Goal: Complete application form

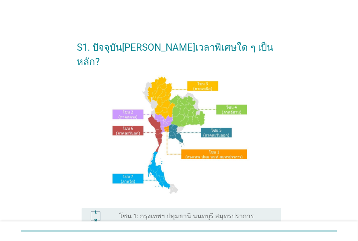
scroll to position [36, 0]
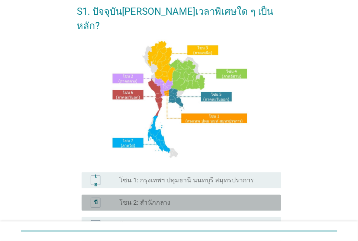
click at [183, 198] on div "ปุ่มวิทยุไม่ได้เลือก โซน 2: สำนักกลาง" at bounding box center [196, 203] width 155 height 10
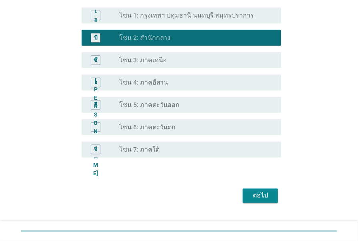
scroll to position [203, 0]
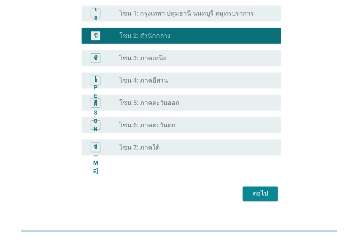
click at [265, 190] on font "ต่อไป" at bounding box center [260, 194] width 15 height 8
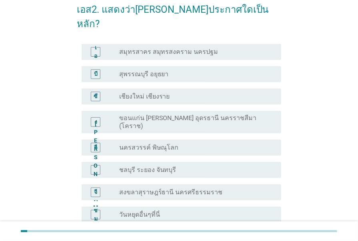
scroll to position [0, 0]
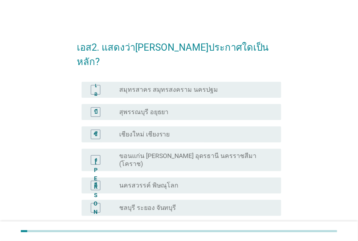
click at [203, 86] on font "สมุทรสาคร สมุทรสงคราม นครปฐม" at bounding box center [168, 90] width 99 height 8
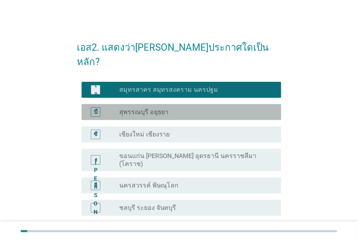
click at [191, 108] on div "ปุ่มวิทยุไม่ได้เลือก สุพรรณบุรี อยุธยา" at bounding box center [193, 112] width 149 height 8
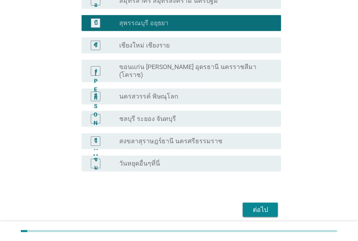
scroll to position [98, 0]
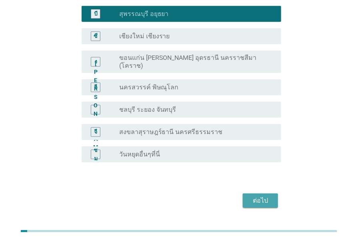
click at [268, 196] on div "ต่อไป" at bounding box center [260, 201] width 22 height 10
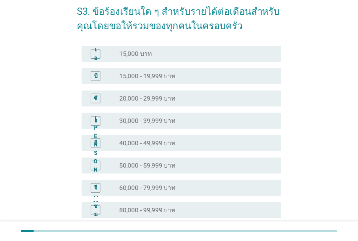
scroll to position [72, 0]
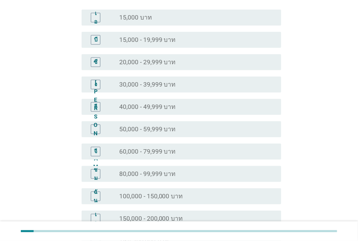
click at [199, 175] on div "ปุ่มวิทยุ[PERSON_NAME]เลือก 80,000 - 99,999 บาท" at bounding box center [193, 174] width 149 height 8
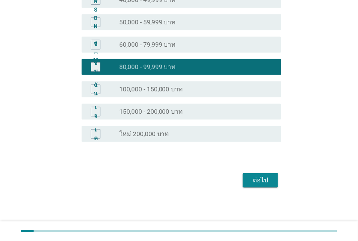
scroll to position [180, 0]
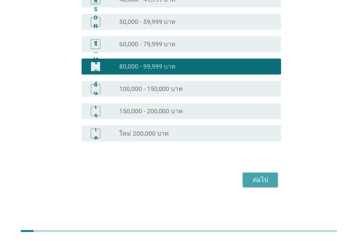
click at [267, 186] on button "ต่อไป" at bounding box center [260, 180] width 35 height 14
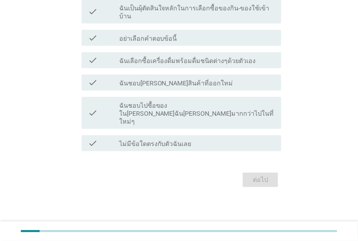
scroll to position [0, 0]
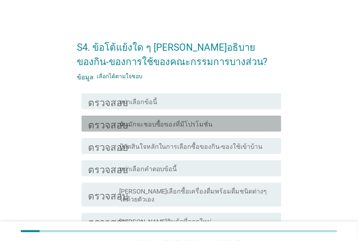
click at [211, 128] on div "โครงร่างกล่องกาเครื่องหมายว่าง ฉันมักจะชอบซื้อของที่มีโปรโมชั่น" at bounding box center [196, 124] width 155 height 10
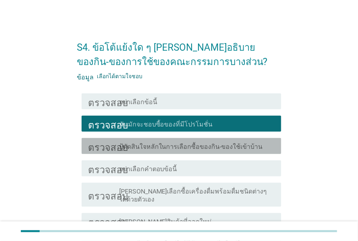
click at [211, 146] on font "ปู้ตัดสินใจหลักในการเลือกซื้อของกิน-ของใช้เข้าบ้าน" at bounding box center [190, 147] width 143 height 8
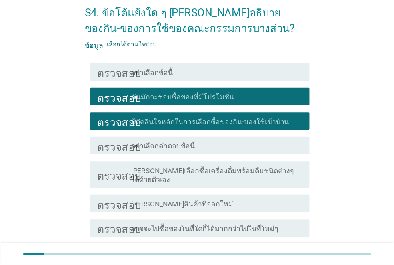
scroll to position [36, 0]
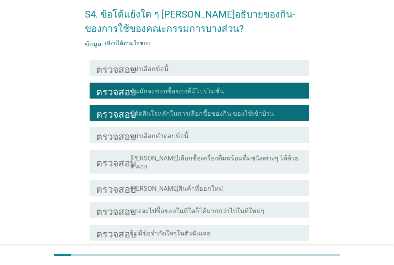
click at [230, 184] on div "โครงร่างกล่องกาเครื่องหมายว่าง ลองสินค้าที่ออกใหม่" at bounding box center [216, 188] width 172 height 10
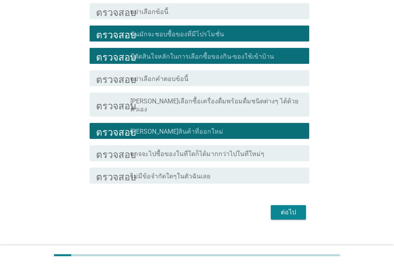
scroll to position [97, 0]
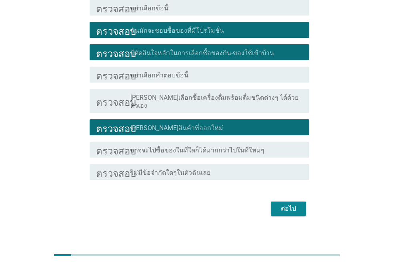
click at [285, 205] on font "ต่อไป" at bounding box center [288, 209] width 15 height 8
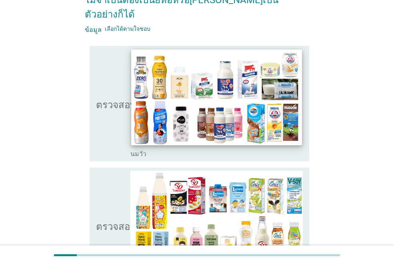
scroll to position [80, 0]
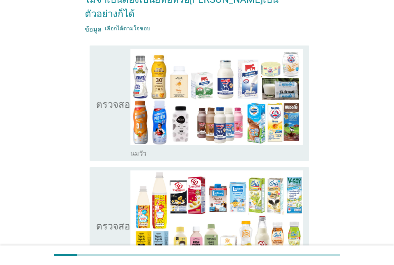
click at [117, 204] on icon "ตรวจสอบ" at bounding box center [116, 225] width 40 height 109
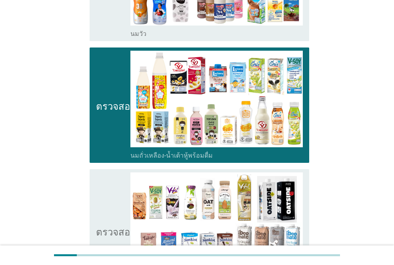
scroll to position [280, 0]
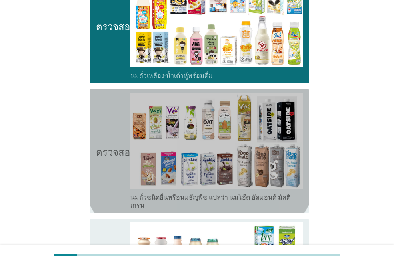
click at [124, 140] on icon "ตรวจสอบ" at bounding box center [116, 151] width 40 height 117
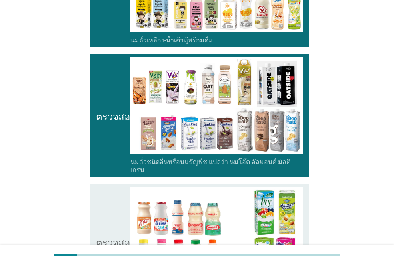
scroll to position [360, 0]
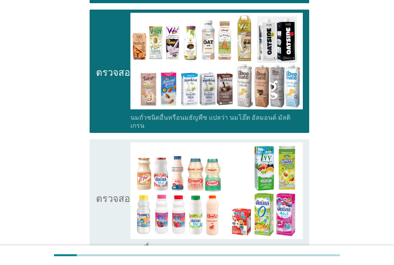
click at [124, 143] on icon "ตรวจสอบ" at bounding box center [116, 197] width 40 height 109
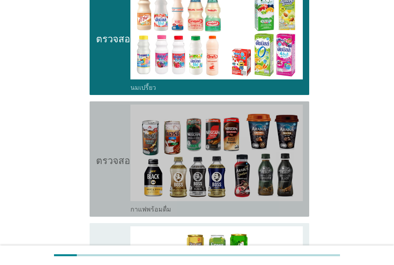
click at [124, 155] on font "ตรวจสอบ" at bounding box center [116, 160] width 40 height 10
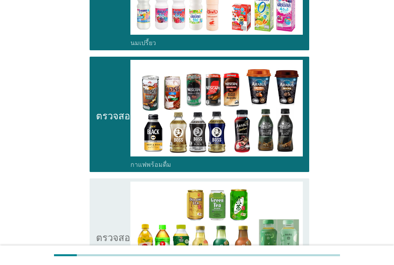
scroll to position [599, 0]
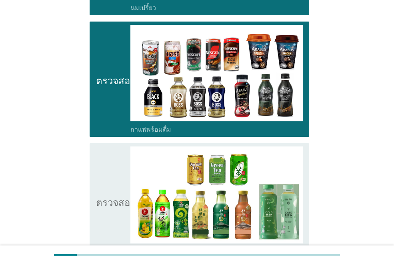
click at [124, 147] on icon "ตรวจสอบ" at bounding box center [116, 201] width 40 height 109
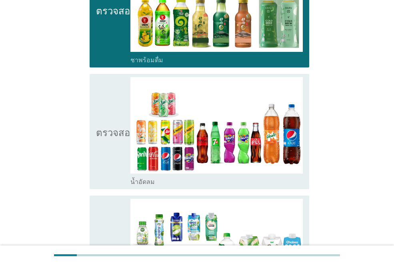
scroll to position [839, 0]
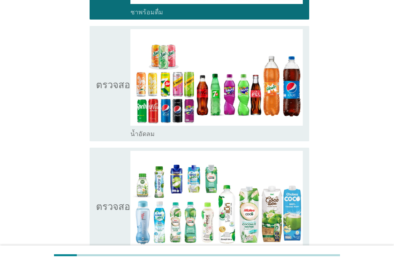
click at [124, 151] on icon "ตรวจสอบ" at bounding box center [116, 205] width 40 height 109
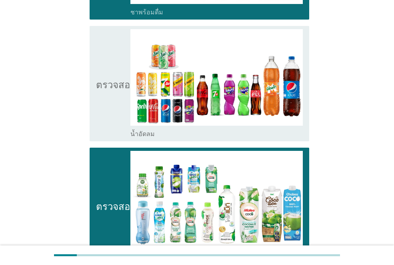
scroll to position [959, 0]
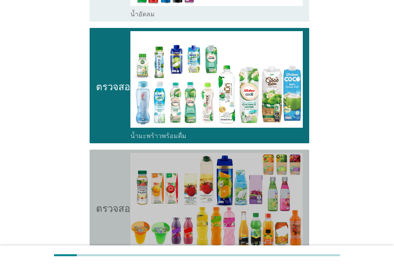
click at [124, 153] on icon "ตรวจสอบ" at bounding box center [116, 207] width 40 height 109
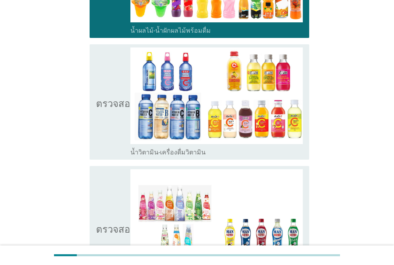
scroll to position [1199, 0]
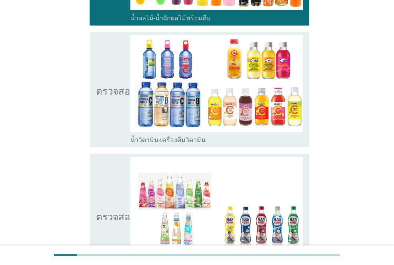
click at [124, 157] on icon "ตรวจสอบ" at bounding box center [116, 215] width 40 height 117
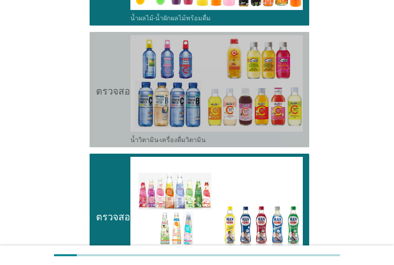
click at [127, 77] on icon "ตรวจสอบ" at bounding box center [116, 89] width 40 height 109
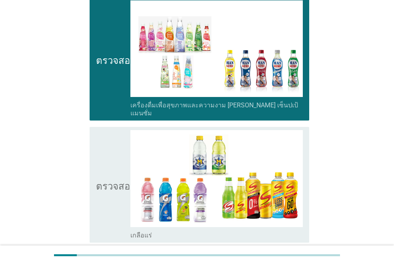
scroll to position [1399, 0]
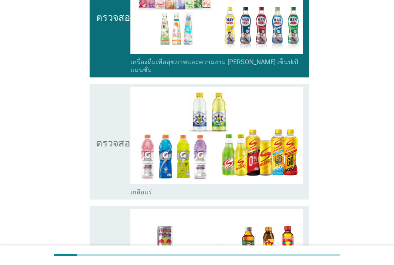
click at [117, 122] on icon "ตรวจสอบ" at bounding box center [116, 141] width 40 height 109
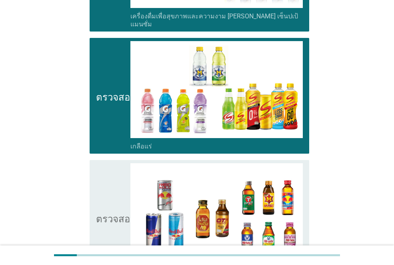
scroll to position [1479, 0]
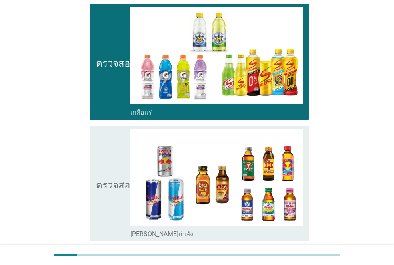
click at [117, 129] on icon "ตรวจสอบ" at bounding box center [116, 183] width 40 height 109
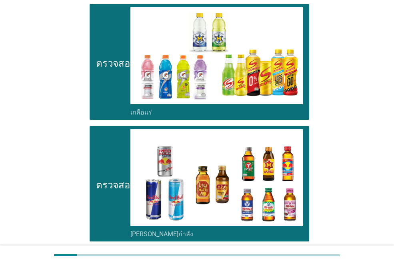
scroll to position [1598, 0]
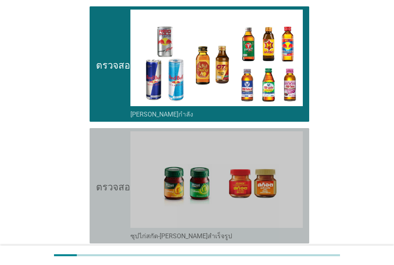
click at [117, 131] on icon "ตรวจสอบ" at bounding box center [116, 185] width 40 height 109
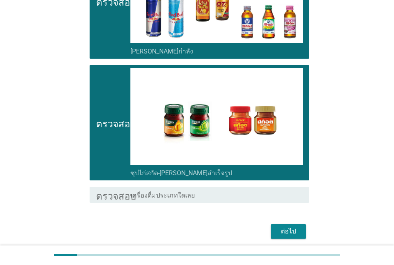
scroll to position [1662, 0]
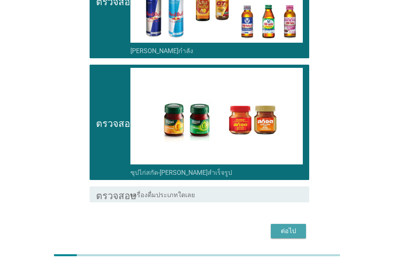
click at [290, 227] on font "ต่อไป" at bounding box center [288, 231] width 15 height 8
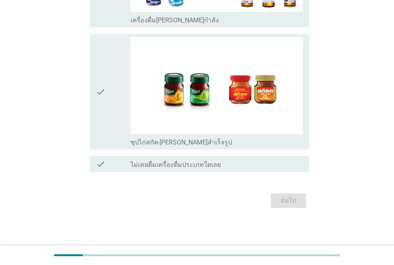
scroll to position [0, 0]
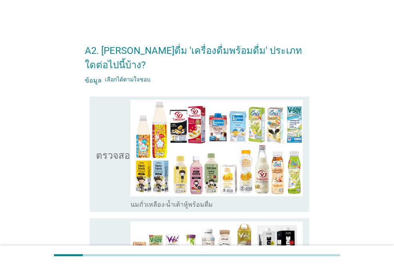
click at [116, 120] on icon "ตรวจสอบ" at bounding box center [116, 154] width 40 height 109
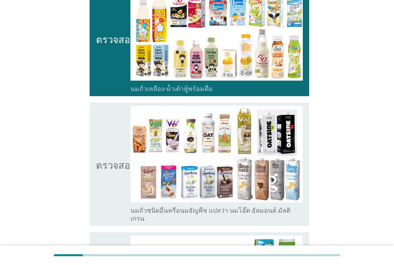
scroll to position [120, 0]
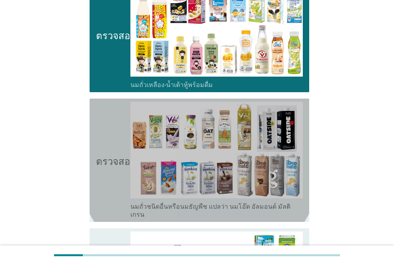
click at [116, 120] on icon "ตรวจสอบ" at bounding box center [116, 160] width 40 height 117
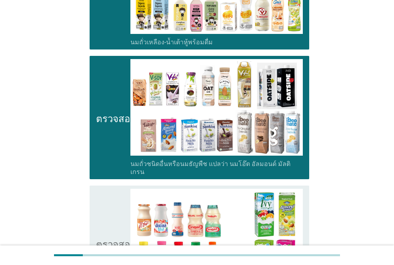
scroll to position [240, 0]
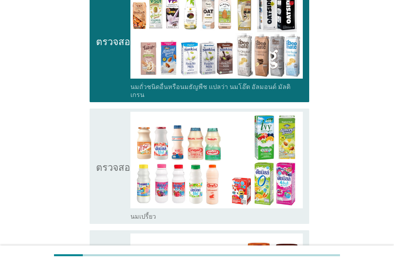
click at [116, 120] on icon "ตรวจสอบ" at bounding box center [116, 166] width 40 height 109
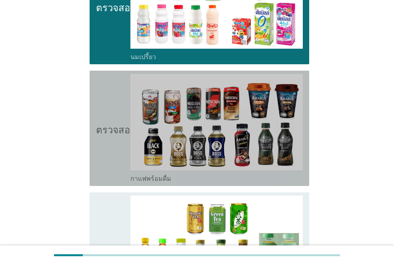
click at [116, 120] on icon "ตรวจสอบ" at bounding box center [116, 128] width 40 height 109
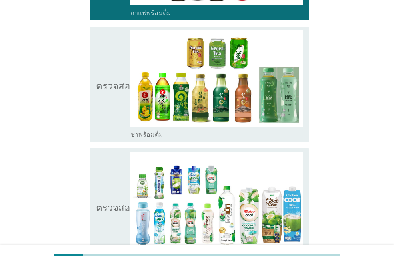
scroll to position [599, 0]
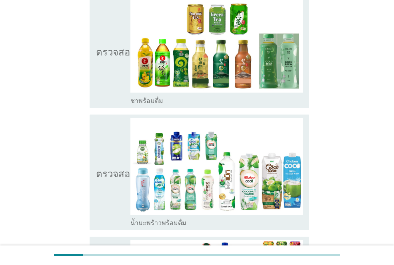
click at [116, 120] on icon "ตรวจสอบ" at bounding box center [116, 172] width 40 height 109
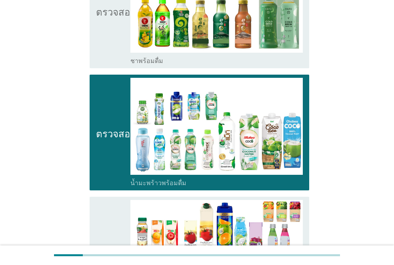
scroll to position [679, 0]
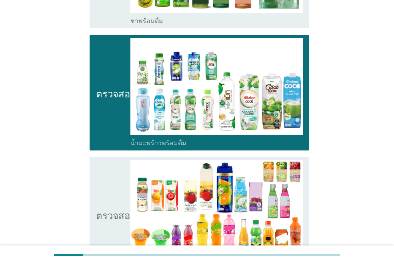
click at [114, 157] on div "ตรวจสอบ โครงร่างกล่องกาเครื่องหมายว่าง น้ำผลไม้-น้ำผักผลไม้พร้อมดื่ม" at bounding box center [199, 214] width 219 height 115
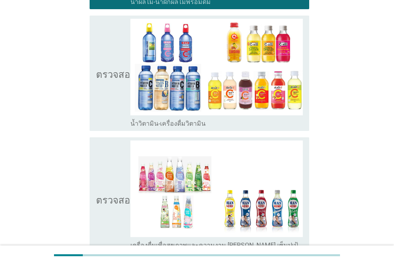
scroll to position [959, 0]
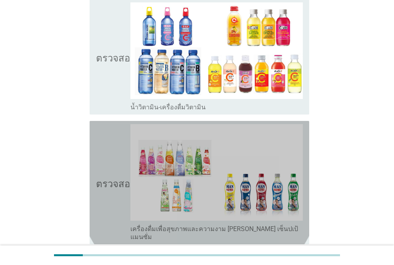
click at [114, 136] on icon "ตรวจสอบ" at bounding box center [116, 182] width 40 height 117
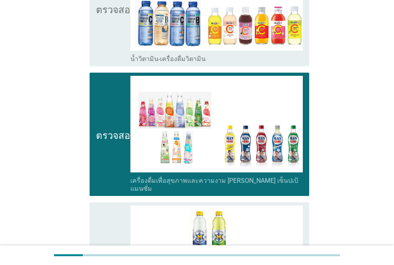
scroll to position [1079, 0]
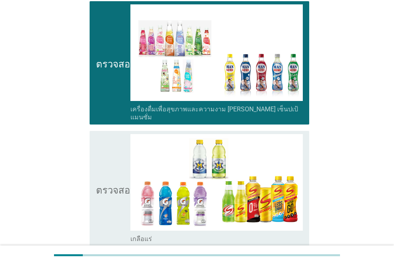
click at [114, 136] on icon "ตรวจสอบ" at bounding box center [116, 188] width 40 height 109
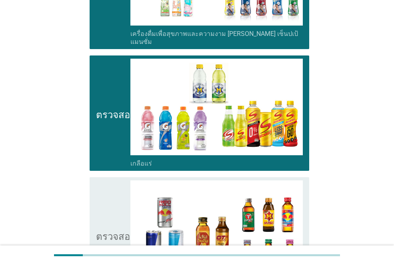
scroll to position [1159, 0]
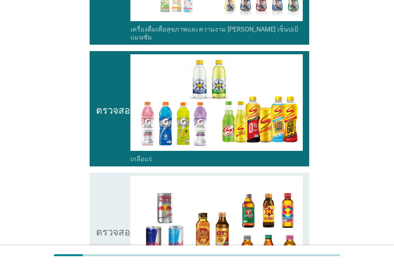
click at [114, 136] on div "ตรวจสอบ โครงร่างกล่องกาเครื่องหมายว่าง เกลือแร่" at bounding box center [199, 108] width 219 height 115
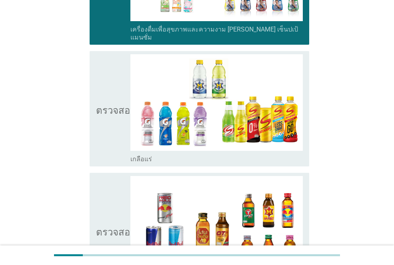
click at [113, 182] on icon "ตรวจสอบ" at bounding box center [116, 230] width 40 height 109
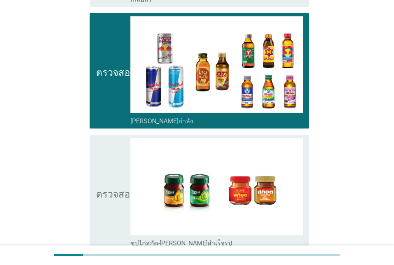
click at [113, 182] on icon "ตรวจสอบ" at bounding box center [116, 192] width 40 height 109
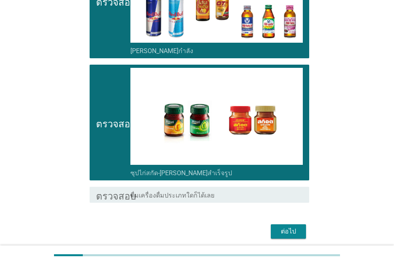
scroll to position [1389, 0]
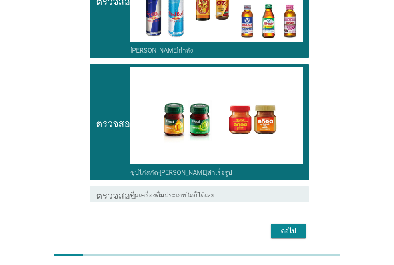
click at [289, 227] on font "ต่อไป" at bounding box center [288, 231] width 15 height 8
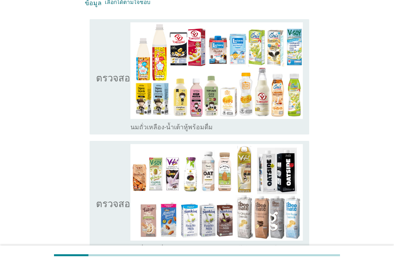
scroll to position [80, 0]
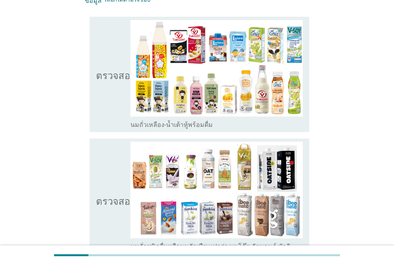
click at [101, 109] on icon "ตรวจสอบ" at bounding box center [116, 74] width 40 height 109
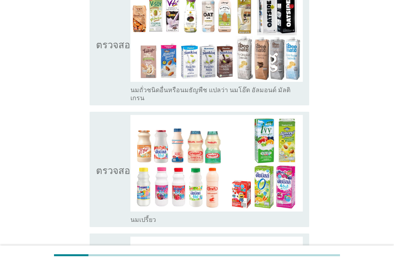
scroll to position [240, 0]
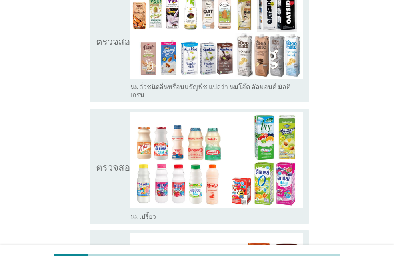
click at [127, 56] on icon "ตรวจสอบ" at bounding box center [116, 40] width 40 height 117
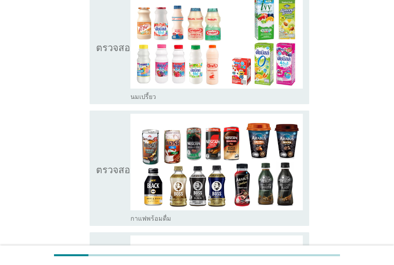
scroll to position [400, 0]
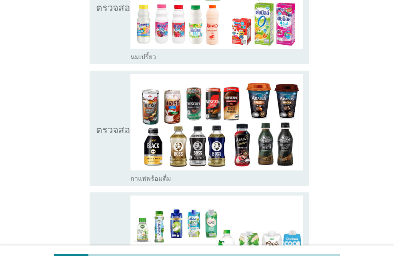
click at [117, 109] on icon "ตรวจสอบ" at bounding box center [116, 128] width 40 height 109
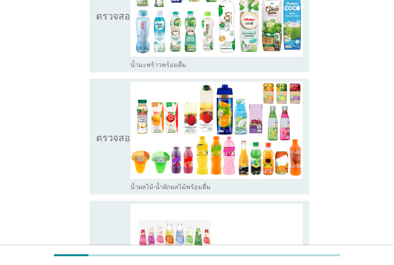
scroll to position [639, 0]
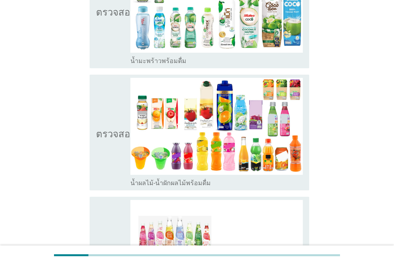
click at [117, 109] on icon "ตรวจสอบ" at bounding box center [116, 132] width 40 height 109
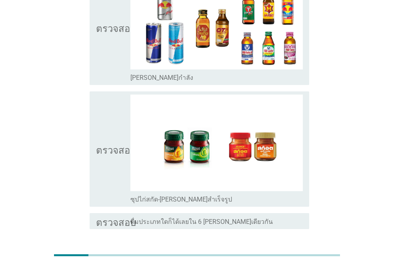
scroll to position [918, 0]
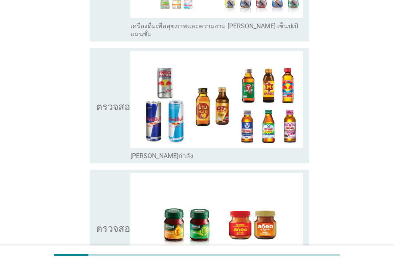
click at [117, 109] on icon "ตรวจสอบ" at bounding box center [116, 105] width 40 height 109
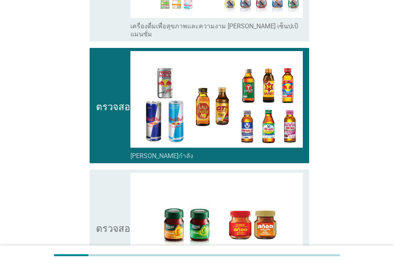
scroll to position [1038, 0]
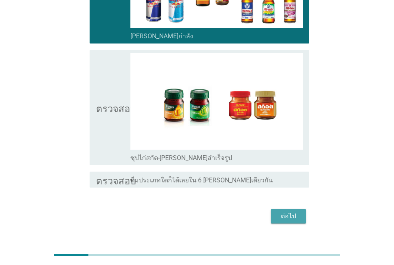
click at [296, 212] on div "ต่อไป" at bounding box center [288, 217] width 22 height 10
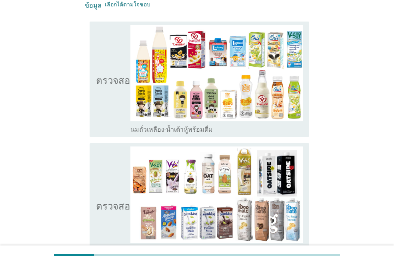
scroll to position [80, 0]
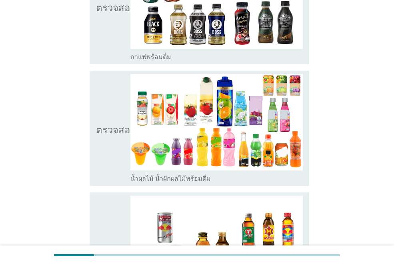
click at [106, 124] on font "ตรวจสอบ" at bounding box center [116, 129] width 40 height 10
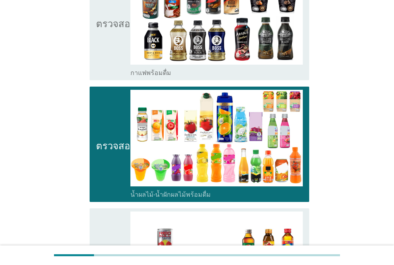
scroll to position [310, 0]
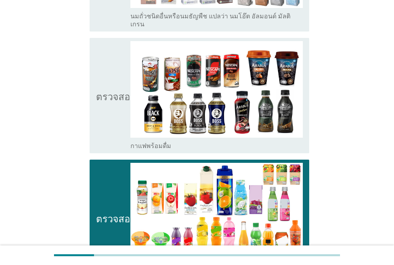
click at [106, 118] on icon "ตรวจสอบ" at bounding box center [116, 95] width 40 height 109
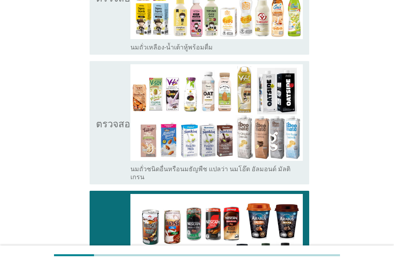
scroll to position [111, 0]
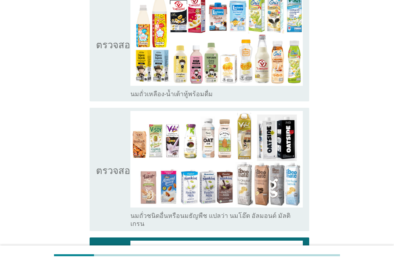
click at [114, 84] on icon "ตรวจสอบ" at bounding box center [116, 43] width 40 height 109
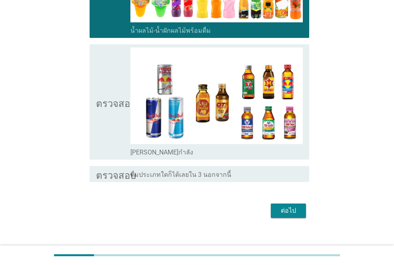
scroll to position [550, 0]
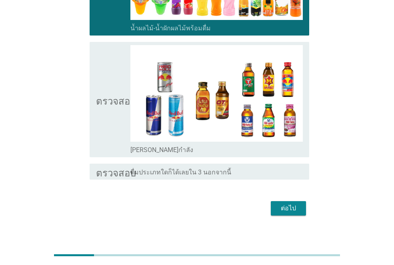
click at [294, 204] on font "ต่อไป" at bounding box center [288, 209] width 15 height 10
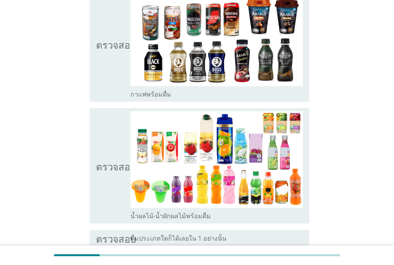
scroll to position [280, 0]
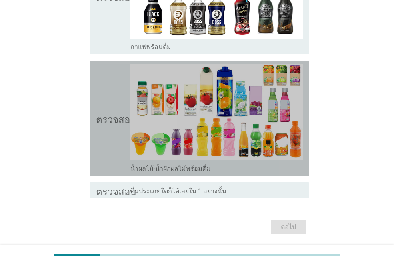
click at [118, 138] on icon "ตรวจสอบ" at bounding box center [116, 118] width 40 height 109
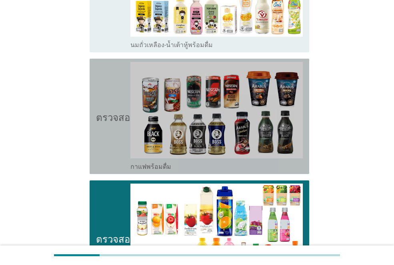
click at [118, 138] on icon "ตรวจสอบ" at bounding box center [116, 116] width 40 height 109
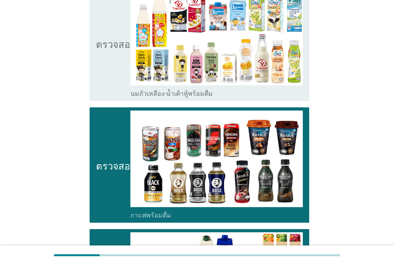
scroll to position [40, 0]
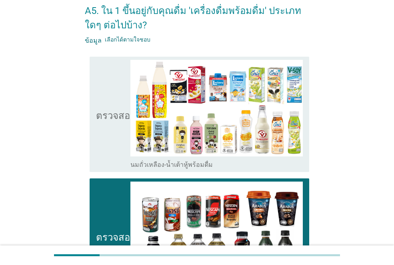
click at [118, 138] on icon "ตรวจสอบ" at bounding box center [116, 114] width 40 height 109
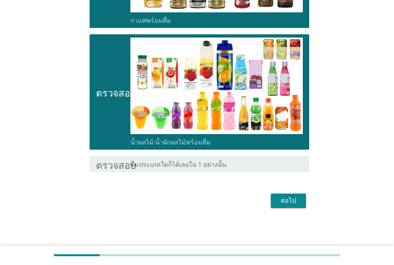
scroll to position [306, 0]
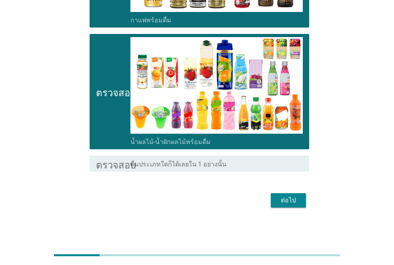
click at [300, 202] on button "ต่อไป" at bounding box center [288, 200] width 35 height 14
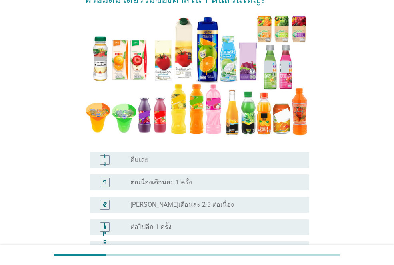
scroll to position [80, 0]
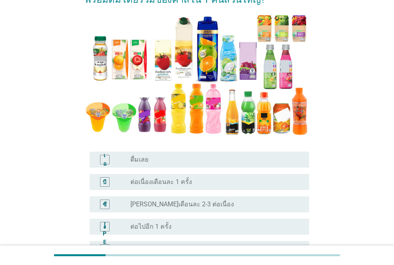
click at [175, 163] on div "ปุ่มวิทยุ[PERSON_NAME]เลือก ดื่มเลย" at bounding box center [213, 160] width 166 height 8
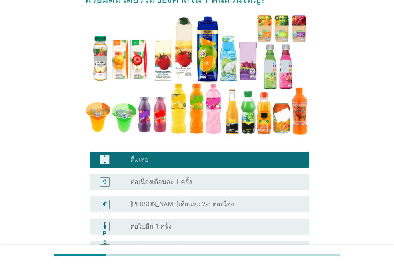
click at [177, 208] on font "[PERSON_NAME]เดือนละ 2-3 ต่อเนื่อง" at bounding box center [181, 205] width 103 height 8
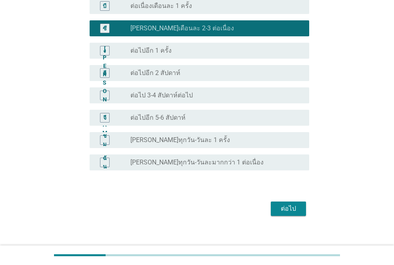
scroll to position [264, 0]
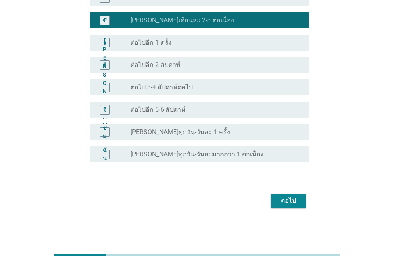
click at [296, 204] on div "ต่อไป" at bounding box center [288, 201] width 22 height 10
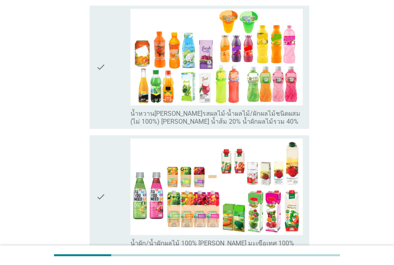
scroll to position [0, 0]
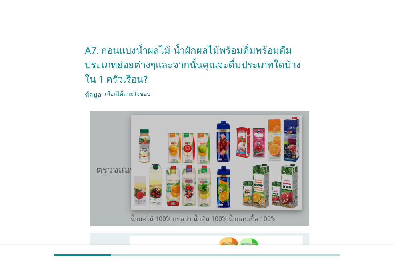
click at [248, 174] on img at bounding box center [216, 163] width 170 height 96
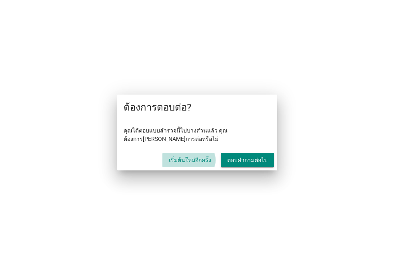
click at [206, 163] on font "เริ่มต้นใหม่อีกครั้ง" at bounding box center [190, 160] width 42 height 6
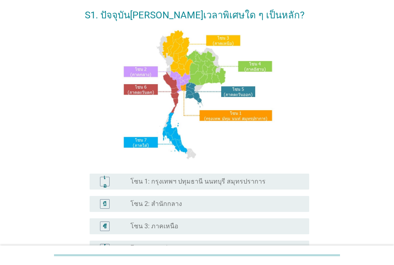
scroll to position [80, 0]
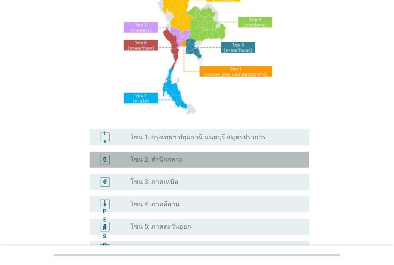
click at [211, 154] on div "บี ปุ่มวิทยุ[PERSON_NAME]เลือก โซน 2: สำนักกลาง" at bounding box center [199, 160] width 219 height 16
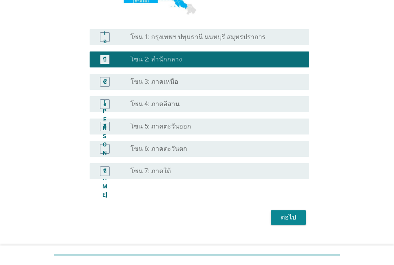
scroll to position [197, 0]
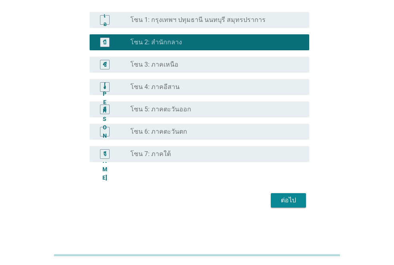
click at [287, 200] on font "ต่อไป" at bounding box center [288, 201] width 15 height 8
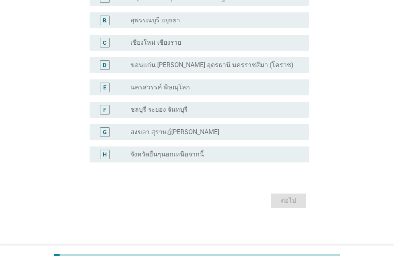
scroll to position [0, 0]
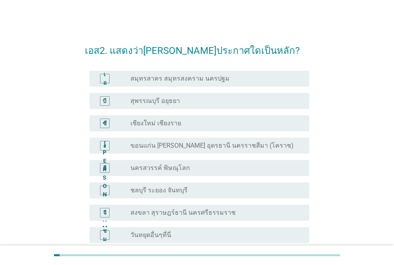
click at [231, 95] on div "บี ปุ่มวิทยุ[PERSON_NAME]เลือก สุพรรณบุรี อยุธยา" at bounding box center [199, 101] width 219 height 16
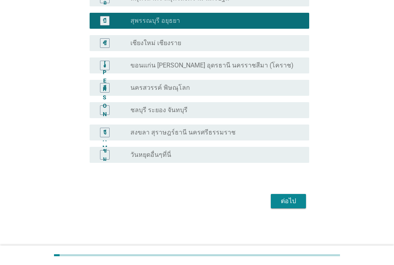
scroll to position [81, 0]
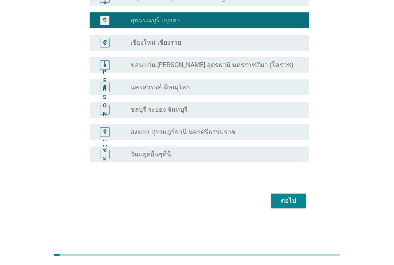
click at [299, 202] on div "ต่อไป" at bounding box center [288, 201] width 22 height 10
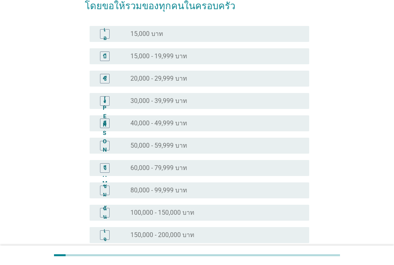
scroll to position [80, 0]
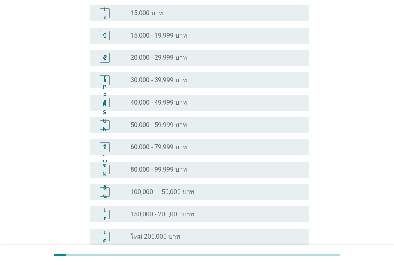
click at [213, 167] on div "ปุ่มวิทยุ[PERSON_NAME]เลือก 80,000 - 99,999 บาท" at bounding box center [213, 170] width 166 height 8
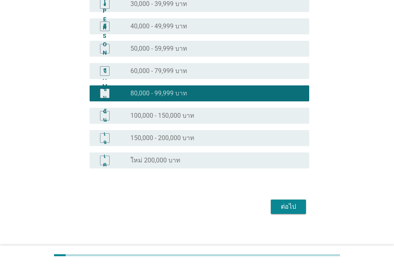
scroll to position [162, 0]
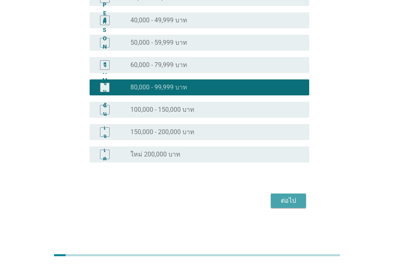
click at [271, 203] on button "ต่อไป" at bounding box center [288, 201] width 35 height 14
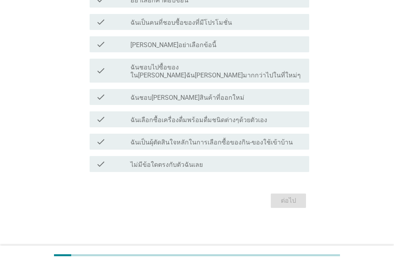
scroll to position [0, 0]
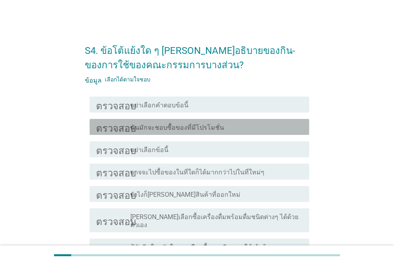
click at [215, 127] on font "ฉันมักจะชอบซื้อของที่มีโปรโมชั่น" at bounding box center [177, 128] width 94 height 8
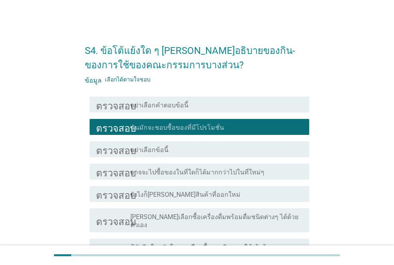
click at [214, 172] on font "อาจจะไปซื้อของในที่ใดก็ได้มากกว่าไปในที่ใหม่ๆ" at bounding box center [197, 173] width 134 height 8
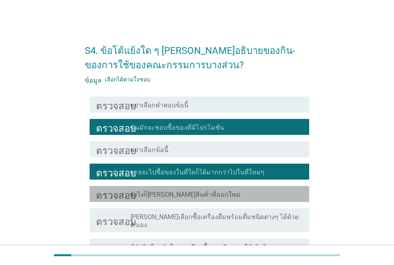
click at [214, 195] on div "โครงร่างกล่องกาเครื่องหมายว่าง ยังไงก็[PERSON_NAME]สินค้าที่ออกใหม่" at bounding box center [216, 194] width 172 height 10
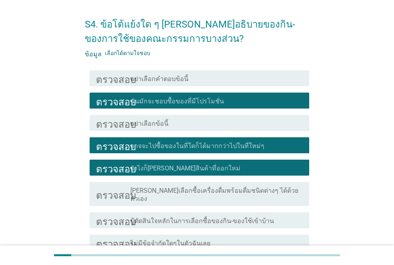
scroll to position [40, 0]
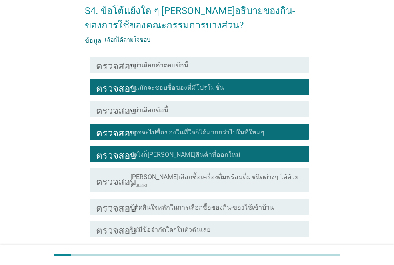
click at [220, 204] on font "ปู้ตัดสินใจหลักในการเลือกซื้อของกิน-ของใช้เข้าบ้าน" at bounding box center [201, 208] width 143 height 8
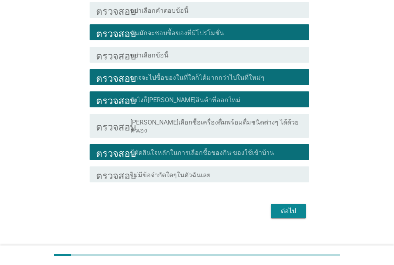
scroll to position [97, 0]
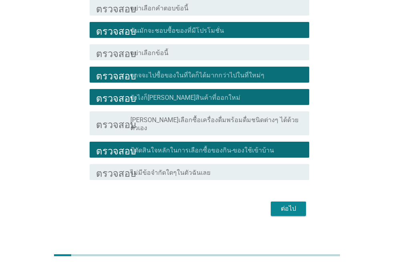
click at [296, 207] on button "ต่อไป" at bounding box center [288, 209] width 35 height 14
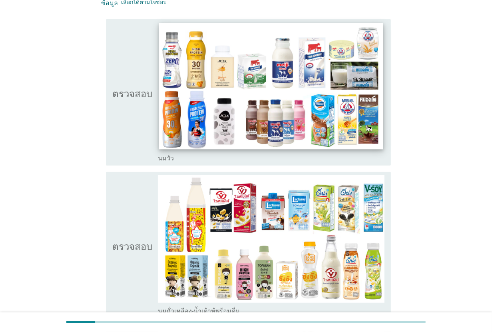
scroll to position [100, 0]
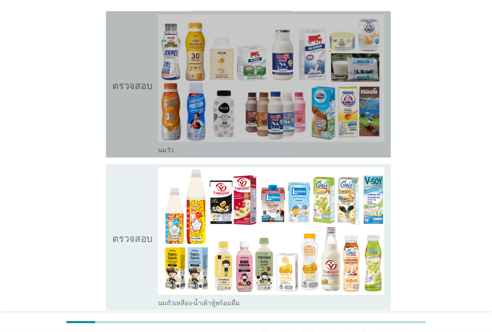
click at [137, 135] on icon "ตรวจสอบ" at bounding box center [132, 84] width 40 height 140
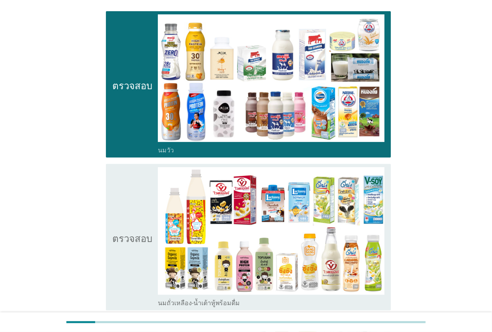
click at [140, 165] on div "ตรวจสอบ โครงร่างกล่องกาเครื่องหมายว่าง นมถั่วเหลือง-น้ำเต้าหู้พร้อมดื่ม" at bounding box center [248, 237] width 285 height 146
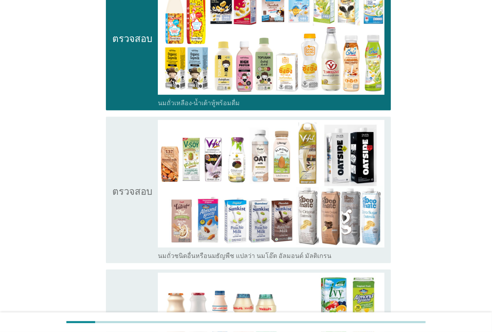
click at [140, 180] on icon "ตรวจสอบ" at bounding box center [132, 190] width 40 height 140
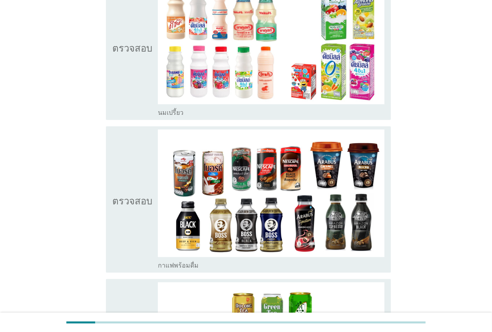
scroll to position [599, 0]
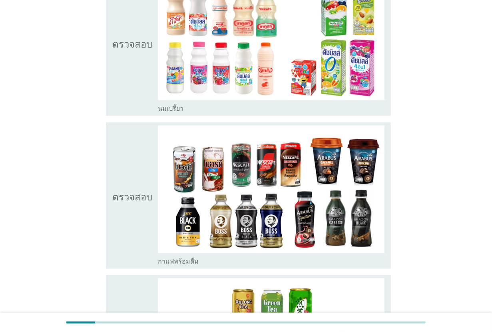
click at [140, 180] on icon "ตรวจสอบ" at bounding box center [132, 195] width 40 height 140
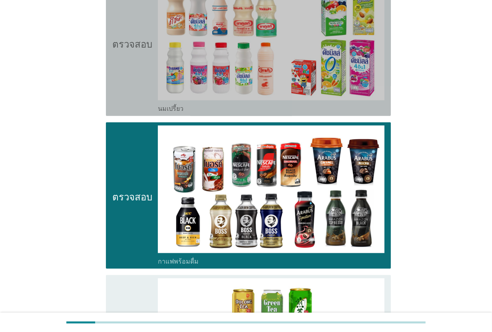
click at [136, 38] on font "ตรวจสอบ" at bounding box center [132, 43] width 40 height 10
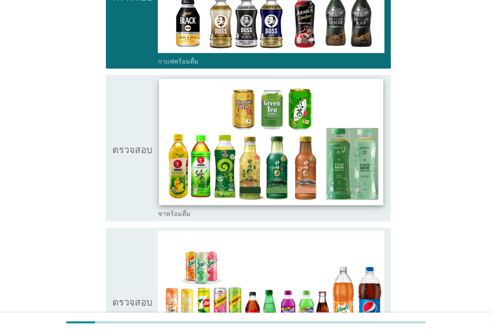
scroll to position [849, 0]
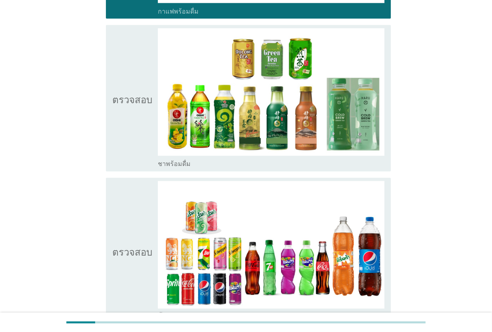
click at [138, 118] on icon "ตรวจสอบ" at bounding box center [132, 98] width 40 height 140
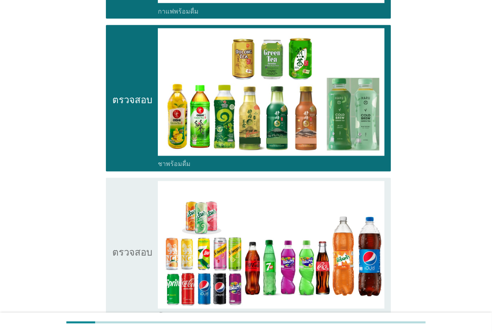
scroll to position [999, 0]
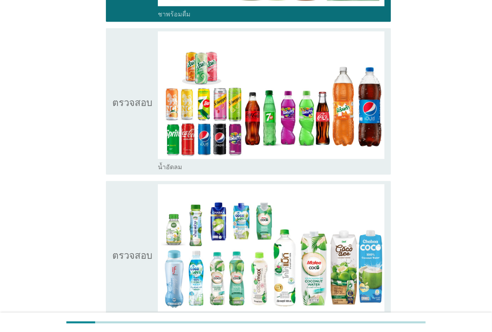
click at [143, 215] on icon "ตรวจสอบ" at bounding box center [132, 254] width 40 height 140
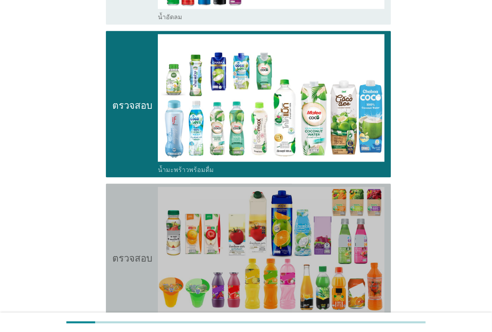
click at [143, 215] on icon "ตรวจสอบ" at bounding box center [132, 257] width 40 height 140
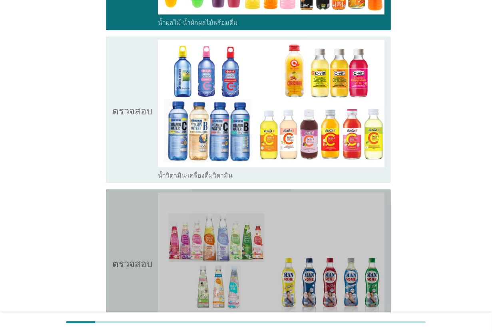
click at [143, 215] on icon "ตรวจสอบ" at bounding box center [132, 262] width 40 height 140
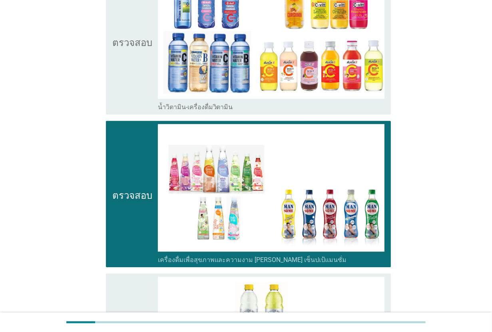
scroll to position [1598, 0]
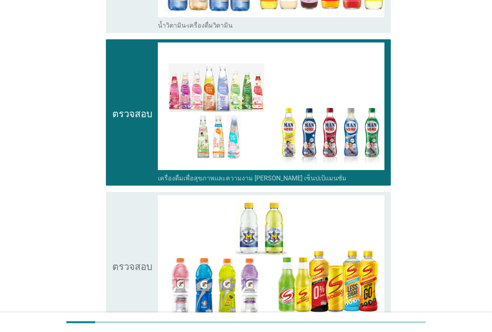
click at [143, 215] on icon "ตรวจสอบ" at bounding box center [132, 265] width 40 height 140
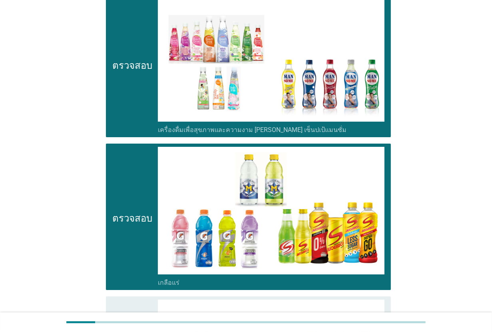
scroll to position [1748, 0]
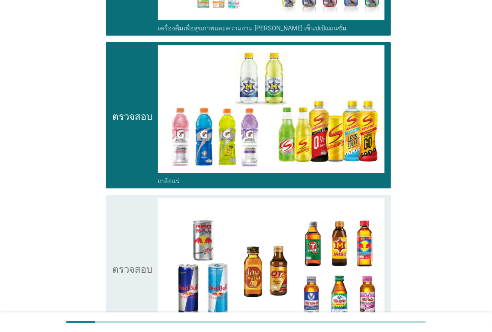
click at [143, 215] on icon "ตรวจสอบ" at bounding box center [132, 268] width 40 height 140
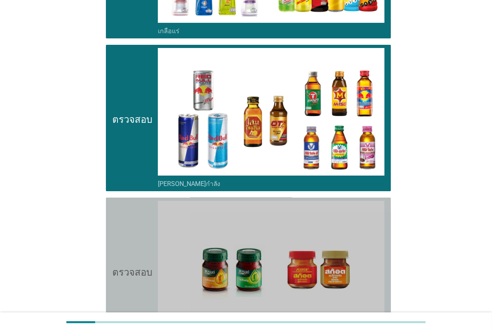
click at [143, 215] on icon "ตรวจสอบ" at bounding box center [132, 271] width 40 height 140
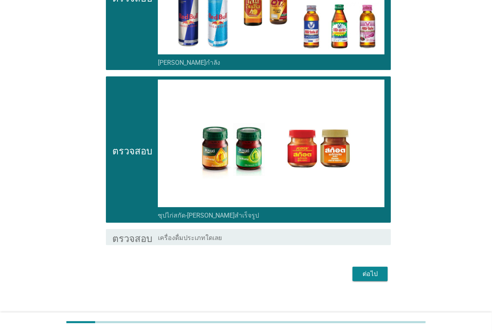
scroll to position [2023, 0]
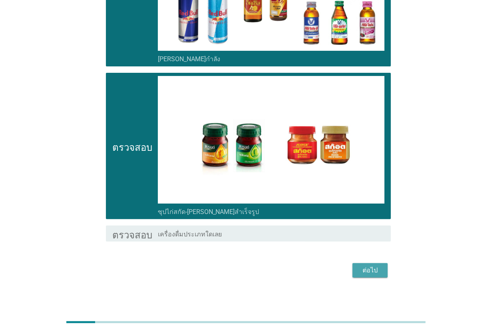
click at [366, 265] on font "ต่อไป" at bounding box center [369, 270] width 15 height 8
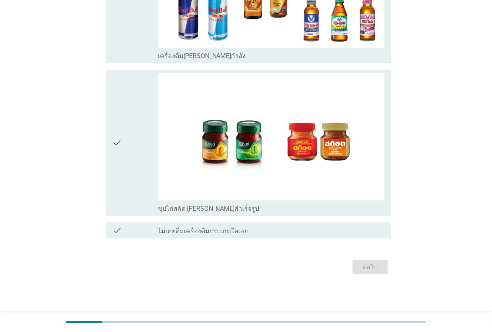
scroll to position [0, 0]
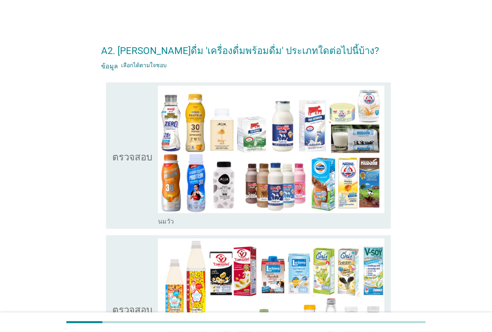
click at [149, 170] on icon "ตรวจสอบ" at bounding box center [132, 156] width 40 height 140
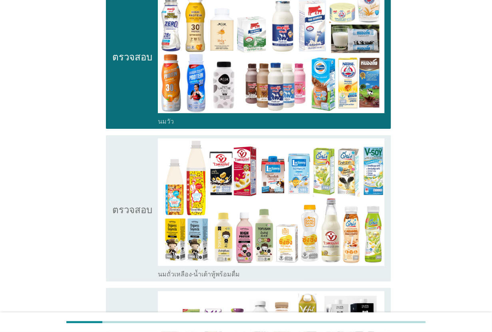
click at [149, 170] on icon "ตรวจสอบ" at bounding box center [132, 208] width 40 height 140
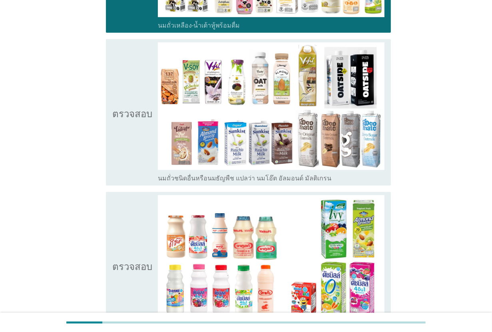
scroll to position [350, 0]
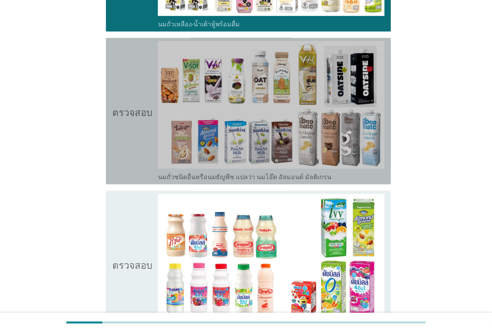
click at [149, 170] on icon "ตรวจสอบ" at bounding box center [132, 111] width 40 height 140
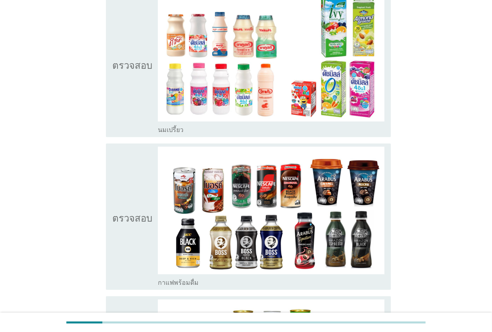
click at [149, 170] on icon "ตรวจสอบ" at bounding box center [132, 217] width 40 height 140
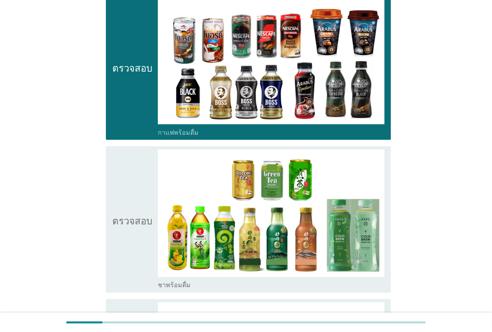
click at [149, 170] on icon "ตรวจสอบ" at bounding box center [132, 219] width 40 height 140
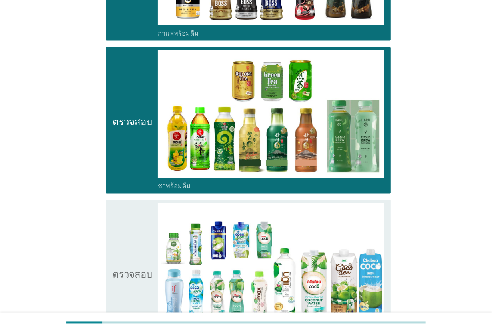
scroll to position [799, 0]
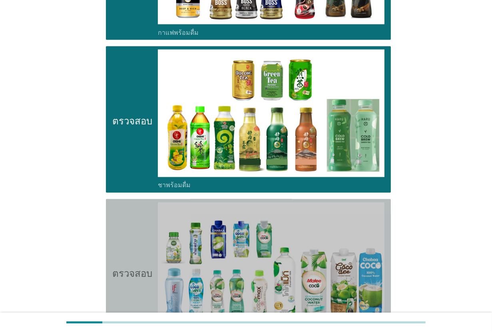
click at [146, 202] on icon "ตรวจสอบ" at bounding box center [132, 272] width 40 height 140
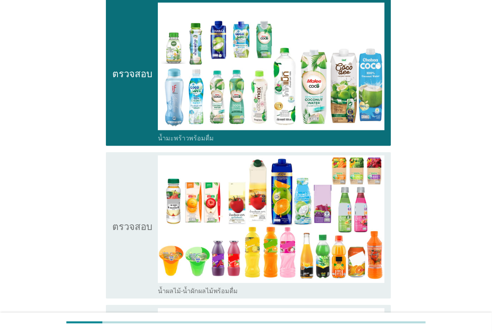
click at [146, 201] on icon "ตรวจสอบ" at bounding box center [132, 225] width 40 height 140
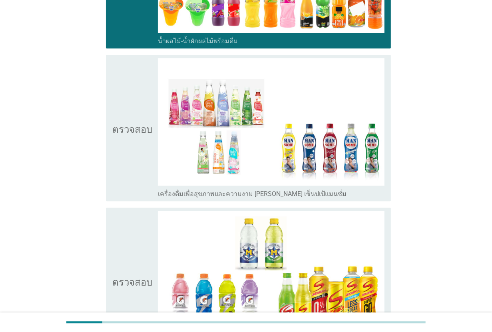
click at [151, 237] on div "ตรวจสอบ" at bounding box center [134, 281] width 45 height 140
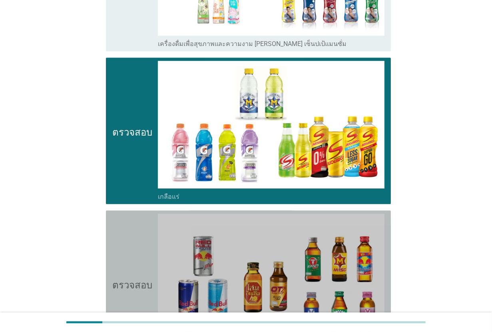
click at [151, 237] on div "ตรวจสอบ" at bounding box center [134, 283] width 45 height 140
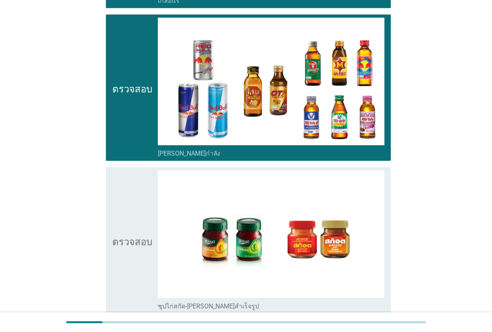
scroll to position [1598, 0]
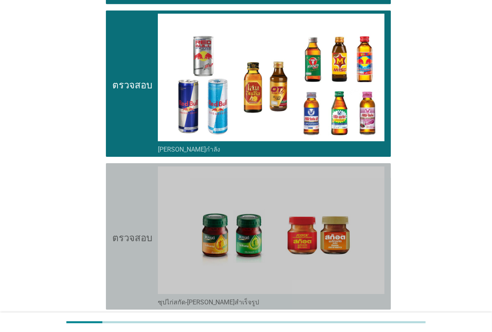
click at [151, 237] on div "ตรวจสอบ" at bounding box center [134, 236] width 45 height 140
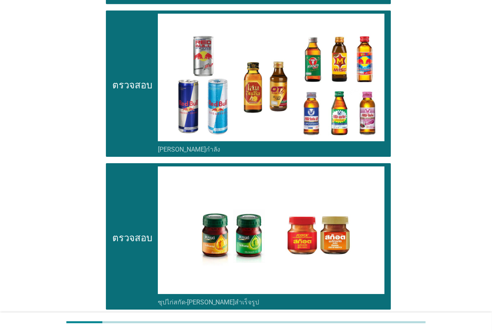
scroll to position [1689, 0]
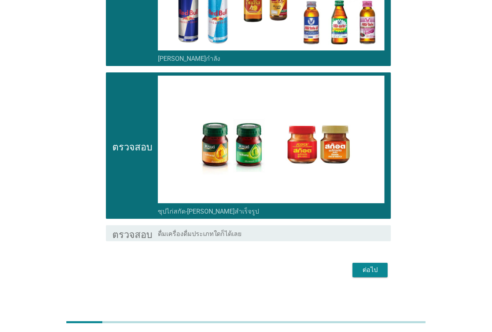
click at [372, 265] on font "ต่อไป" at bounding box center [369, 270] width 15 height 8
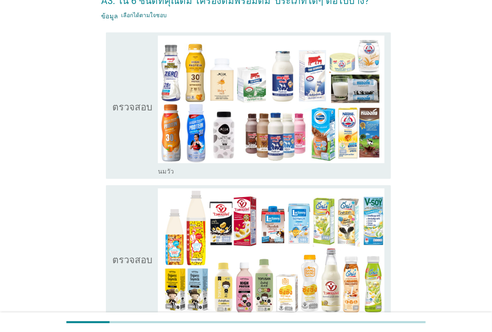
click at [145, 218] on icon "ตรวจสอบ" at bounding box center [132, 258] width 40 height 140
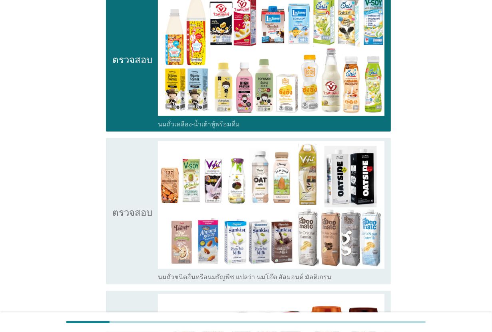
scroll to position [400, 0]
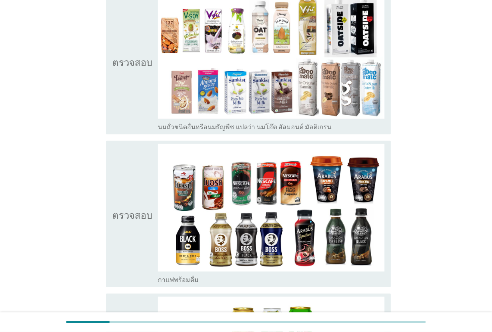
click at [145, 167] on icon "ตรวจสอบ" at bounding box center [132, 214] width 40 height 140
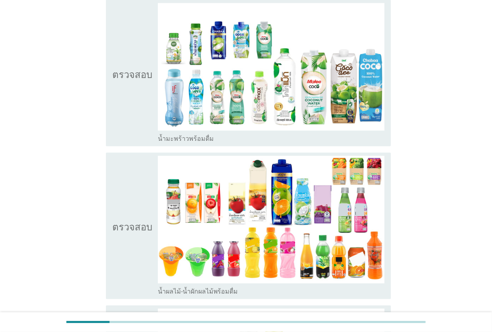
scroll to position [849, 0]
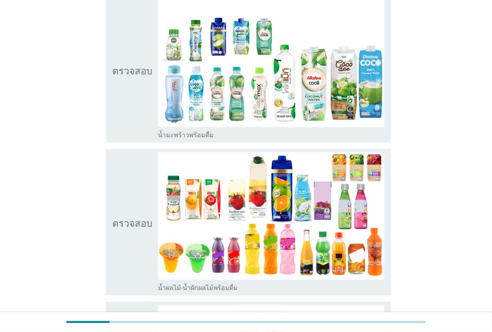
click at [144, 114] on icon "ตรวจสอบ" at bounding box center [132, 70] width 40 height 140
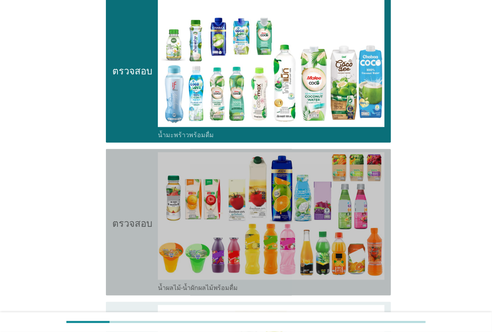
click at [147, 196] on icon "ตรวจสอบ" at bounding box center [132, 222] width 40 height 140
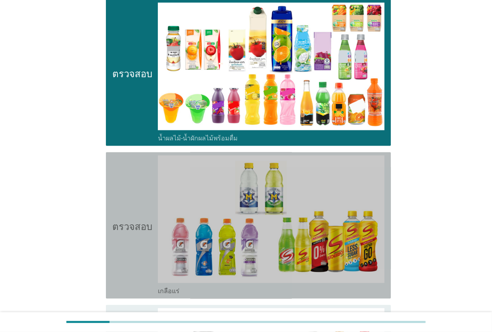
click at [147, 196] on icon "ตรวจสอบ" at bounding box center [132, 225] width 40 height 140
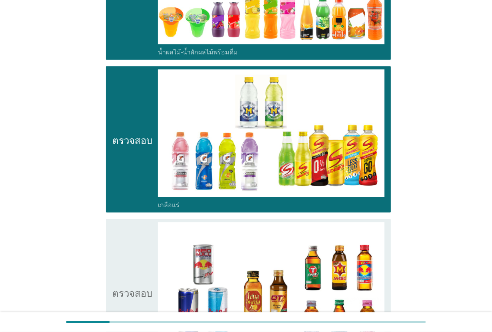
scroll to position [1149, 0]
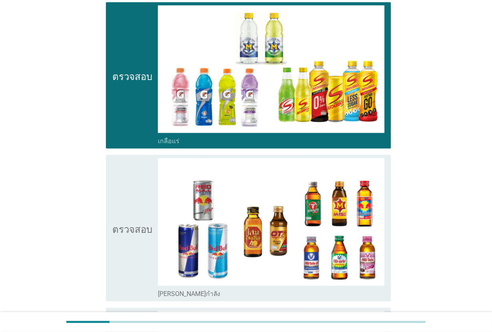
click at [148, 132] on icon "ตรวจสอบ" at bounding box center [132, 75] width 40 height 140
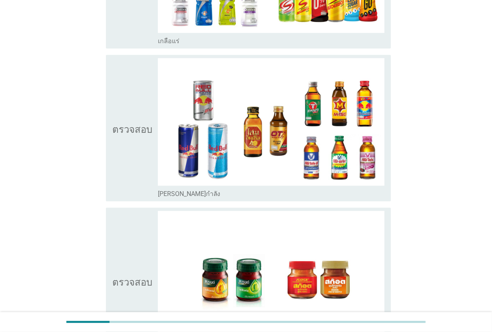
click at [148, 132] on icon "ตรวจสอบ" at bounding box center [132, 128] width 40 height 140
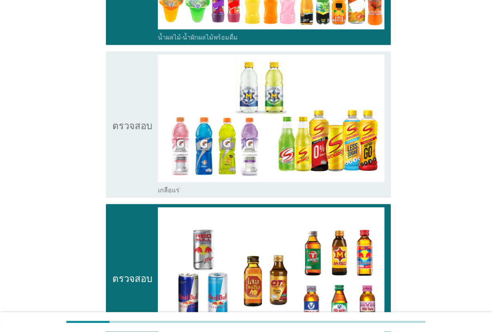
scroll to position [1099, 0]
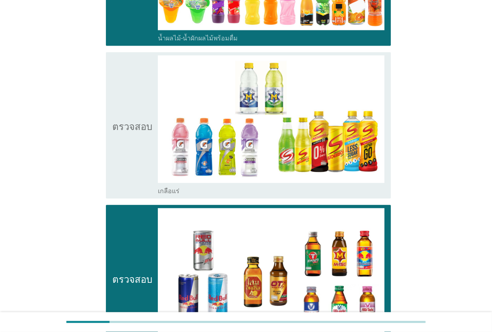
click at [148, 132] on icon "ตรวจสอบ" at bounding box center [132, 125] width 40 height 140
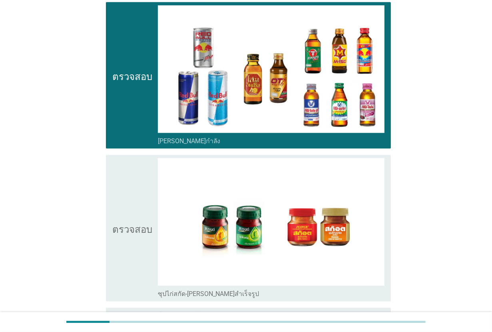
scroll to position [1349, 0]
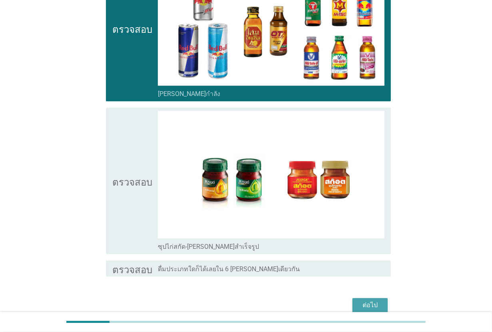
click at [363, 265] on font "ต่อไป" at bounding box center [369, 305] width 15 height 10
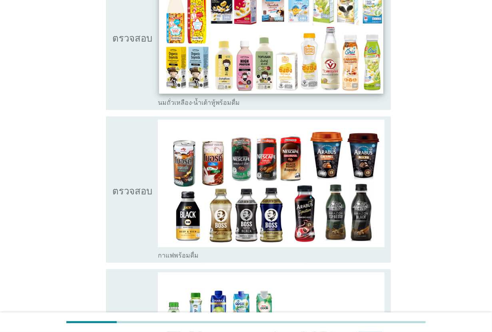
scroll to position [150, 0]
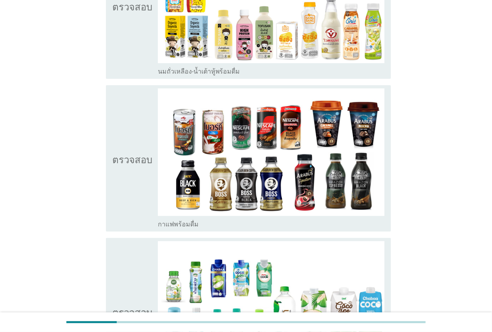
click at [113, 49] on icon "ตรวจสอบ" at bounding box center [132, 6] width 40 height 140
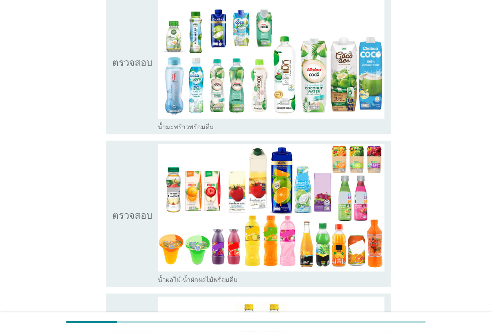
click at [138, 199] on icon "ตรวจสอบ" at bounding box center [132, 214] width 40 height 140
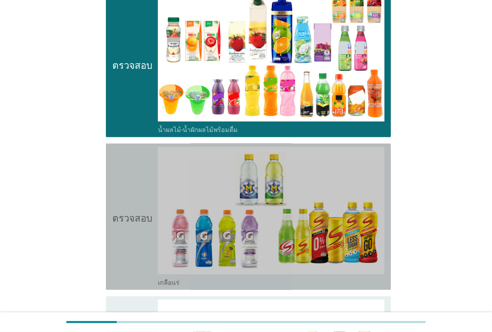
click at [138, 199] on icon "ตรวจสอบ" at bounding box center [132, 217] width 40 height 140
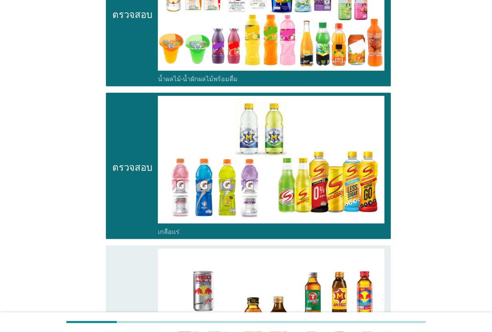
scroll to position [649, 0]
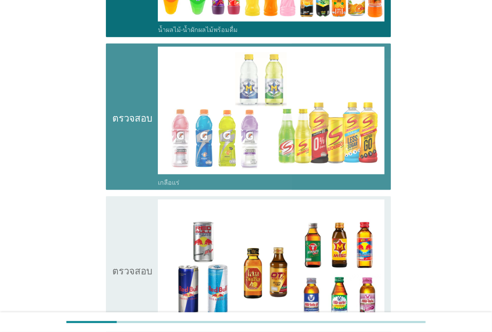
click at [146, 140] on icon "ตรวจสอบ" at bounding box center [132, 117] width 40 height 140
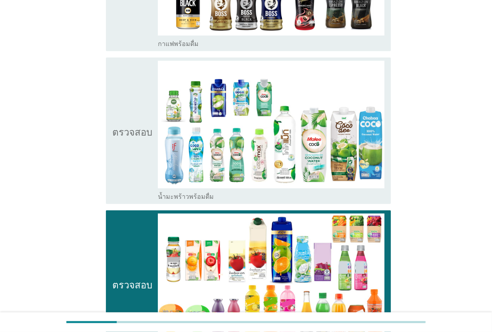
scroll to position [325, 0]
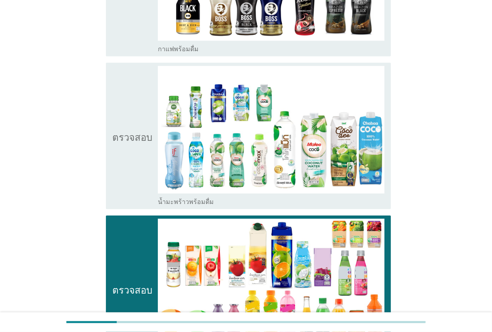
click at [146, 140] on icon "ตรวจสอบ" at bounding box center [132, 136] width 40 height 140
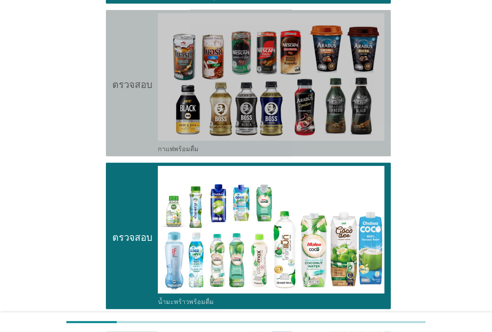
click at [146, 140] on icon "ตรวจสอบ" at bounding box center [132, 83] width 40 height 140
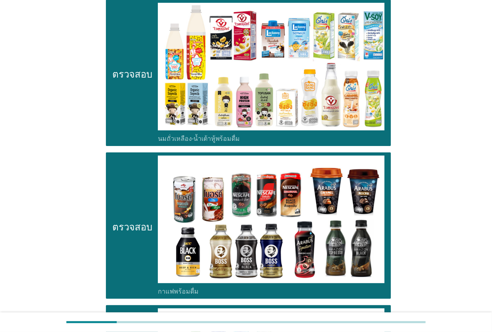
scroll to position [75, 0]
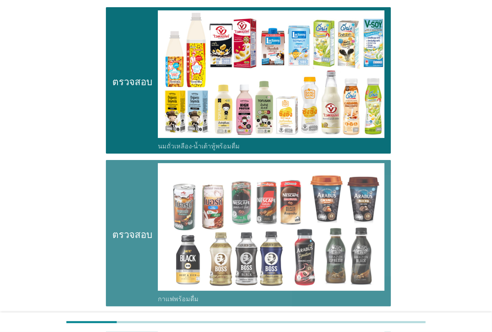
click at [147, 182] on icon "ตรวจสอบ" at bounding box center [132, 233] width 40 height 140
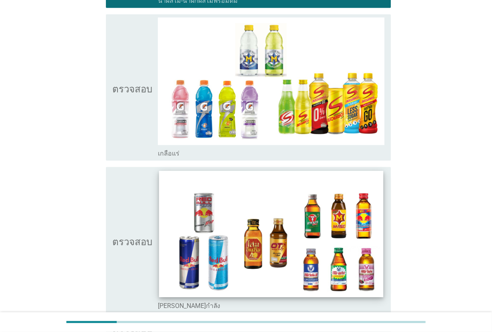
scroll to position [774, 0]
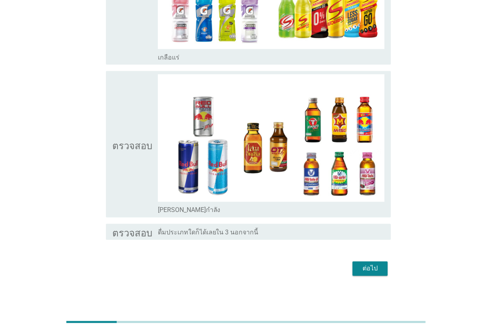
click at [374, 265] on font "ต่อไป" at bounding box center [369, 269] width 15 height 8
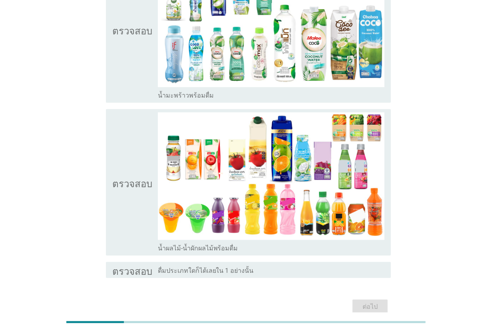
scroll to position [217, 0]
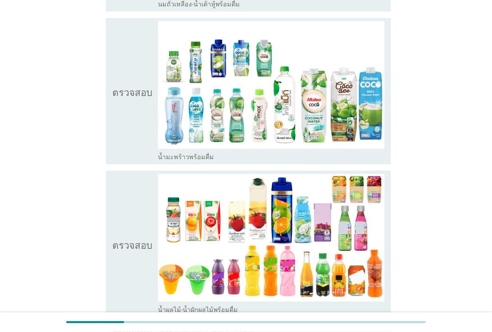
click at [128, 139] on icon "ตรวจสอบ" at bounding box center [132, 91] width 40 height 140
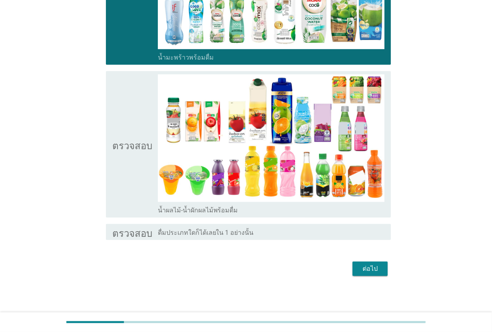
scroll to position [317, 0]
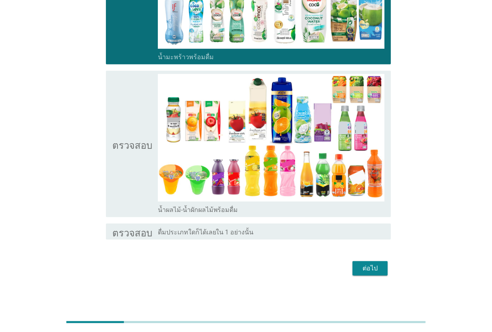
click at [370, 265] on font "ต่อไป" at bounding box center [369, 268] width 15 height 8
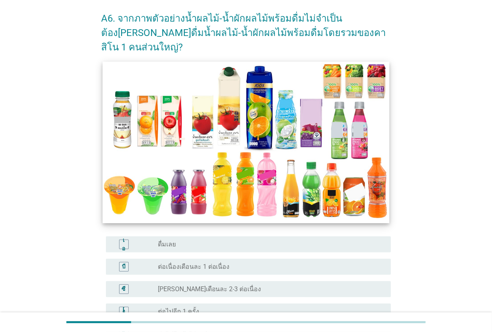
scroll to position [50, 0]
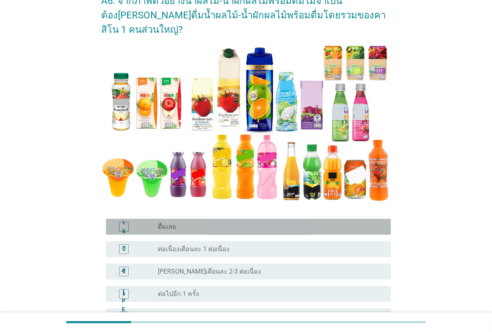
click at [238, 223] on div "ปุ่มวิทยุ[PERSON_NAME]เลือก ดื่มเลย" at bounding box center [268, 227] width 220 height 8
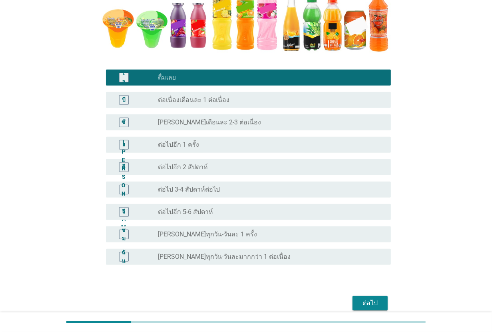
scroll to position [200, 0]
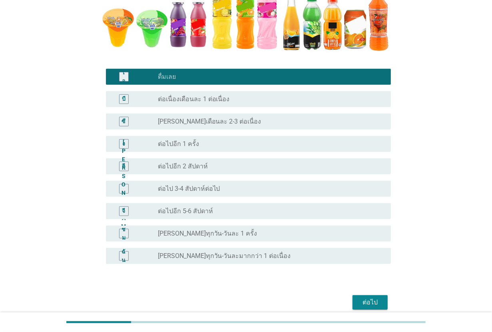
click at [243, 203] on div "จี ปุ่มวิทยุ[PERSON_NAME]เลือก ต่อไปอีก 5-6 สัปดาห์" at bounding box center [248, 211] width 285 height 16
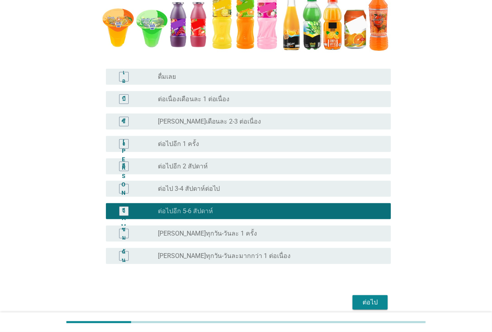
click at [372, 265] on font "ต่อไป" at bounding box center [369, 302] width 15 height 8
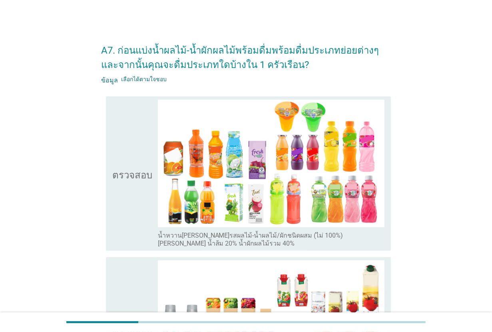
scroll to position [0, 0]
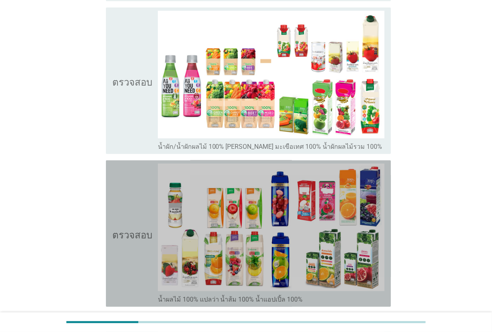
click at [121, 224] on icon "ตรวจสอบ" at bounding box center [132, 233] width 40 height 140
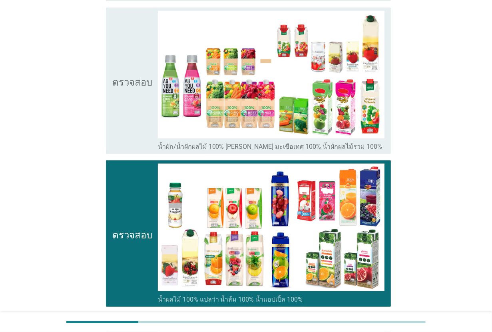
scroll to position [400, 0]
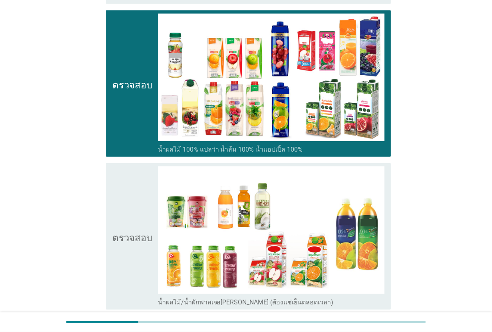
click at [121, 224] on icon "ตรวจสอบ" at bounding box center [132, 236] width 40 height 140
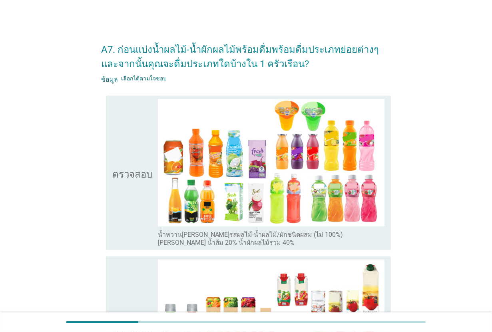
scroll to position [0, 0]
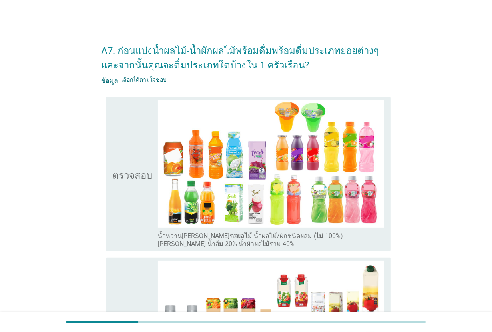
click at [123, 232] on icon "ตรวจสอบ" at bounding box center [132, 174] width 40 height 148
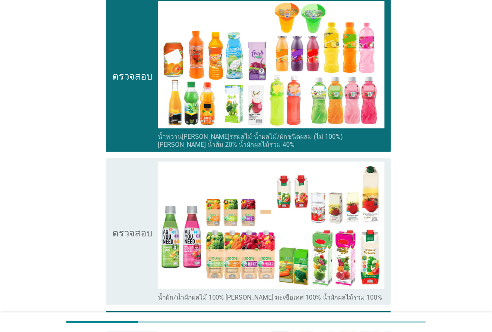
scroll to position [100, 0]
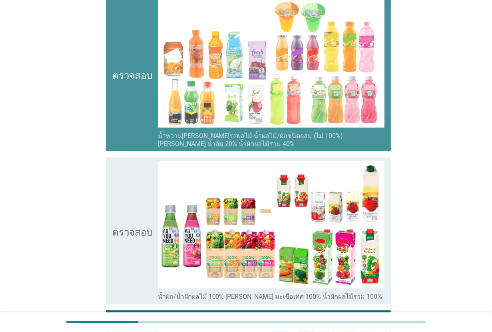
click at [136, 112] on icon "ตรวจสอบ" at bounding box center [132, 74] width 40 height 148
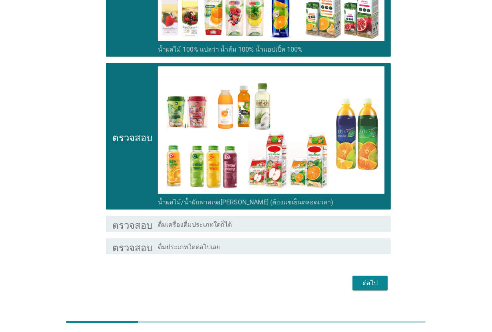
scroll to position [514, 0]
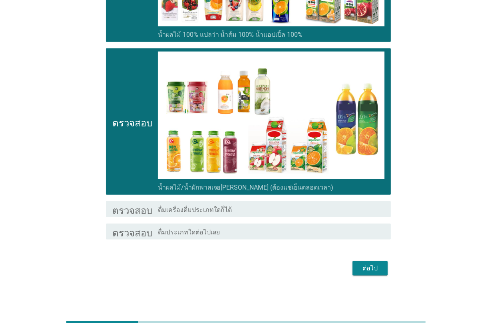
click at [373, 265] on font "ต่อไป" at bounding box center [369, 268] width 15 height 8
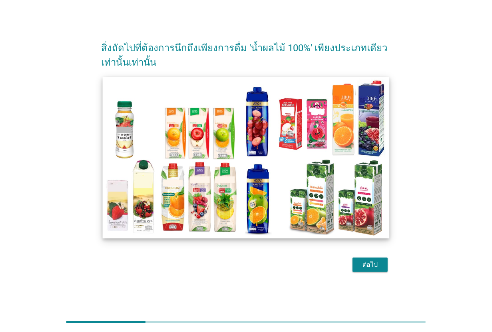
scroll to position [19, 0]
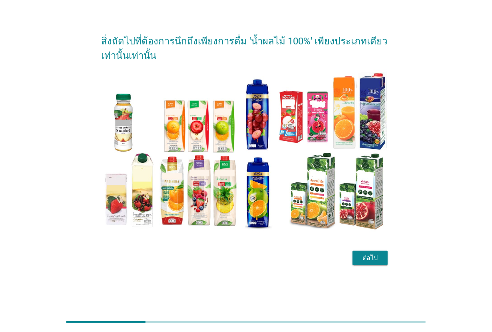
click at [371, 260] on font "ต่อไป" at bounding box center [369, 258] width 15 height 8
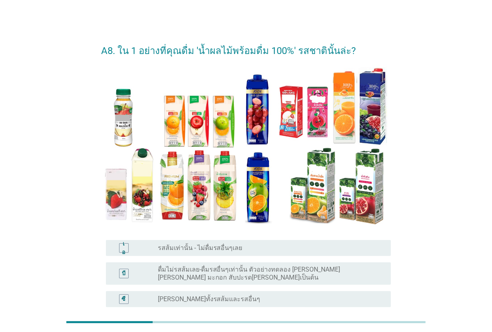
scroll to position [50, 0]
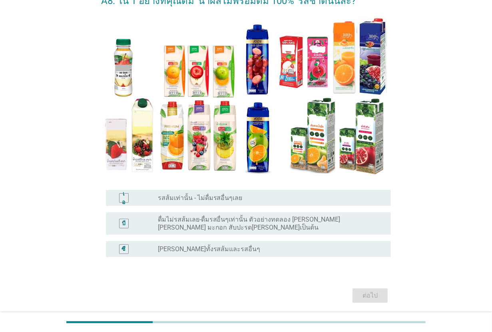
click at [235, 253] on div "ปุ่มวิทยุ[PERSON_NAME]เลือก [PERSON_NAME]ทั้งรสส้มและรสอื่นๆ" at bounding box center [271, 249] width 227 height 10
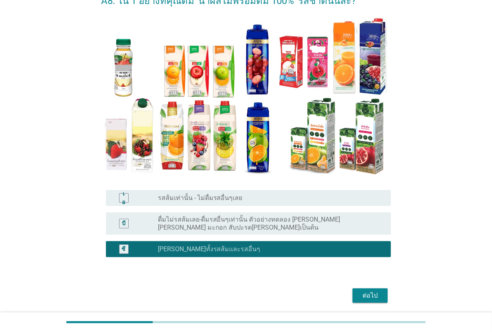
click at [374, 265] on font "ต่อไป" at bounding box center [369, 296] width 15 height 10
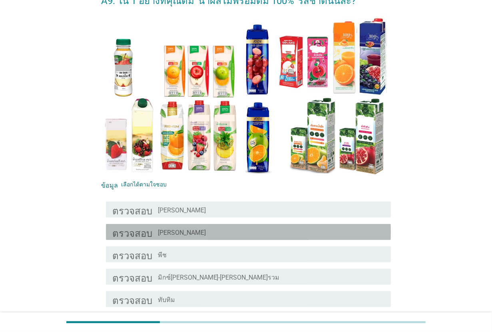
click at [199, 230] on div "โครงร่างกล่องกาเครื่องหมายว่าง [PERSON_NAME]" at bounding box center [271, 232] width 227 height 10
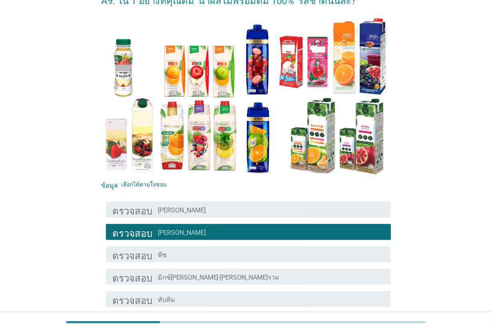
click at [212, 265] on div "โครงร่างกล่องกาเครื่องหมายว่าง มิกซ์[PERSON_NAME]-[PERSON_NAME]รวม" at bounding box center [271, 277] width 227 height 10
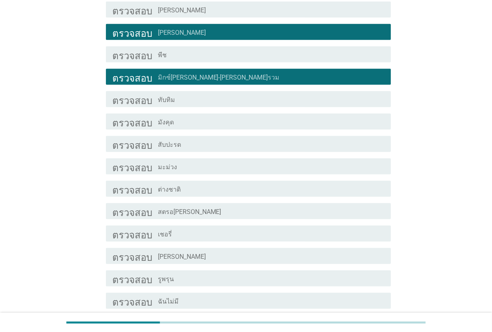
scroll to position [300, 0]
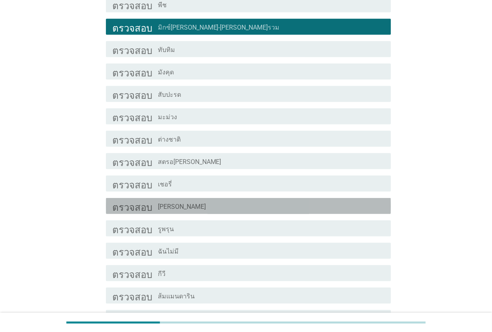
click at [198, 206] on div "โครงร่างกล่องกาเครื่องหมายว่าง [PERSON_NAME]" at bounding box center [271, 206] width 227 height 10
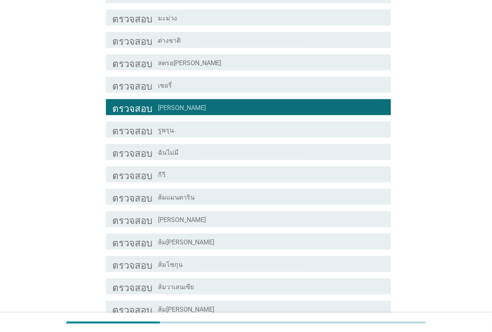
scroll to position [400, 0]
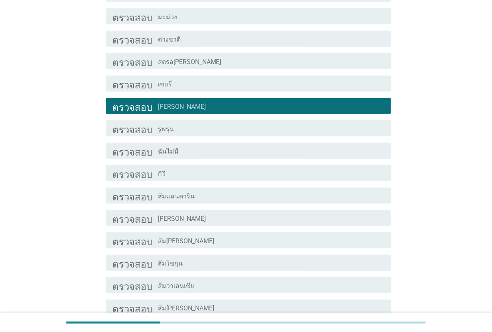
click at [221, 218] on div "โครงร่างกล่องกาเครื่องหมายว่าง [PERSON_NAME]" at bounding box center [271, 218] width 227 height 10
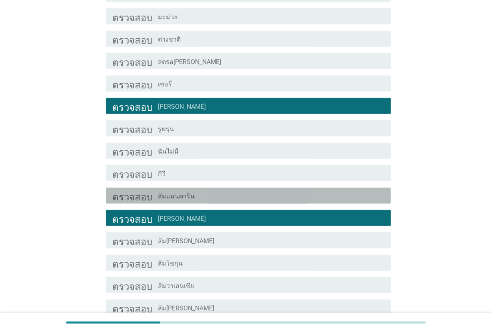
click at [223, 196] on div "โครงร่างกล่องกาเครื่องหมายว่าง ส้มแมนดาริน" at bounding box center [271, 196] width 227 height 10
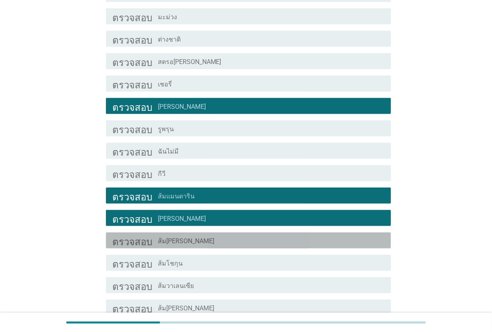
click at [223, 243] on div "โครงร่างกล่องกาเครื่องหมายว่าง ส้ม[PERSON_NAME]" at bounding box center [271, 240] width 227 height 10
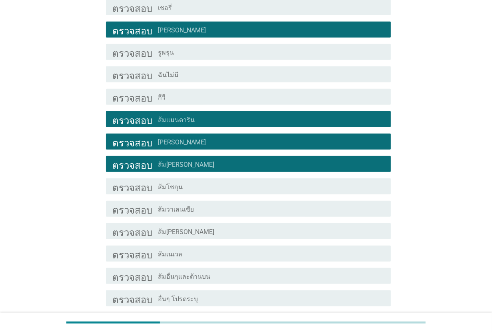
scroll to position [500, 0]
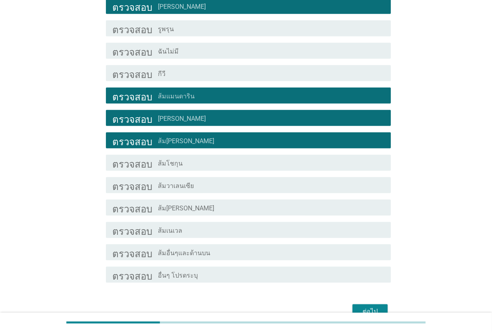
click at [227, 210] on div "โครงร่างกล่องกาเครื่องหมายว่าง ส้ม[PERSON_NAME]" at bounding box center [271, 208] width 227 height 10
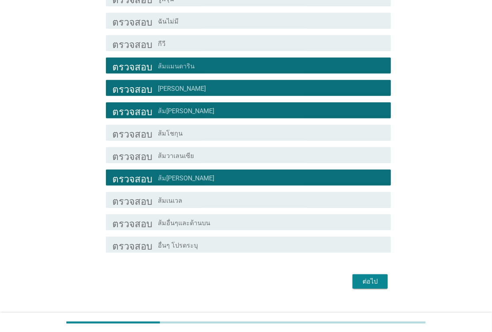
scroll to position [545, 0]
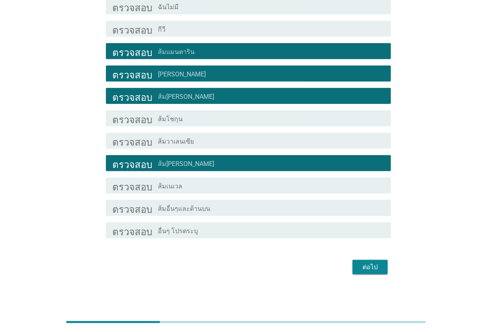
click at [368, 265] on font "ต่อไป" at bounding box center [369, 267] width 15 height 8
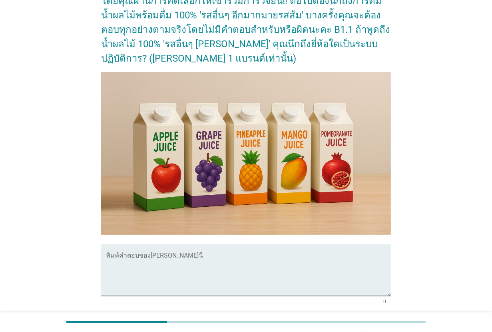
scroll to position [65, 0]
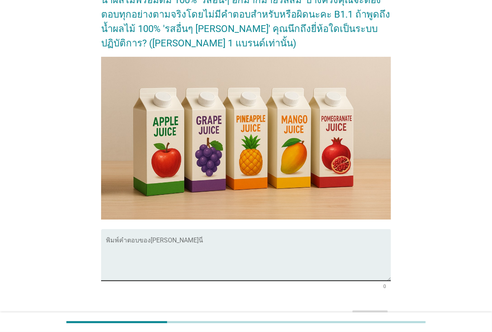
click at [302, 243] on textarea "พิมพ์คำตอบของคุณที่นี่" at bounding box center [248, 260] width 285 height 42
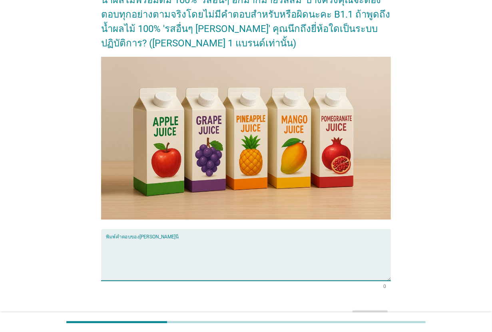
scroll to position [115, 0]
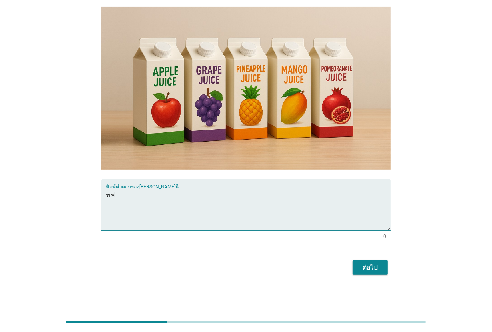
type textarea "ท"
type textarea "malee chabaa"
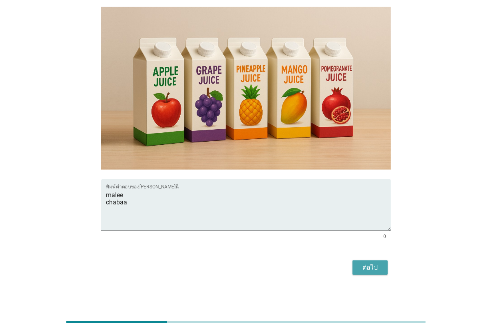
click at [382, 265] on button "ต่อไป" at bounding box center [369, 267] width 35 height 14
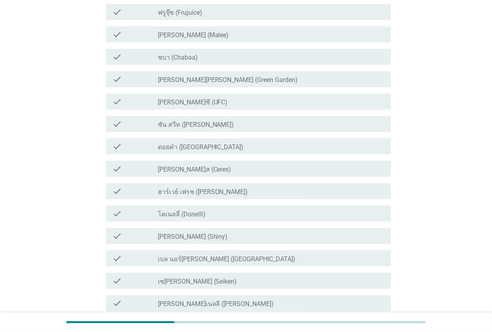
scroll to position [0, 0]
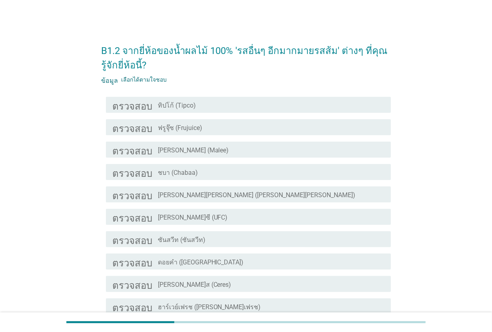
click at [204, 154] on div "ตรวจสอบ โครงร่างกล่องกาเครื่องหมายว่าง [PERSON_NAME] (Malee)" at bounding box center [248, 149] width 285 height 16
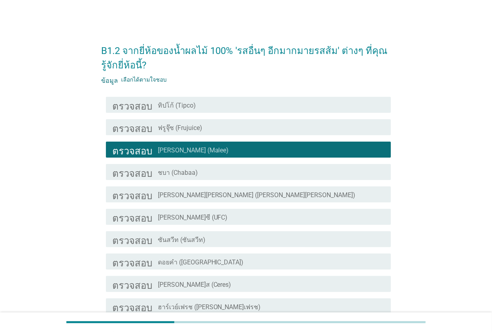
click at [206, 168] on div "โครงร่างกล่องกาเครื่องหมายว่าง ชบา ([GEOGRAPHIC_DATA])" at bounding box center [271, 172] width 227 height 10
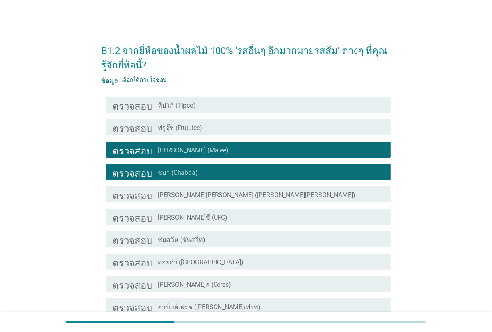
scroll to position [150, 0]
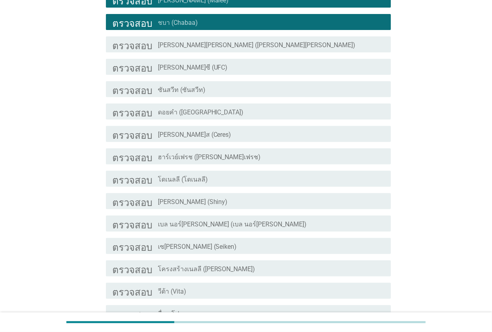
click at [218, 94] on div "ตรวจสอบ โครงร่างกล่องกาเครื่องหมายว่าง ซันสวีท (ซันสวีท)" at bounding box center [248, 89] width 285 height 16
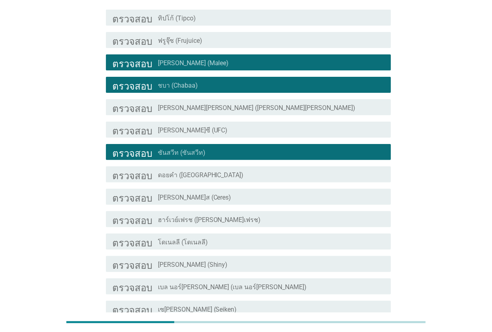
scroll to position [83, 0]
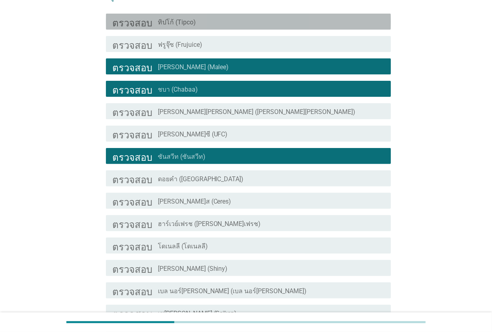
click at [206, 23] on div "โครงร่างกล่องกาเครื่องหมายว่าง ทิปโก้ (Tipco)" at bounding box center [271, 22] width 227 height 10
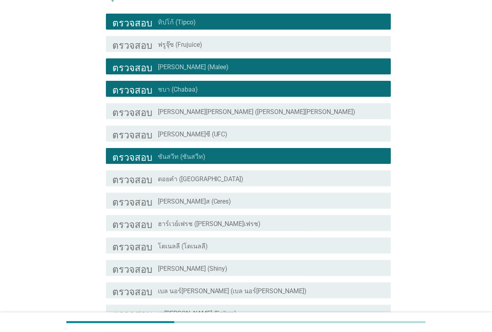
click at [201, 126] on div "ตรวจสอบ โครงร่างกล่องกาเครื่องหมายว่าง [PERSON_NAME]ซี (UFC)" at bounding box center [248, 133] width 285 height 16
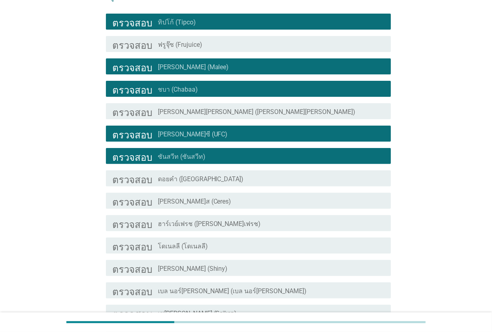
scroll to position [233, 0]
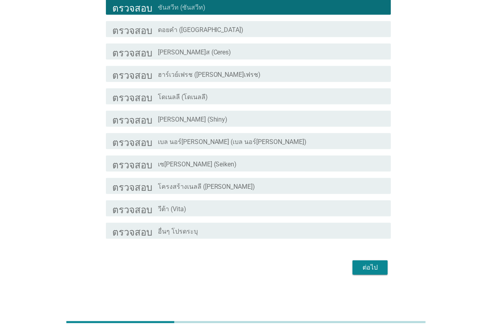
click at [358, 265] on button "ต่อไป" at bounding box center [369, 267] width 35 height 14
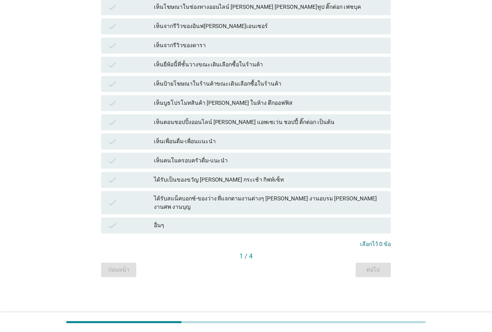
scroll to position [0, 0]
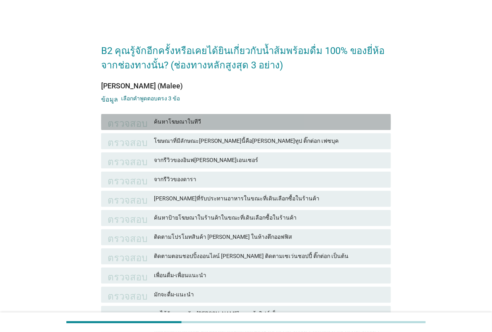
click at [215, 124] on font "ค้นหาโฆษณาในทีวี" at bounding box center [269, 121] width 231 height 8
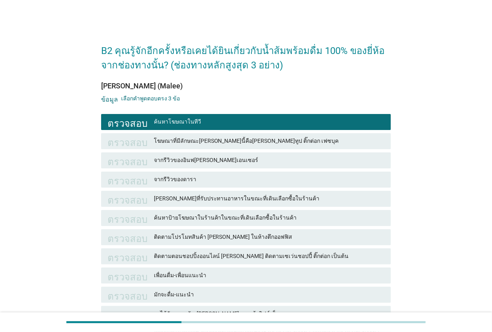
click at [216, 143] on font "โฆษณาที่มีลักษณะ[PERSON_NAME]นี้คือ[PERSON_NAME]ทูป ติ๊กต่อก เฟซบุค" at bounding box center [246, 140] width 185 height 6
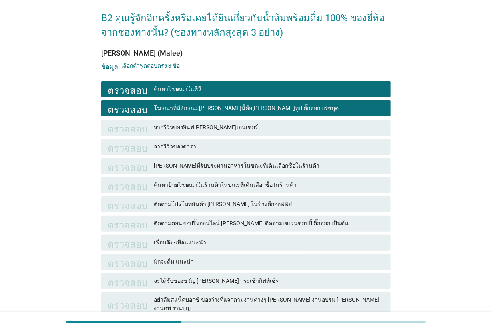
scroll to position [50, 0]
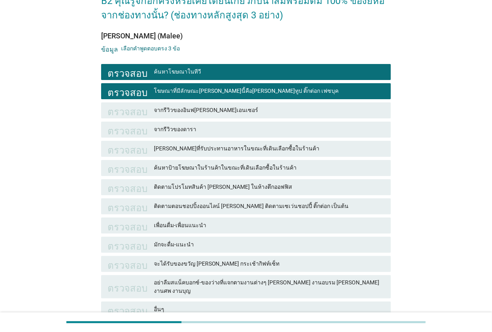
click at [224, 145] on font "[PERSON_NAME]ที่รับประทานอาหารในขณะที่เดินเลือกซื้อในร้านค้า" at bounding box center [237, 148] width 166 height 6
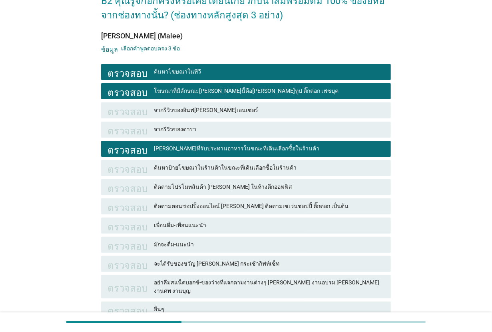
click at [224, 145] on font "[PERSON_NAME]ที่รับประทานอาหารในขณะที่เดินเลือกซื้อในร้านค้า" at bounding box center [237, 148] width 166 height 6
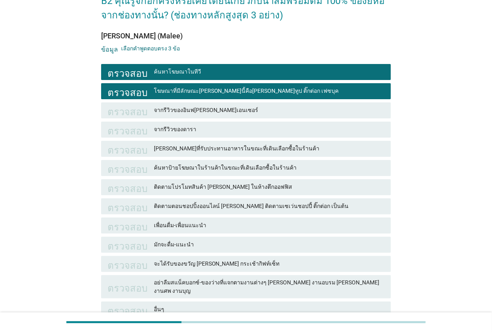
click at [224, 168] on font "ค้นหาป้ายโฆษณาในร้านค้าในขณะที่เดินเลือกซื้อในร้านค้า" at bounding box center [225, 167] width 143 height 6
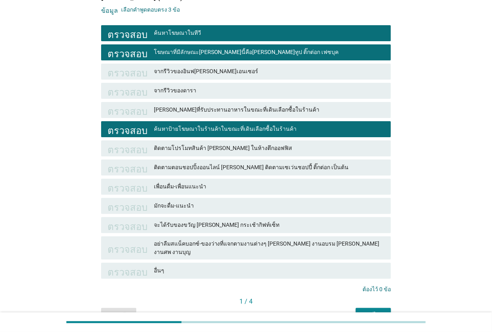
scroll to position [128, 0]
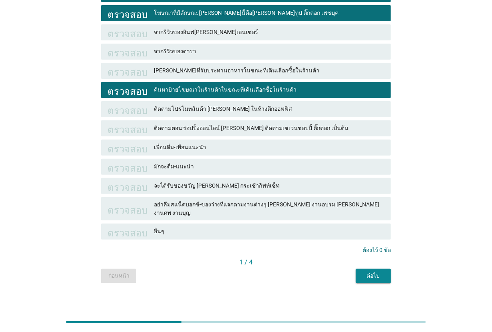
click at [372, 257] on div "1 / 4" at bounding box center [246, 262] width 290 height 10
click at [372, 265] on font "ต่อไป" at bounding box center [372, 275] width 13 height 6
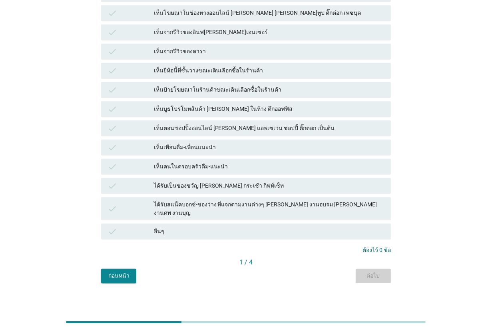
scroll to position [0, 0]
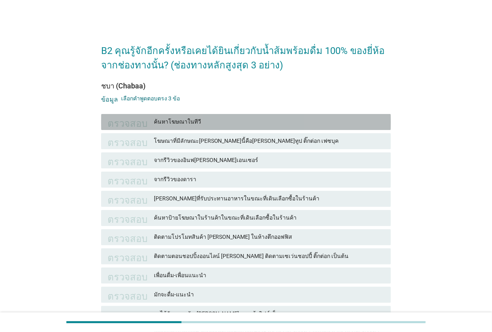
click at [236, 123] on font "ค้นหาโฆษณาในทีวี" at bounding box center [269, 121] width 231 height 8
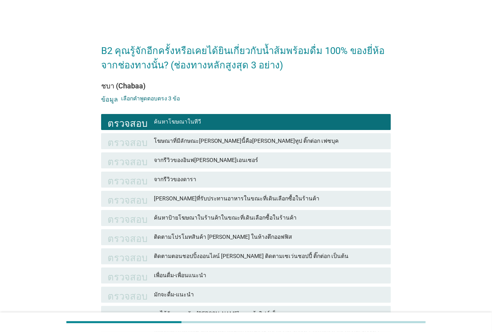
click at [246, 143] on font "โฆษณาที่มีลักษณะ[PERSON_NAME]นี้คือ[PERSON_NAME]ทูป ติ๊กต่อก เฟซบุค" at bounding box center [246, 140] width 185 height 6
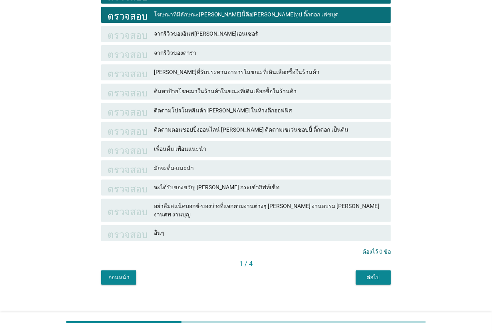
scroll to position [128, 0]
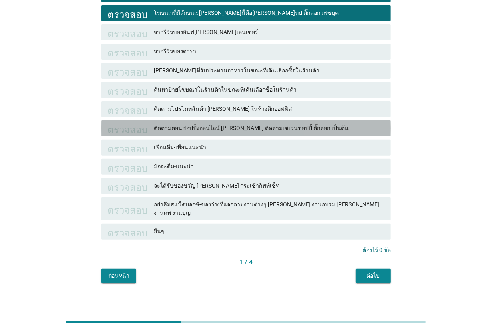
click at [248, 131] on font "ติดตามตอนชอปปิ้งออนไลน์ [PERSON_NAME] ติดตามเซเว่นชอปปี้ ติ๊กต่อก เป็นต้น" at bounding box center [251, 128] width 195 height 6
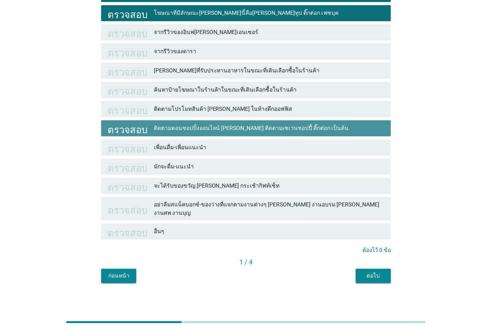
click at [248, 131] on font "ติดตามตอนชอปปิ้งออนไลน์ [PERSON_NAME] ติดตามเซเว่นชอปปี้ ติ๊กต่อก เป็นต้น" at bounding box center [251, 128] width 195 height 6
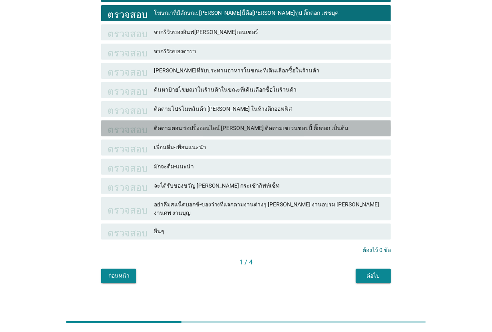
click at [254, 128] on font "ติดตามตอนชอปปิ้งออนไลน์ [PERSON_NAME] ติดตามเซเว่นชอปปี้ ติ๊กต่อก เป็นต้น" at bounding box center [251, 128] width 195 height 6
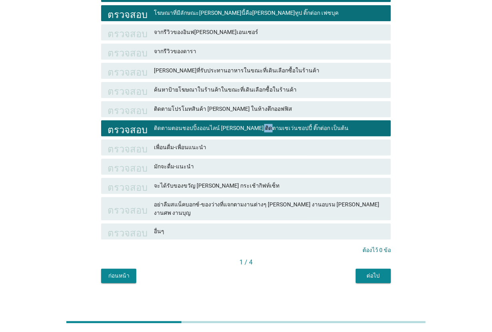
click at [254, 128] on font "ติดตามตอนชอปปิ้งออนไลน์ [PERSON_NAME] ติดตามเซเว่นชอปปี้ ติ๊กต่อก เป็นต้น" at bounding box center [251, 128] width 195 height 6
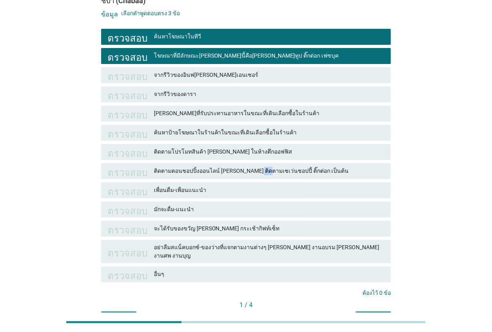
scroll to position [28, 0]
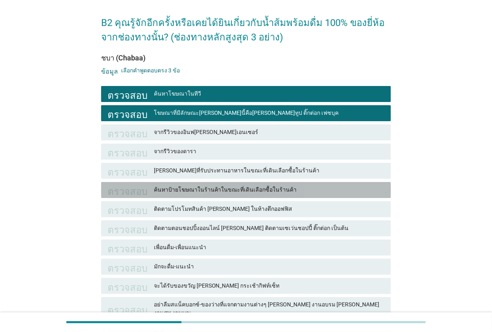
click at [249, 189] on font "ค้นหาป้ายโฆษณาในร้านค้าในขณะที่เดินเลือกซื้อในร้านค้า" at bounding box center [225, 189] width 143 height 6
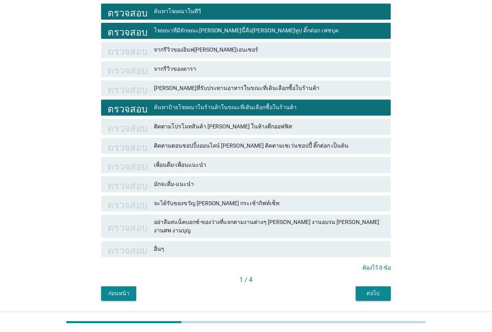
scroll to position [128, 0]
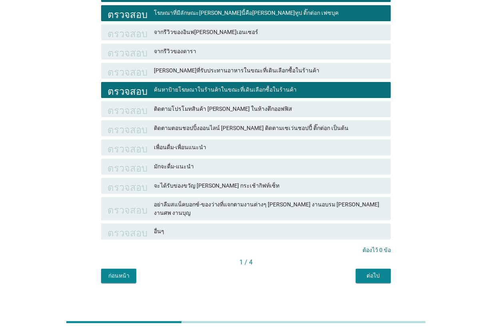
click at [376, 265] on button "ต่อไป" at bounding box center [373, 276] width 35 height 14
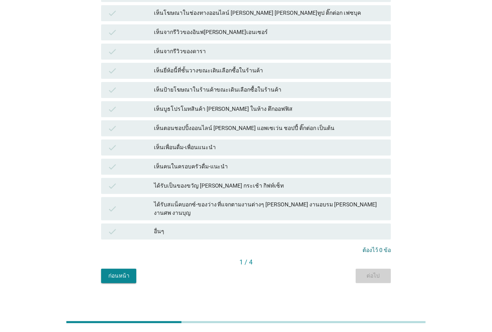
scroll to position [0, 0]
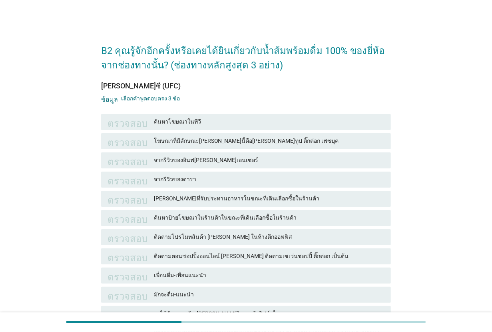
click at [208, 124] on font "ค้นหาโฆษณาในทีวี" at bounding box center [269, 121] width 231 height 8
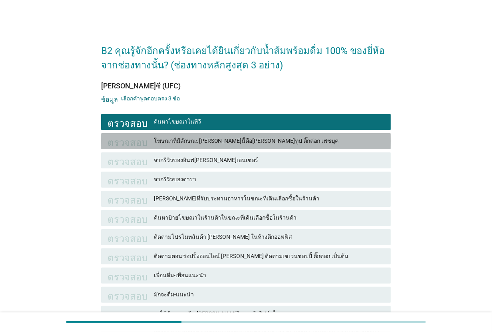
click at [220, 143] on font "โฆษณาที่มีลักษณะ[PERSON_NAME]นี้คือ[PERSON_NAME]ทูป ติ๊กต่อก เฟซบุค" at bounding box center [246, 140] width 185 height 6
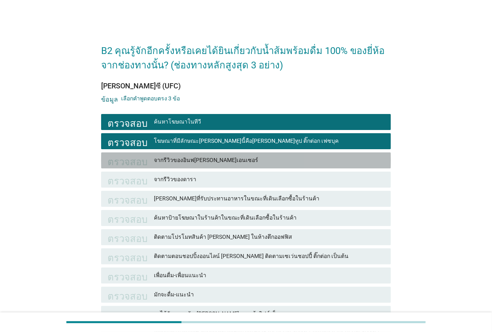
click at [232, 165] on div "จากรีวิวของอินฟ[PERSON_NAME]เอนเซอร์" at bounding box center [269, 160] width 231 height 10
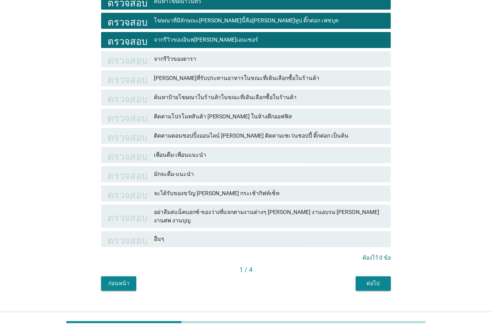
scroll to position [128, 0]
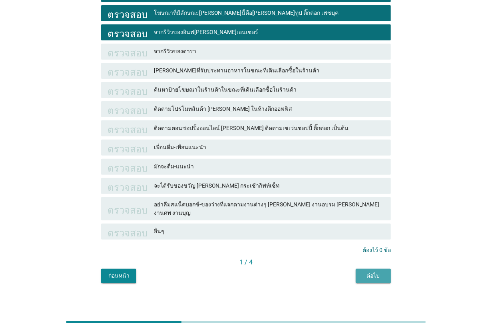
click at [378, 265] on font "ต่อไป" at bounding box center [372, 275] width 13 height 6
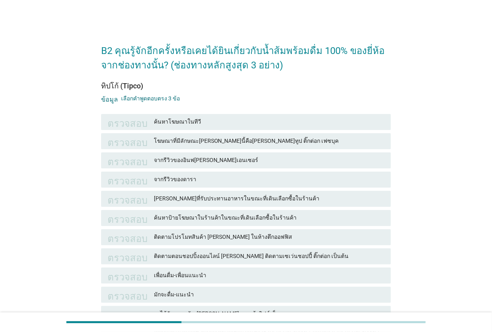
click at [218, 117] on font "ค้นหาโฆษณาในทีวี" at bounding box center [269, 121] width 231 height 8
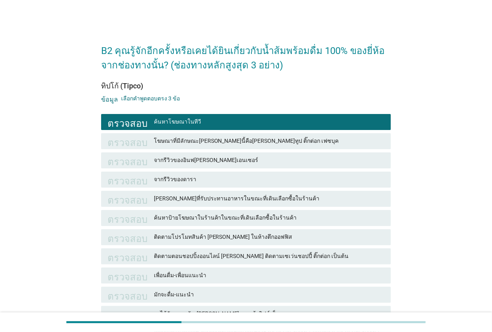
click at [220, 138] on font "โฆษณาที่มีลักษณะ[PERSON_NAME]นี้คือ[PERSON_NAME]ทูป ติ๊กต่อก เฟซบุค" at bounding box center [246, 140] width 185 height 6
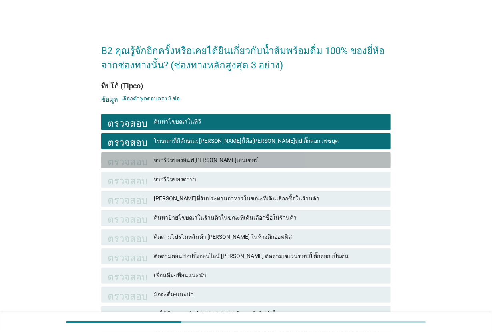
click at [220, 165] on div "ตรวจสอบ จากรีวิวของอินฟ[PERSON_NAME]เอนเซอร์" at bounding box center [246, 160] width 290 height 16
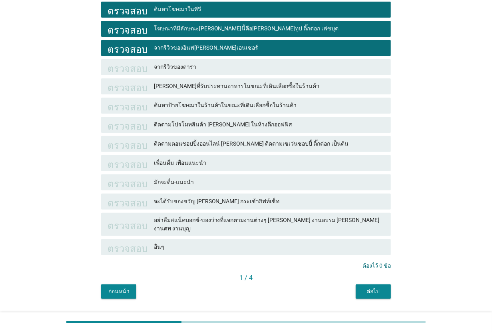
scroll to position [128, 0]
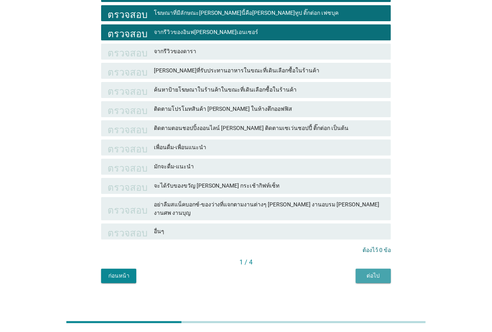
click at [367, 265] on font "ต่อไป" at bounding box center [372, 275] width 13 height 6
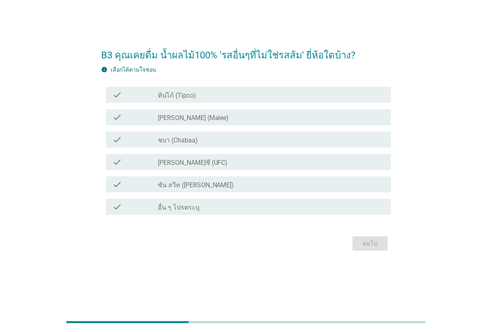
scroll to position [0, 0]
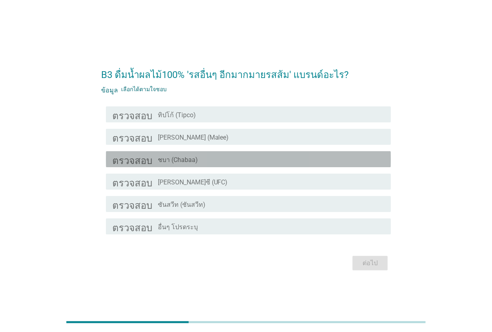
click at [231, 157] on div "โครงร่างกล่องกาเครื่องหมายว่าง ชบา ([GEOGRAPHIC_DATA])" at bounding box center [271, 159] width 227 height 10
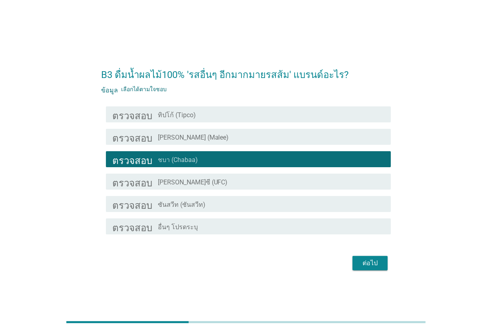
click at [230, 134] on div "โครงร่างกล่องกาเครื่องหมายว่าง [PERSON_NAME] (Malee)" at bounding box center [271, 137] width 227 height 10
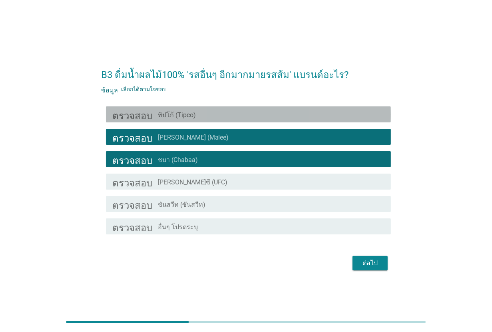
click at [235, 113] on div "โครงร่างกล่องกาเครื่องหมายว่าง ทิปโก้ (Tipco)" at bounding box center [271, 114] width 227 height 10
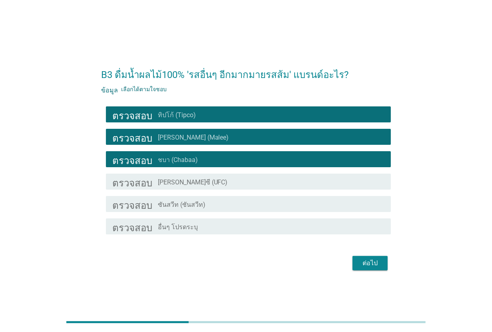
scroll to position [19, 0]
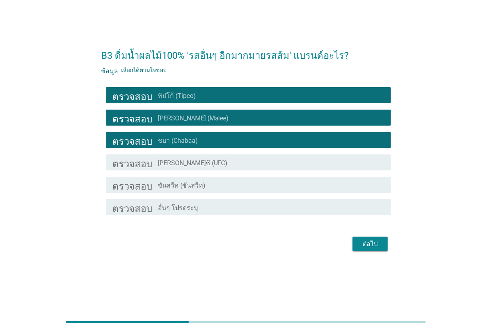
click at [373, 237] on button "ต่อไป" at bounding box center [369, 244] width 35 height 14
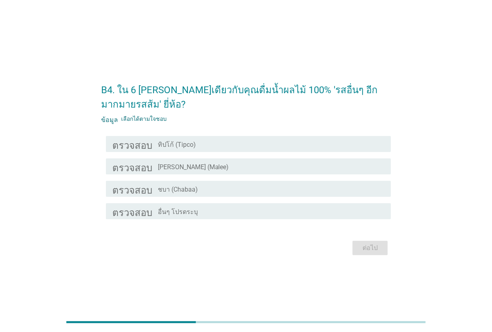
click at [210, 187] on div "โครงร่างกล่องกาเครื่องหมายว่าง ชบา ([GEOGRAPHIC_DATA])" at bounding box center [271, 189] width 227 height 10
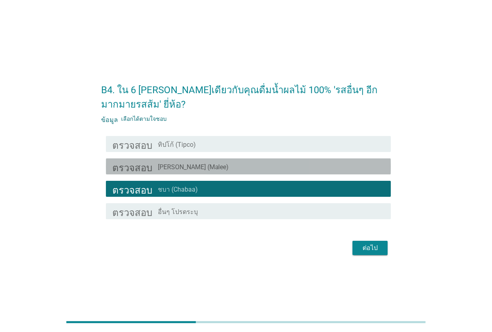
click at [222, 162] on div "โครงร่างกล่องกาเครื่องหมายว่าง [PERSON_NAME] (Malee)" at bounding box center [271, 166] width 227 height 10
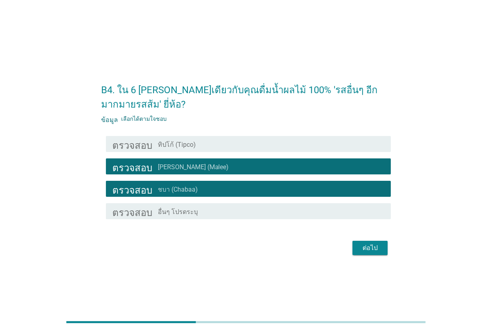
click at [227, 137] on div "ตรวจสอบ โครงร่างกล่องกาเครื่องหมายว่าง ทิปโก้ (Tipco)" at bounding box center [248, 144] width 285 height 16
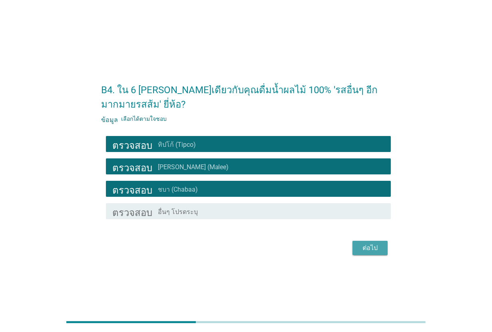
click at [373, 252] on font "ต่อไป" at bounding box center [369, 248] width 15 height 10
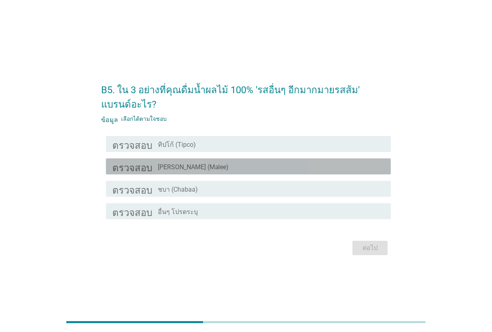
click at [205, 167] on div "โครงร่างกล่องกาเครื่องหมายว่าง [PERSON_NAME] (Malee)" at bounding box center [271, 166] width 227 height 10
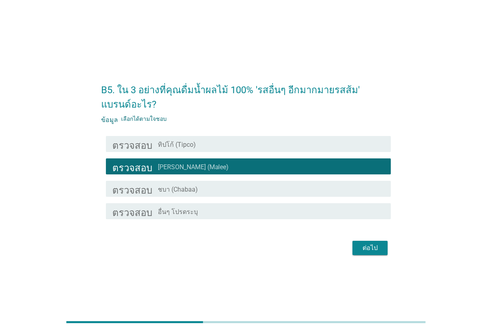
click at [211, 186] on div "โครงร่างกล่องกาเครื่องหมายว่าง ชบา ([GEOGRAPHIC_DATA])" at bounding box center [271, 189] width 227 height 10
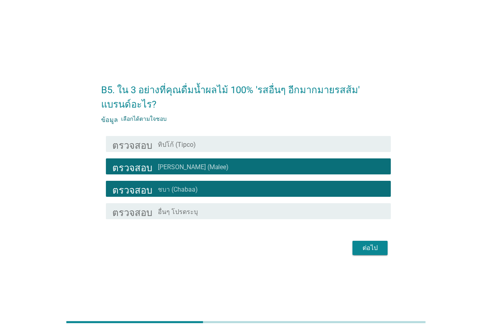
click at [368, 248] on font "ต่อไป" at bounding box center [369, 248] width 15 height 8
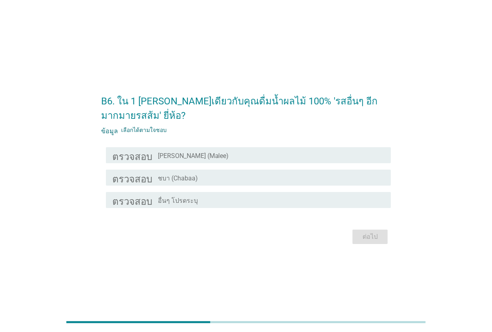
click at [202, 175] on div "โครงร่างกล่องกาเครื่องหมายว่าง ชบา ([GEOGRAPHIC_DATA])" at bounding box center [271, 178] width 227 height 10
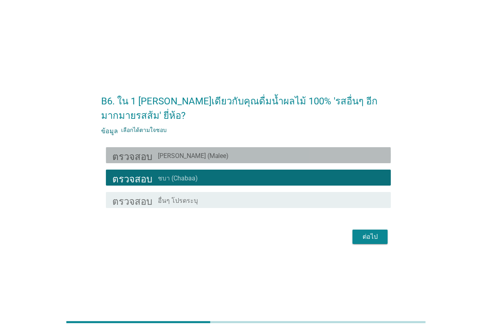
click at [210, 156] on div "โครงร่างกล่องกาเครื่องหมายว่าง [PERSON_NAME] (Malee)" at bounding box center [271, 155] width 227 height 10
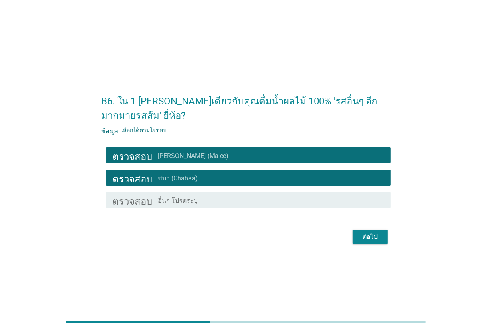
click at [378, 240] on div "ต่อไป" at bounding box center [370, 237] width 22 height 10
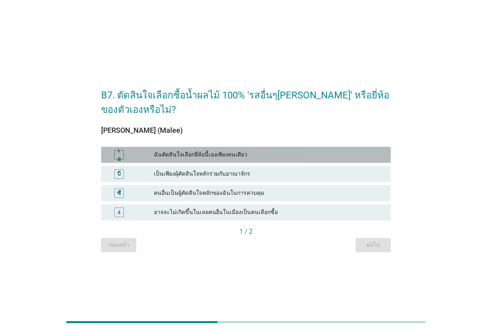
click at [252, 160] on div "เอ ฉันตัดสินใจเลือกยี่ห้อนี้เองเพียงคนเดียว" at bounding box center [246, 155] width 290 height 16
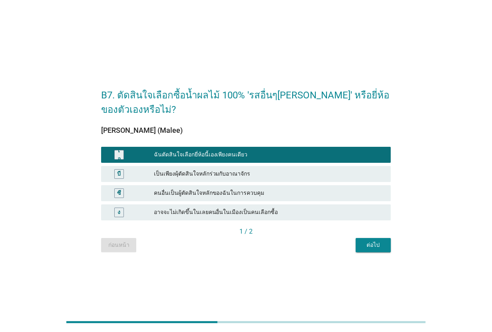
click at [372, 243] on font "ต่อไป" at bounding box center [372, 244] width 13 height 6
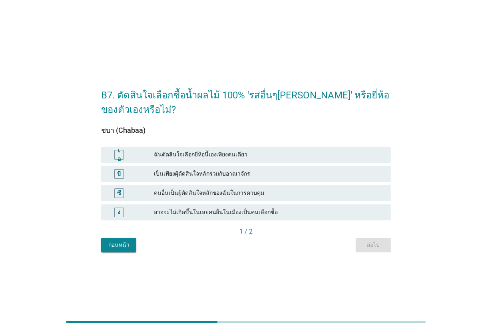
click at [216, 153] on font "ฉันตัดสินใจเลือกยี่ห้อนี้เองเพียงคนเดียว" at bounding box center [201, 154] width 94 height 6
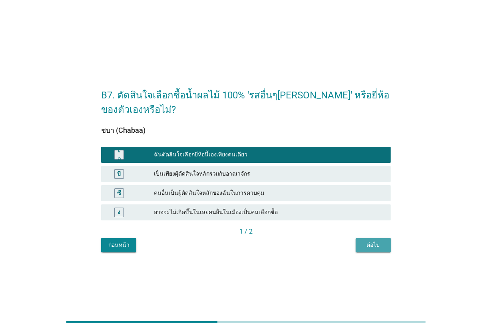
click at [374, 247] on font "ต่อไป" at bounding box center [372, 244] width 13 height 6
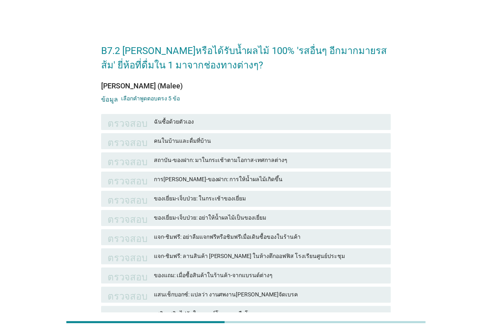
click at [271, 124] on font "ฉันซื้อด้วยตัวเอง" at bounding box center [269, 121] width 231 height 8
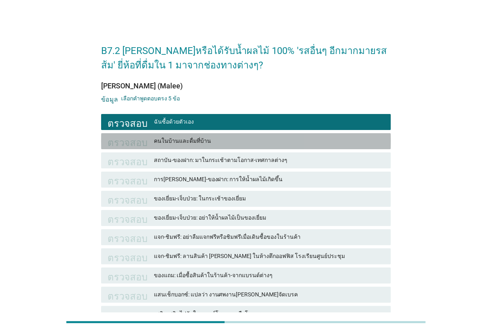
click at [268, 142] on font "คนในบ้านและดื่มที่บ้าน" at bounding box center [269, 141] width 231 height 8
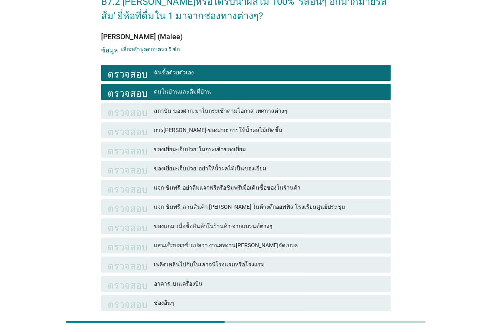
scroll to position [50, 0]
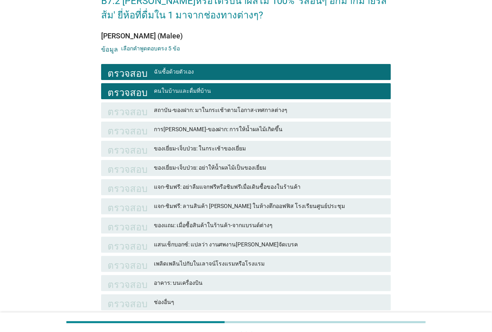
click at [263, 131] on font "การ[PERSON_NAME]-ของฝาก: การให้น้ำผลไม้เกิดขึ้น" at bounding box center [269, 129] width 231 height 8
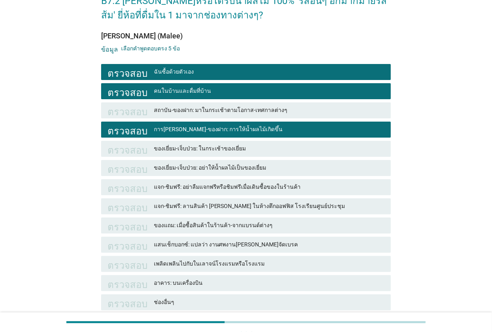
scroll to position [100, 0]
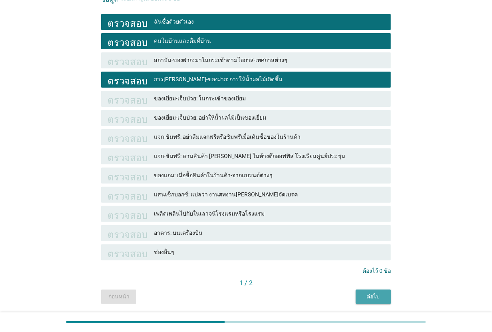
click at [375, 265] on font "ต่อไป" at bounding box center [372, 296] width 13 height 6
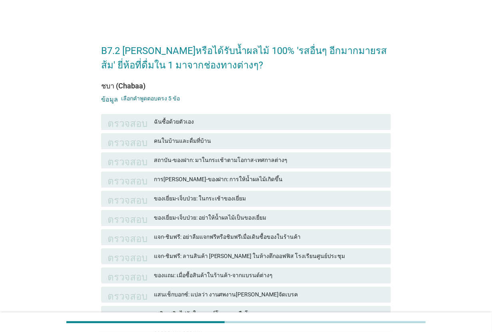
click at [217, 120] on font "ฉันซื้อด้วยตัวเอง" at bounding box center [269, 121] width 231 height 8
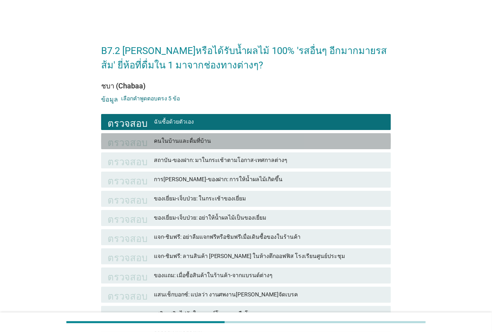
click at [220, 135] on div "ตรวจสอบ คนในบ้านและดื่มที่บ้าน" at bounding box center [246, 141] width 290 height 16
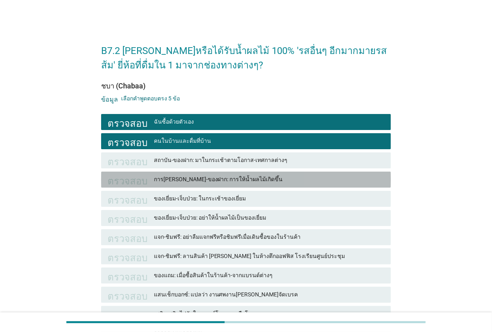
click at [228, 184] on div "ตรวจสอบ การ[PERSON_NAME]-ของฝาก: การให้น้ำผลไม้เกิดขึ้น" at bounding box center [246, 179] width 290 height 16
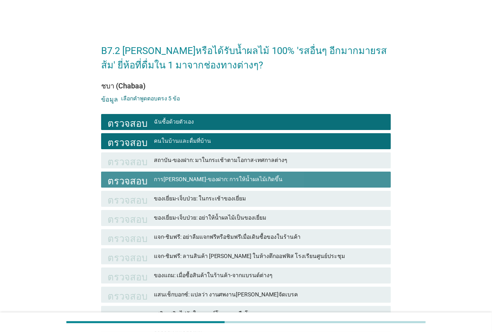
click at [228, 184] on div "ตรวจสอบ การ[PERSON_NAME]-ของฝาก: การให้น้ำผลไม้เกิดขึ้น" at bounding box center [246, 179] width 290 height 16
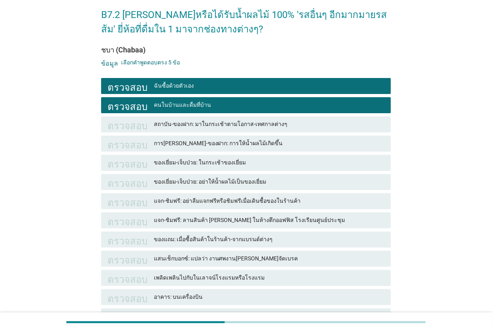
scroll to position [50, 0]
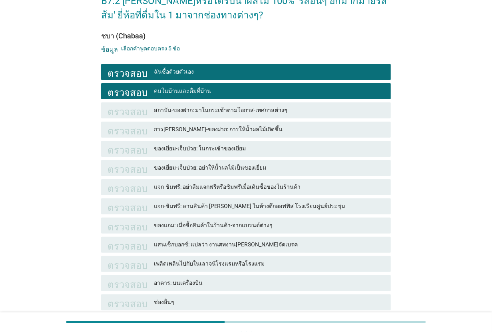
click at [237, 151] on font "ของเยี่ยม-เจ็บป่วย: ในกระเช้าของเยี่ยม" at bounding box center [200, 148] width 92 height 6
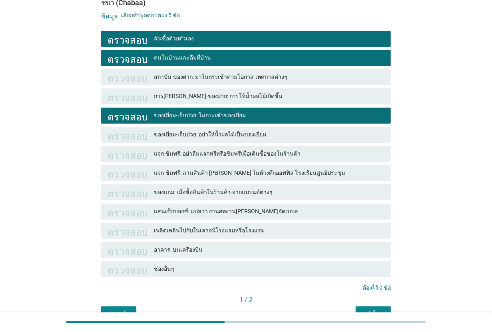
scroll to position [100, 0]
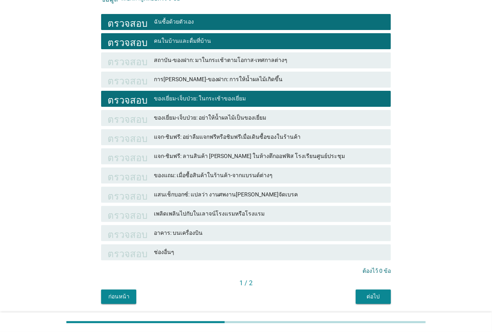
click at [364, 265] on div "ต่อไป" at bounding box center [373, 296] width 22 height 8
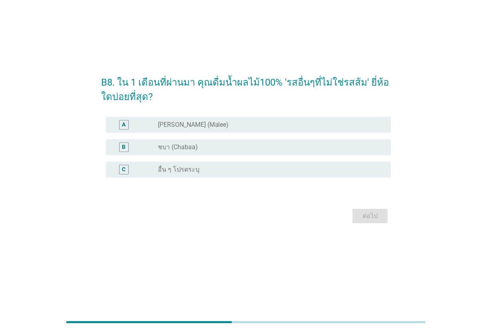
scroll to position [0, 0]
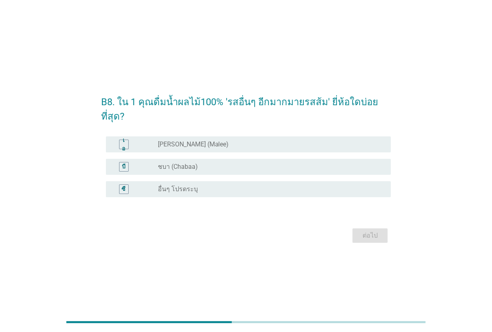
click at [229, 163] on div "ปุ่มวิทยุ[PERSON_NAME]เลือก ชบา (Chabaa)" at bounding box center [268, 167] width 220 height 8
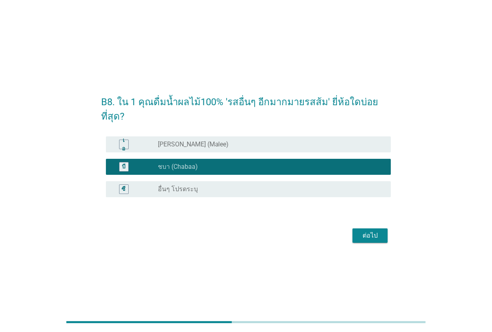
click at [370, 226] on div "ต่อไป" at bounding box center [246, 235] width 290 height 19
click at [378, 231] on div "ต่อไป" at bounding box center [370, 236] width 22 height 10
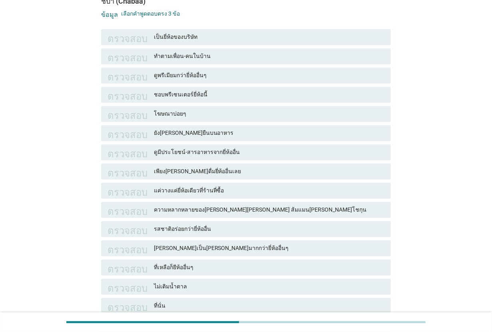
scroll to position [100, 0]
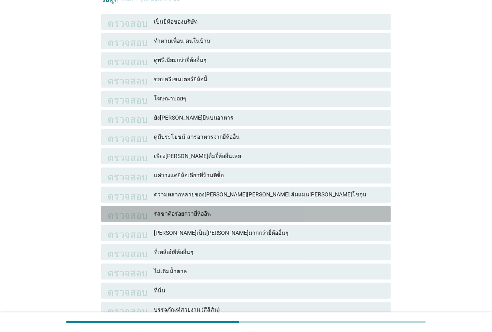
click at [226, 210] on font "รสชาติอร่อยกว่ายี่ห้ออื่น" at bounding box center [269, 213] width 231 height 8
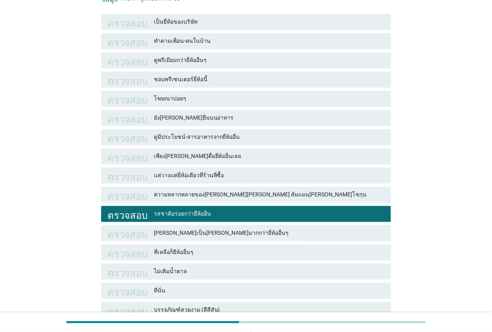
click at [227, 136] on font "ดูมีประโยชน์-สารอาหารจากยี่ห้ออื่น" at bounding box center [197, 136] width 86 height 6
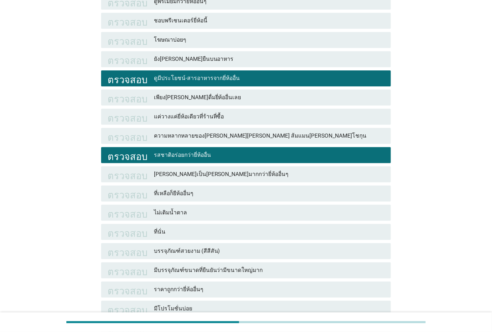
scroll to position [250, 0]
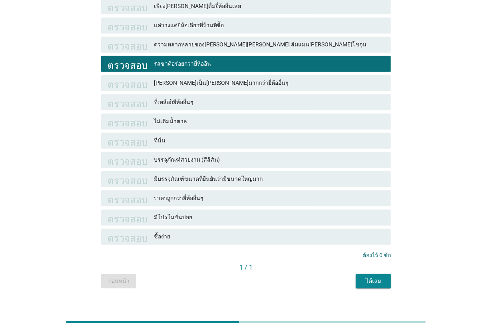
click at [374, 265] on font "ได้เลย" at bounding box center [373, 280] width 15 height 6
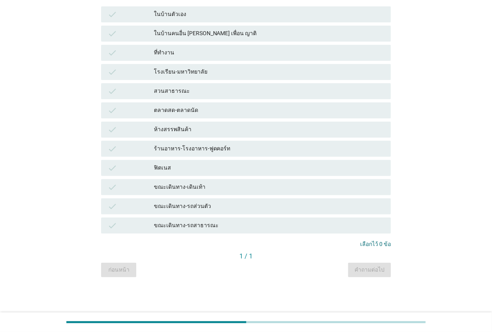
scroll to position [0, 0]
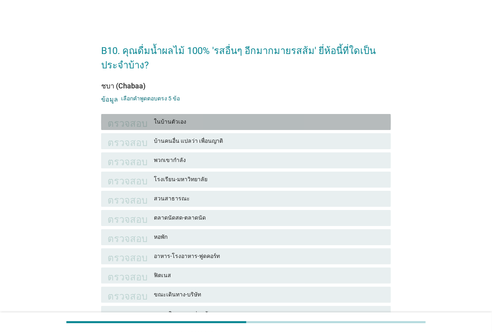
click at [223, 125] on font "ในบ้านตัวเอง" at bounding box center [269, 121] width 231 height 8
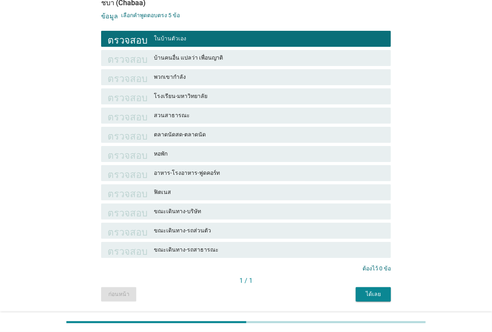
scroll to position [100, 0]
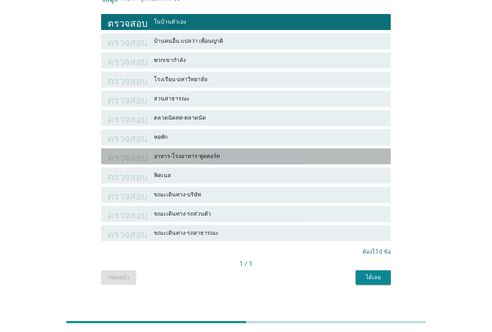
click at [233, 154] on font "อาหาร-โรงอาหาร-ฟูดคอร์ท" at bounding box center [269, 156] width 231 height 8
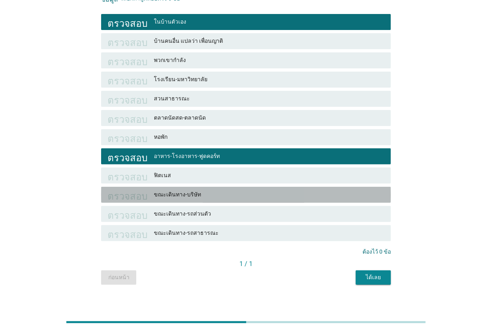
click at [231, 195] on font "ขณะเดินทาง-บริษัท" at bounding box center [269, 194] width 231 height 8
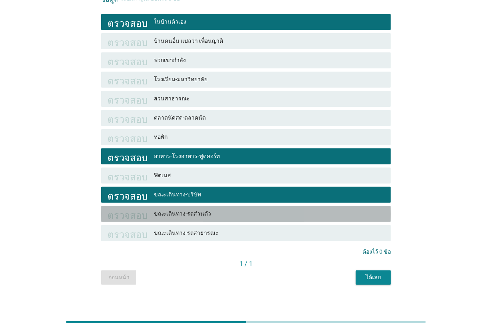
click at [231, 210] on font "ขณะเดินทาง-รถส่วนตัว" at bounding box center [269, 213] width 231 height 8
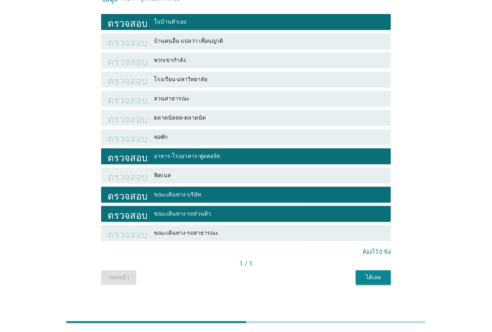
click at [235, 199] on font "ขณะเดินทาง-บริษัท" at bounding box center [269, 194] width 231 height 8
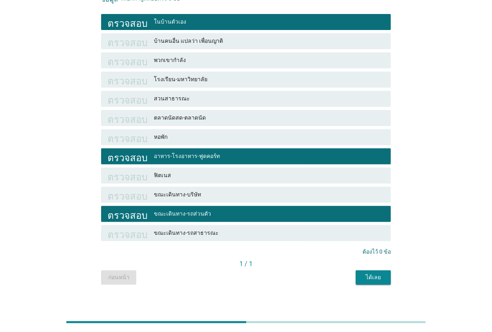
click at [374, 265] on div "B10. คุณดื่มน้ำผลไม้ 100% 'รสอื่นๆ อีกมากมายรสส้ม' ยี่ห้อนี้ที่ใดเป็นประจำบ้าง?…" at bounding box center [246, 110] width 302 height 362
click at [379, 265] on font "ได้เลย" at bounding box center [373, 277] width 15 height 6
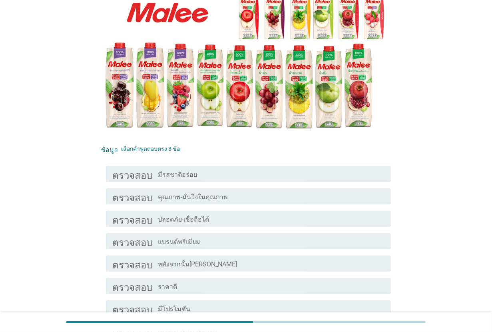
scroll to position [150, 0]
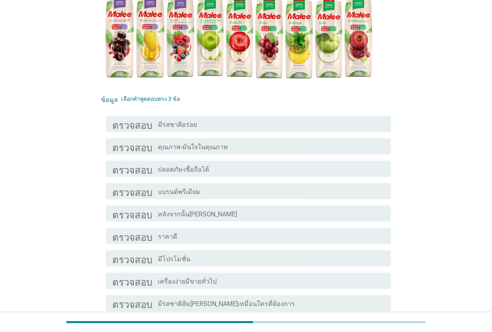
click at [215, 169] on div "โครงร่างกล่องกาเครื่องหมายว่าง ปลอดภัย-เชื่อถือได้" at bounding box center [271, 169] width 227 height 10
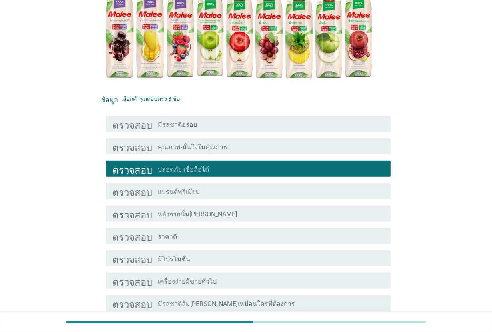
scroll to position [200, 0]
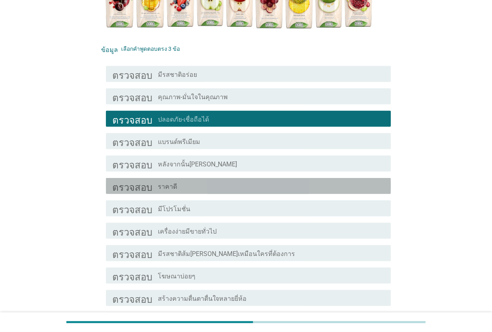
click at [223, 191] on div "โครงร่างกล่องกาเครื่องหมายว่าง ราคาดี" at bounding box center [271, 186] width 227 height 10
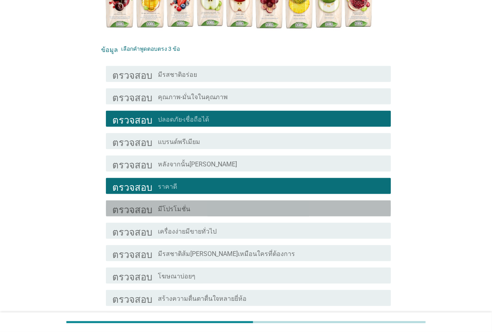
click at [223, 205] on div "โครงร่างกล่องกาเครื่องหมายว่าง มีโปรโมชั่น" at bounding box center [271, 208] width 227 height 10
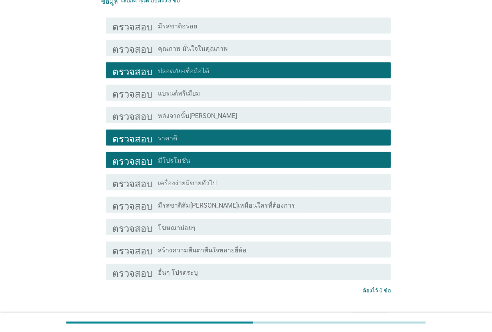
scroll to position [250, 0]
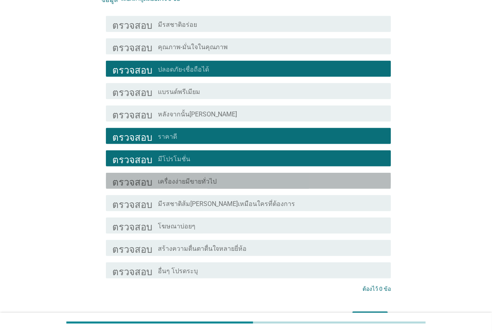
click at [269, 189] on div "ตรวจสอบ โครงร่างกล่องกาเครื่องหมายว่าง เครื่องง่ายมีขายทั่วไป" at bounding box center [248, 181] width 285 height 16
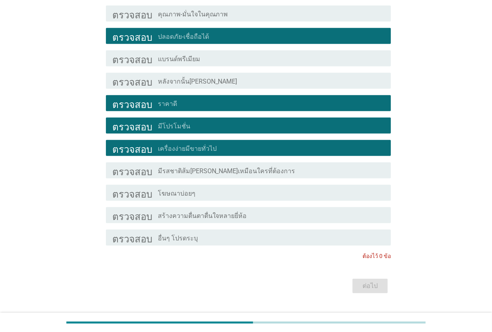
scroll to position [300, 0]
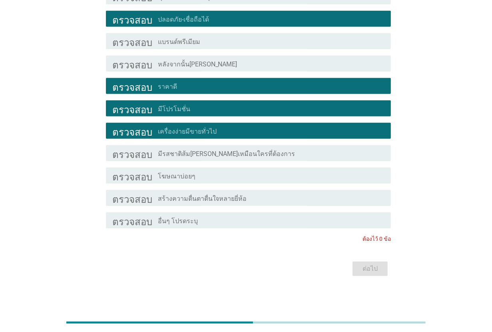
click at [358, 265] on div "ต่อไป" at bounding box center [246, 268] width 290 height 19
click at [208, 124] on div "ตรวจสอบ โครงร่างกล่องกาเครื่องหมายว่าง เครื่องง่ายมีขายทั่วไป" at bounding box center [248, 131] width 285 height 16
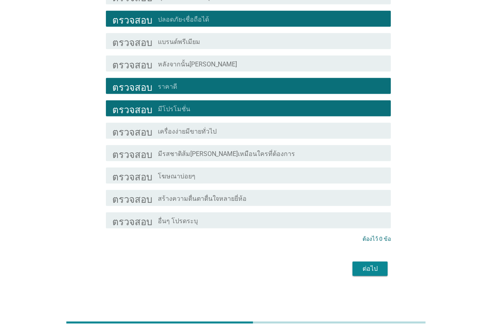
click at [374, 265] on font "ต่อไป" at bounding box center [369, 269] width 15 height 8
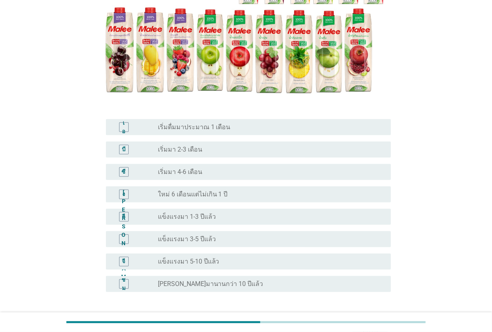
scroll to position [150, 0]
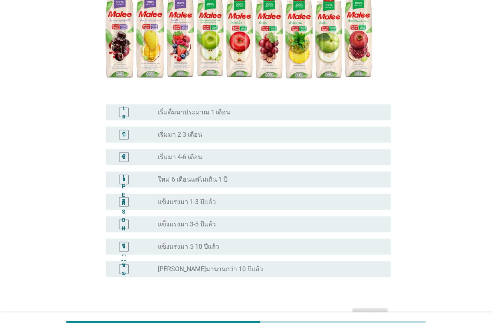
click at [223, 175] on div "ปุ่มวิทยุ[PERSON_NAME]เลือก ใหม่ 6 เดือนแต่ไม่เกิน 1 ปี" at bounding box center [271, 180] width 227 height 10
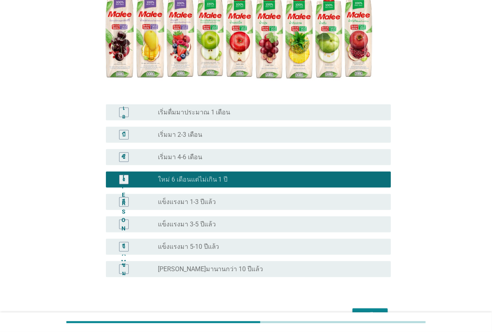
click at [222, 203] on div "ปุ่มวิทยุ[PERSON_NAME]เลือก แข็งแรงมา 1-3 ปีแล้ว" at bounding box center [268, 202] width 220 height 8
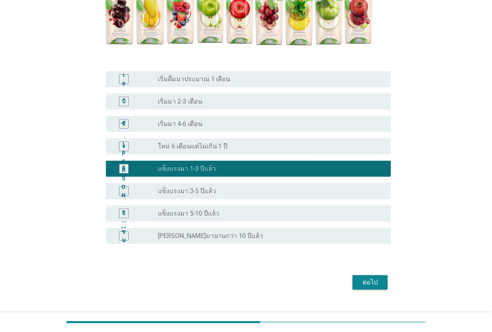
scroll to position [198, 0]
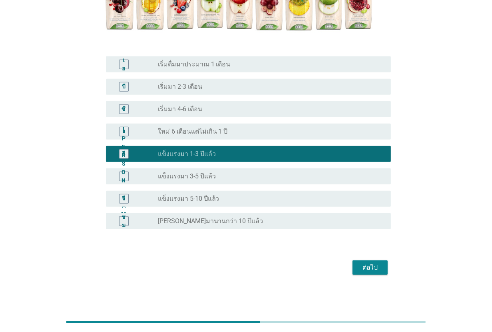
click at [370, 265] on font "ต่อไป" at bounding box center [369, 267] width 15 height 8
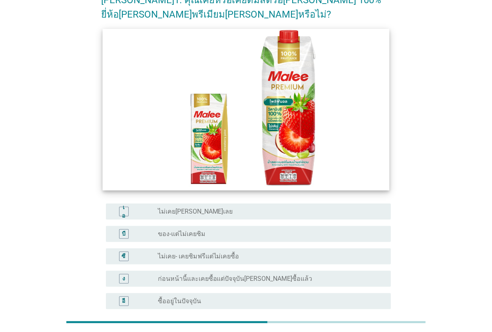
scroll to position [100, 0]
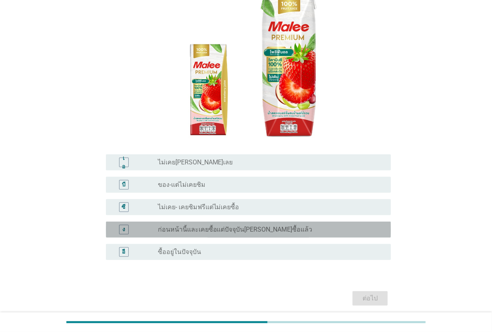
click at [218, 231] on font "ก่อนหน้านี้และเคยซื้อแต่ปัจจุบัน[PERSON_NAME]ซื้อแล้ว" at bounding box center [235, 229] width 155 height 8
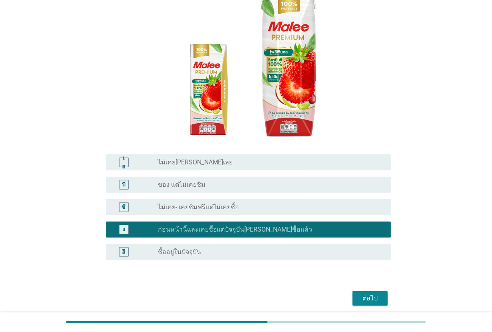
click at [218, 251] on div "ปุ่มวิทยุ[PERSON_NAME]เลือก ซื้ออยู่ในปัจจุบัน" at bounding box center [268, 252] width 220 height 8
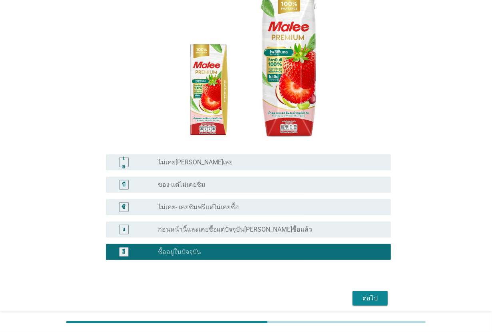
click at [361, 265] on div "ต่อไป" at bounding box center [246, 298] width 290 height 19
click at [368, 265] on button "ต่อไป" at bounding box center [369, 298] width 35 height 14
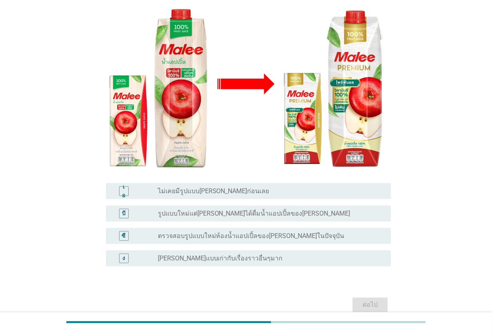
click at [206, 232] on font "ตรวจสอบรูปแบบใหม่ห้องน้ำแอปเปิ้ลของ[PERSON_NAME]ในปัจจุบัน" at bounding box center [251, 236] width 187 height 8
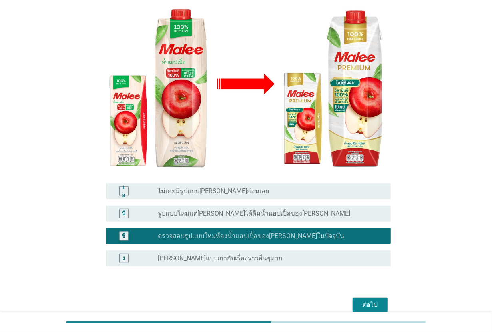
click at [372, 265] on font "ต่อไป" at bounding box center [369, 304] width 15 height 8
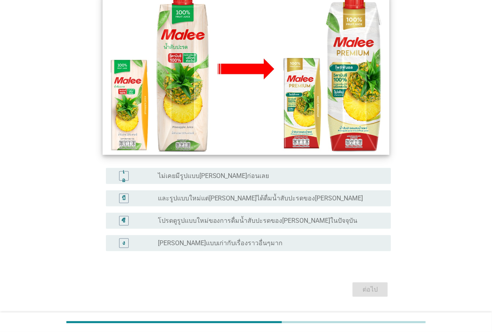
scroll to position [123, 0]
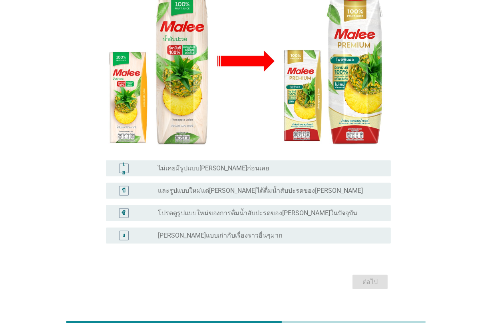
click at [252, 231] on div "ปุ่มวิทยุ[PERSON_NAME]เลือก [PERSON_NAME]แบบเก่ากับเรื่องราวอื่นๆมาก" at bounding box center [268, 235] width 220 height 8
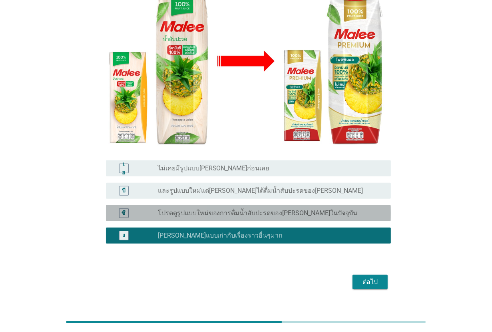
click at [282, 209] on font "โปรดดูรูปแบบใหม่ของการดื่มน้ำสับปะรดของ[PERSON_NAME]ในปัจจุบัน" at bounding box center [258, 213] width 200 height 8
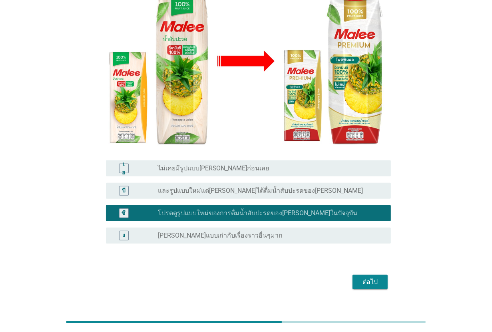
click at [372, 265] on div "ต่อไป" at bounding box center [246, 281] width 290 height 19
click at [370, 265] on font "ต่อไป" at bounding box center [369, 282] width 15 height 10
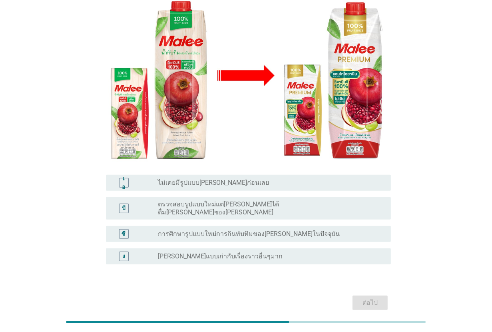
click at [235, 230] on font "การศึกษารูปแบบใหม่การกินทับทิมของ[PERSON_NAME]ในปัจจุบัน" at bounding box center [249, 234] width 182 height 8
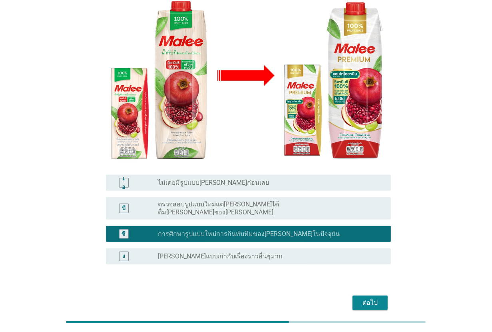
click at [248, 200] on font "ตรวจสอบรูปแบบใหม่แต่[PERSON_NAME]ได้ดื่ม[PERSON_NAME]ของ[PERSON_NAME]" at bounding box center [268, 208] width 220 height 16
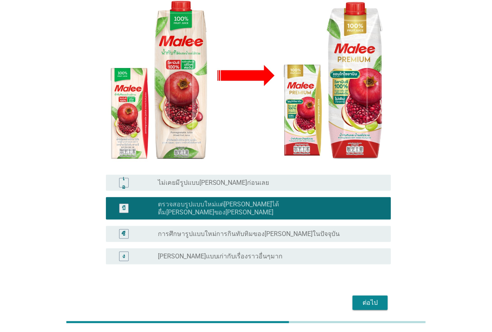
click at [257, 230] on font "การศึกษารูปแบบใหม่การกินทับทิมของ[PERSON_NAME]ในปัจจุบัน" at bounding box center [249, 234] width 182 height 8
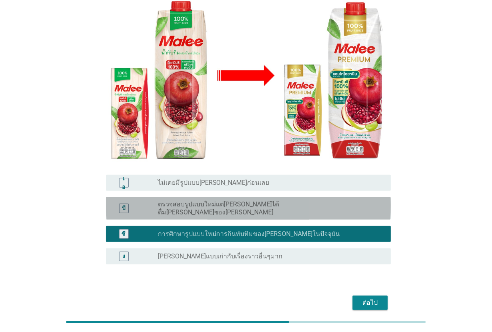
click at [290, 200] on div "ปุ่มวิทยุ[PERSON_NAME]เลือก ตรวจสอบรูปแบบใหม่แต่[PERSON_NAME]ได้ดื่ม[PERSON_NAM…" at bounding box center [271, 208] width 227 height 16
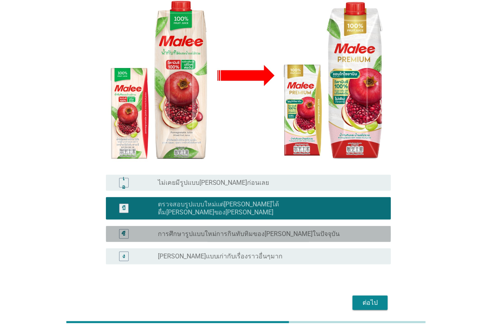
click at [300, 230] on div "ปุ่มวิทยุ[PERSON_NAME]เลือก การศึกษารูปแบบใหม่การกินทับทิมของ[PERSON_NAME]ในปัจ…" at bounding box center [268, 234] width 220 height 8
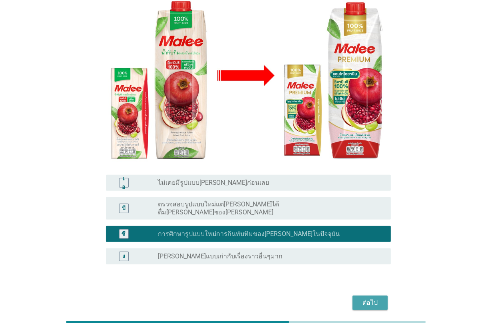
click at [372, 265] on font "ต่อไป" at bounding box center [369, 303] width 15 height 8
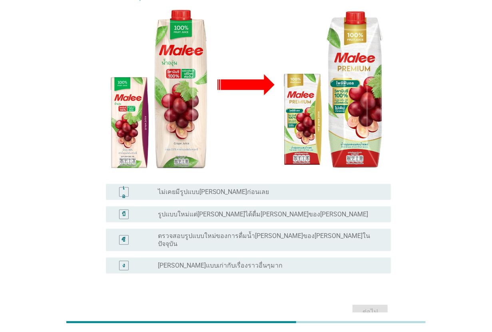
scroll to position [100, 0]
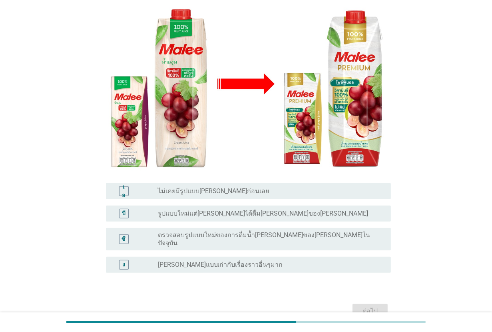
click at [259, 231] on font "ตรวจสอบรูปแบบใหม่ของการดื่มน้ำ[PERSON_NAME]ของ[PERSON_NAME]ในปัจจุบัน" at bounding box center [264, 239] width 213 height 16
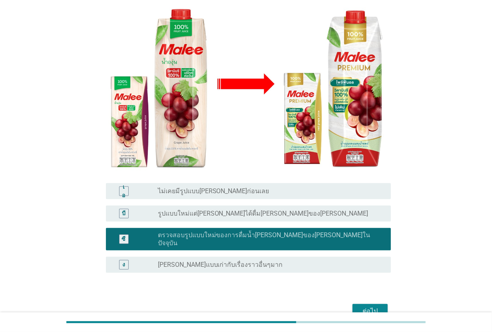
click at [356, 265] on button "ต่อไป" at bounding box center [369, 311] width 35 height 14
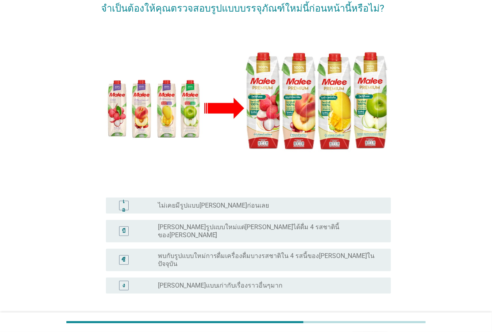
click at [263, 252] on font "พบกับรูปแบบใหม่การดื่มเครื่องดื่มบางรสชาติใน 4 รสนี้ของ[PERSON_NAME]ในปัจจุบัน" at bounding box center [266, 260] width 217 height 16
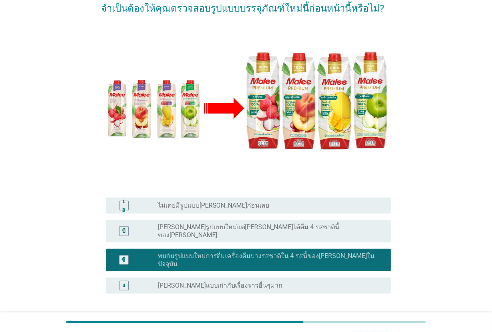
click at [381, 265] on div "ต่อไป" at bounding box center [370, 332] width 22 height 10
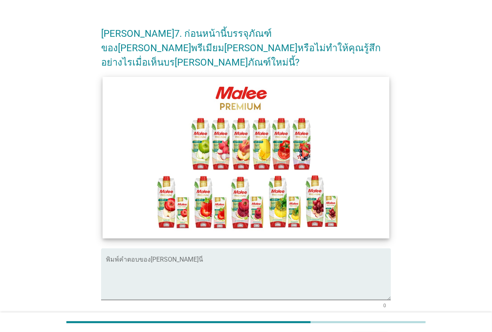
scroll to position [0, 0]
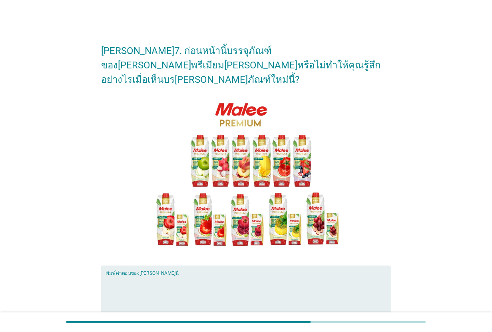
click at [273, 265] on textarea "พิมพ์คำตอบของคุณที่นี่" at bounding box center [248, 296] width 285 height 42
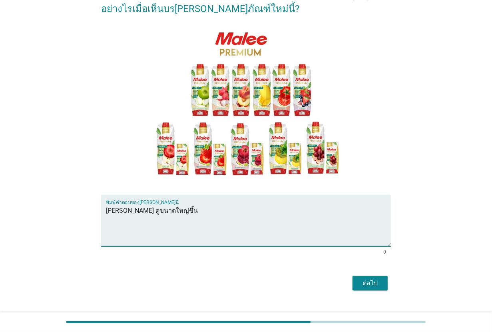
scroll to position [72, 0]
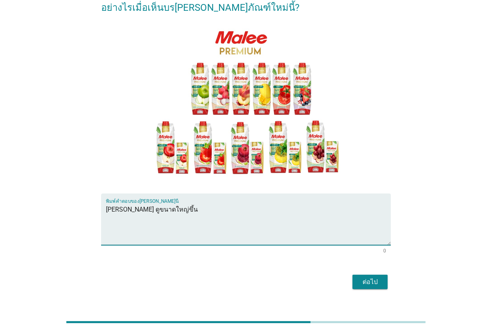
type textarea "[PERSON_NAME] ดูขนาดใหญ่ขึ้น"
click at [368, 265] on font "ต่อไป" at bounding box center [369, 282] width 15 height 8
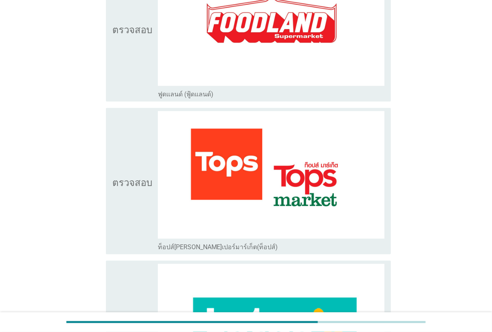
scroll to position [749, 0]
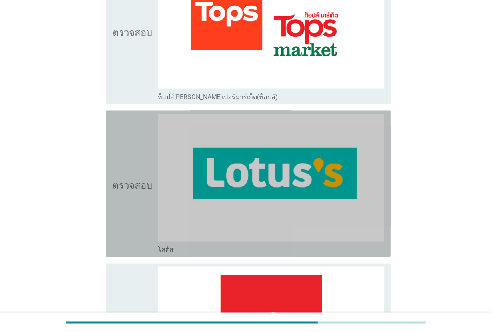
click at [291, 178] on img at bounding box center [271, 177] width 227 height 127
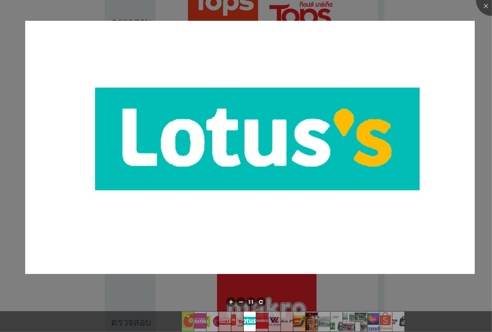
scroll to position [899, 0]
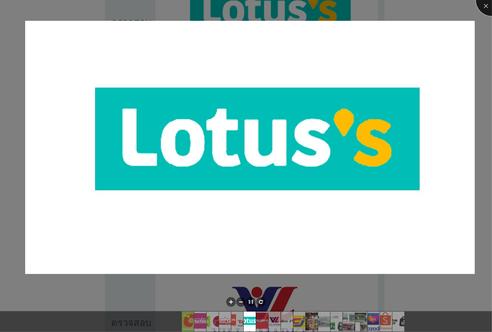
click at [393, 10] on div at bounding box center [492, 0] width 32 height 32
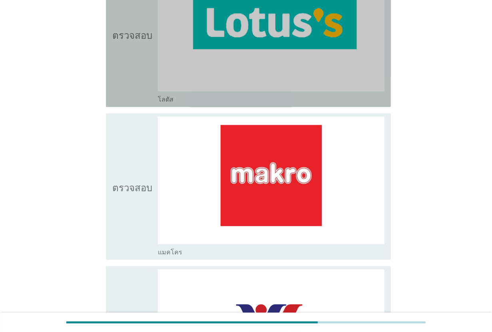
click at [124, 64] on icon "ตรวจสอบ" at bounding box center [132, 34] width 40 height 140
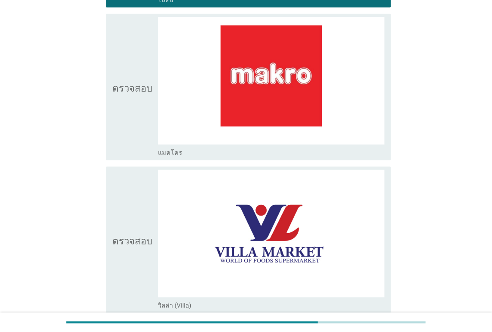
click at [124, 64] on icon "ตรวจสอบ" at bounding box center [132, 87] width 40 height 140
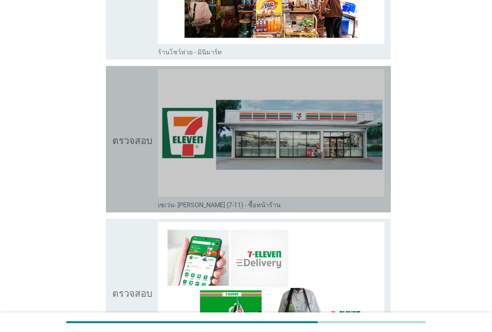
click at [124, 69] on icon "ตรวจสอบ" at bounding box center [132, 139] width 40 height 140
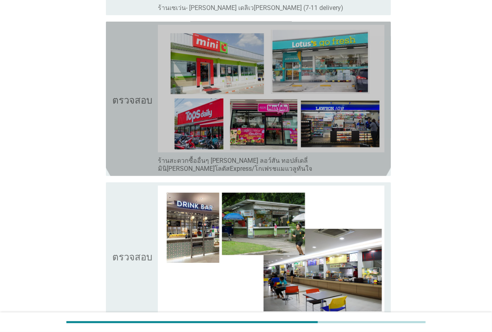
click at [124, 64] on icon "ตรวจสอบ" at bounding box center [132, 99] width 40 height 148
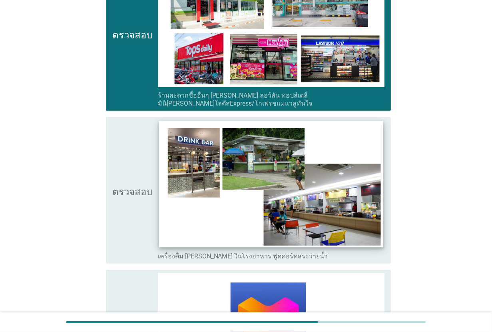
scroll to position [2248, 0]
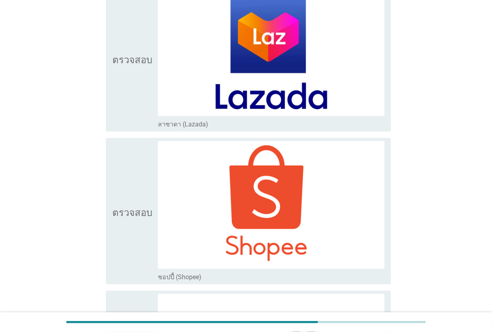
click at [130, 213] on icon "ตรวจสอบ" at bounding box center [132, 211] width 40 height 140
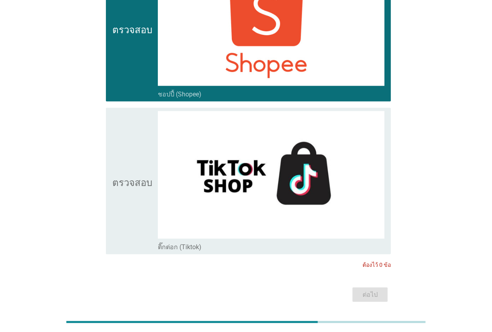
scroll to position [2488, 0]
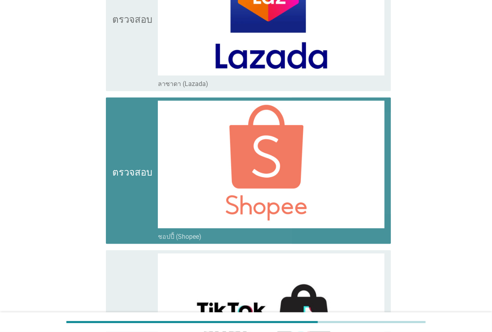
click at [133, 174] on icon "ตรวจสอบ" at bounding box center [132, 171] width 40 height 140
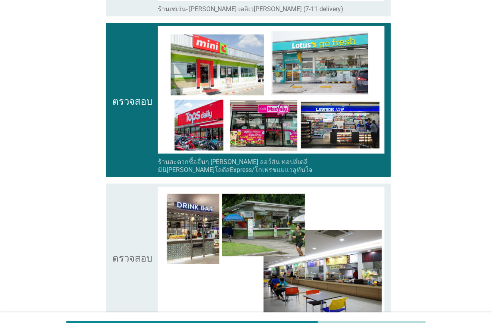
scroll to position [1988, 0]
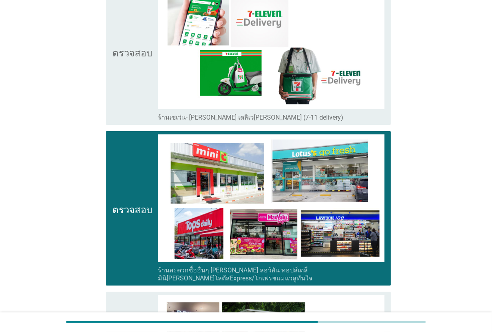
click at [140, 213] on icon "ตรวจสอบ" at bounding box center [132, 208] width 40 height 148
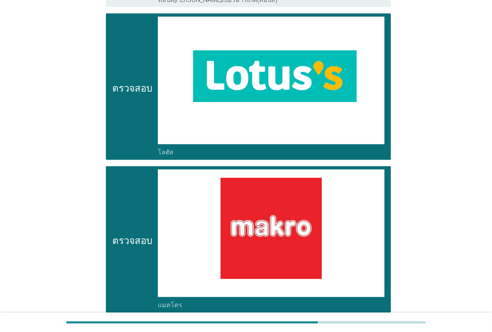
scroll to position [840, 0]
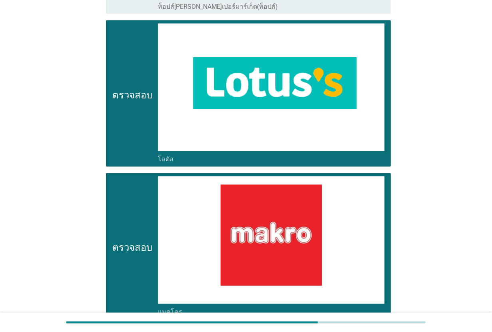
click at [140, 213] on icon "ตรวจสอบ" at bounding box center [132, 246] width 40 height 140
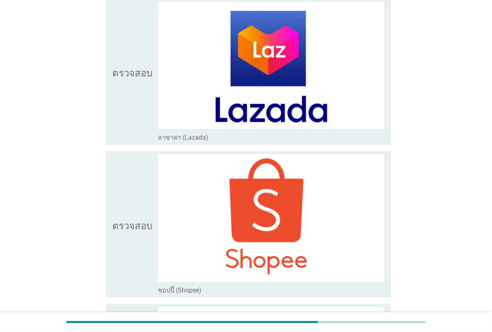
scroll to position [2488, 0]
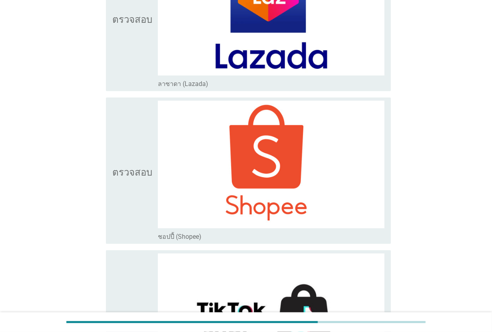
click at [136, 207] on icon "ตรวจสอบ" at bounding box center [132, 171] width 40 height 140
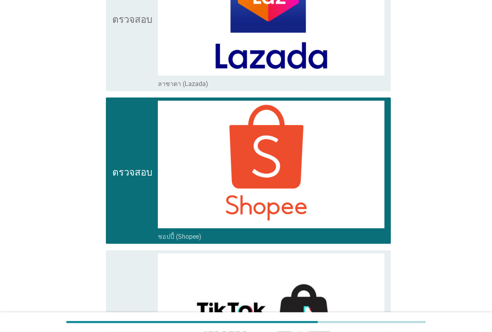
click at [124, 174] on icon "ตรวจสอบ" at bounding box center [132, 171] width 40 height 140
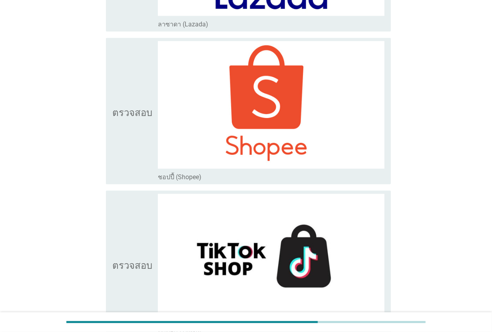
scroll to position [2638, 0]
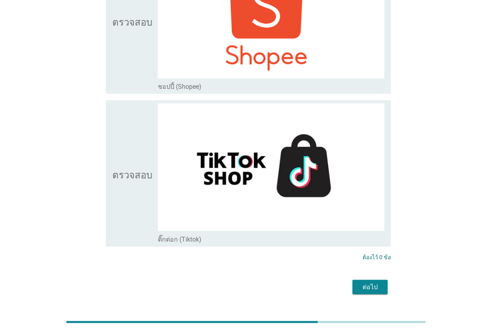
click at [380, 265] on div "ต่อไป" at bounding box center [370, 287] width 22 height 10
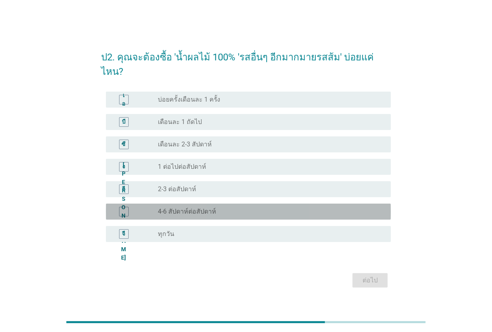
click at [211, 207] on font "4-6 สัปดาห์ต่อสัปดาห์" at bounding box center [187, 211] width 58 height 8
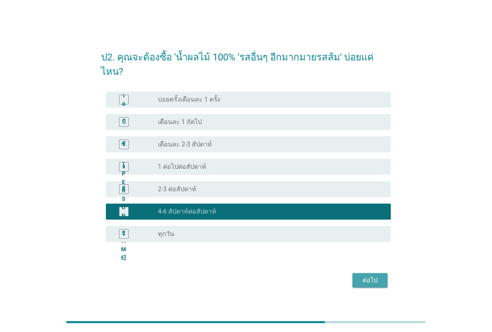
click at [376, 265] on font "ต่อไป" at bounding box center [369, 280] width 15 height 8
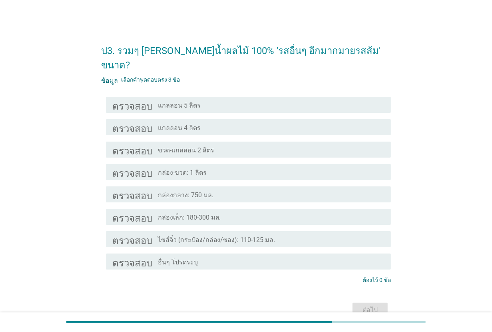
click at [220, 189] on div "โครงร่างกล่องกาเครื่องหมายว่าง กล่องกลาง: 750 มล." at bounding box center [271, 194] width 227 height 10
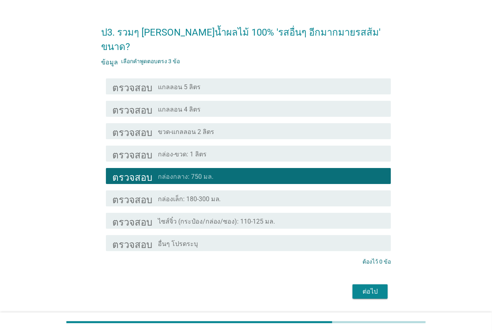
scroll to position [28, 0]
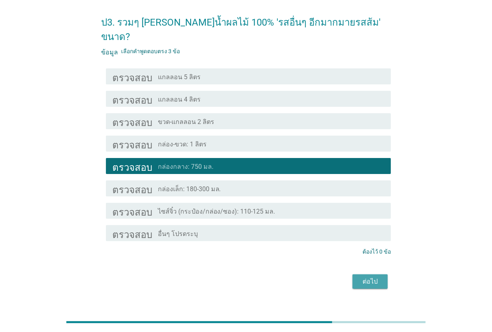
click at [371, 265] on font "ต่อไป" at bounding box center [369, 281] width 15 height 8
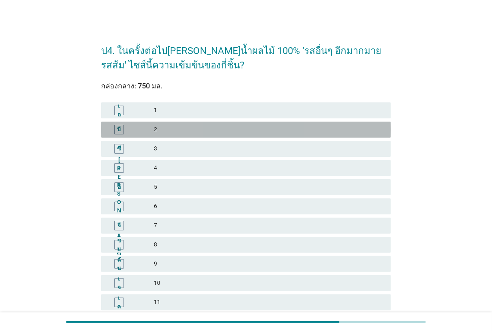
click at [202, 130] on font "2" at bounding box center [269, 129] width 231 height 8
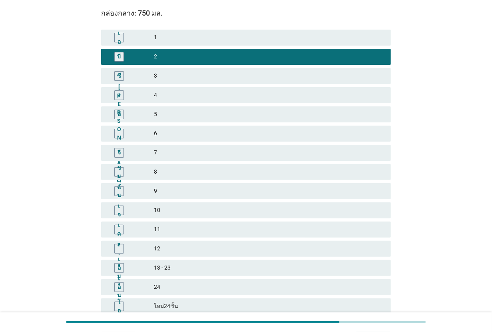
scroll to position [141, 0]
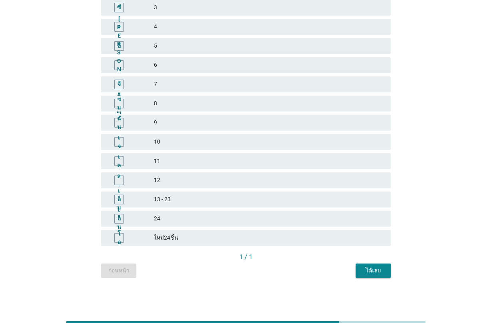
click at [354, 265] on div "ก่อนหน้า ได้เลย" at bounding box center [246, 270] width 290 height 14
click at [366, 265] on font "ได้เลย" at bounding box center [373, 270] width 15 height 6
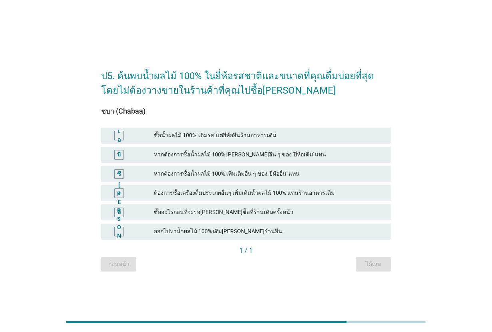
click at [261, 154] on font "หากต้องการซื้อน้ำผลไม้ 100% [PERSON_NAME]อื่น ๆ ของ 'ยี่ห้อเดิม' แทน" at bounding box center [240, 154] width 173 height 6
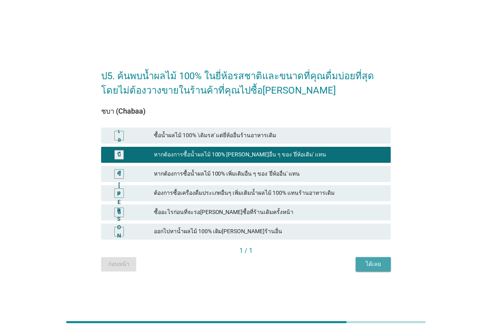
click at [358, 265] on button "ได้เลย" at bounding box center [373, 264] width 35 height 14
